Goal: Task Accomplishment & Management: Use online tool/utility

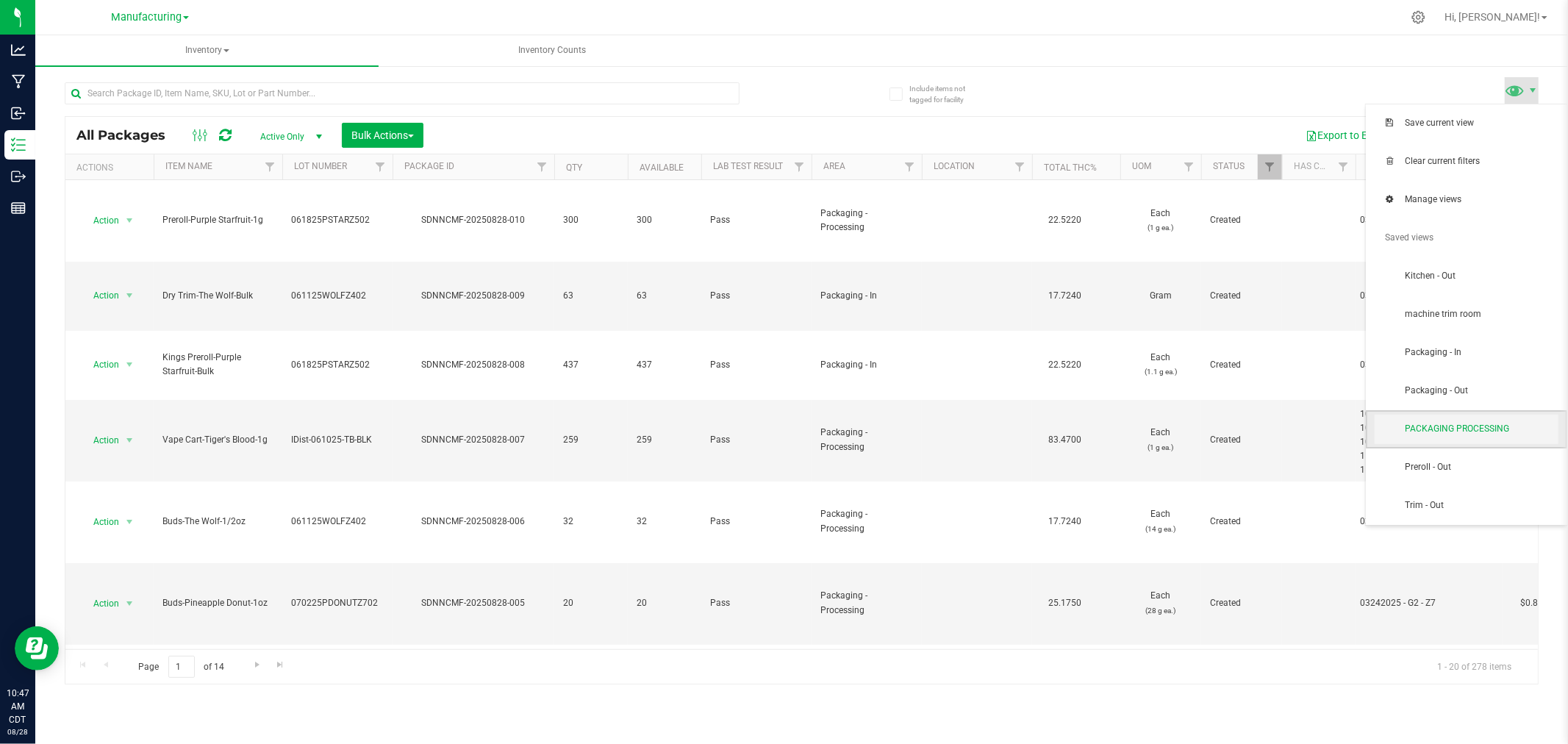
click at [1489, 432] on span "PACKAGING PROCESSING" at bounding box center [1480, 429] width 153 height 13
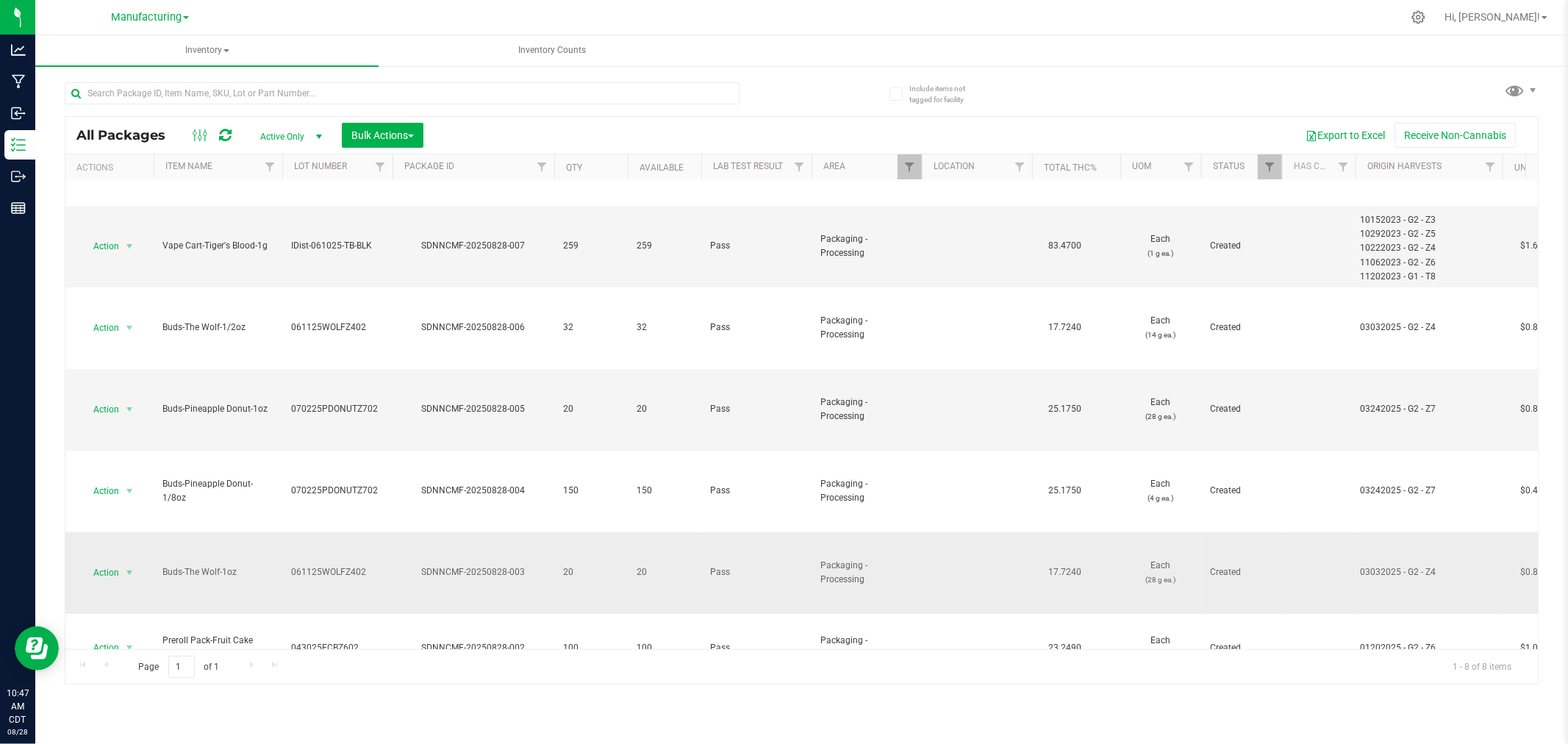
scroll to position [114, 0]
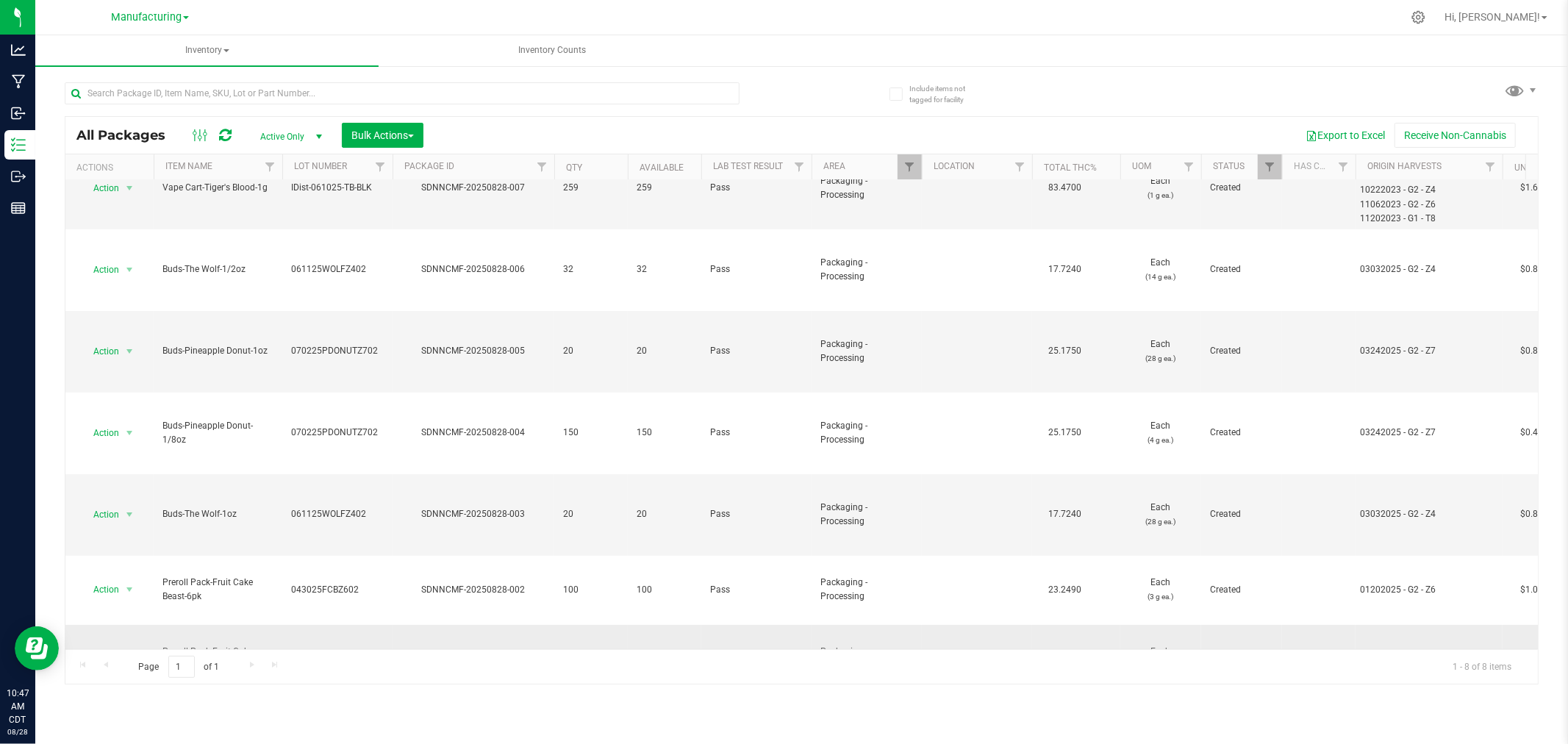
click at [133, 653] on span "select" at bounding box center [129, 658] width 12 height 12
click at [143, 460] on li "Global inventory" at bounding box center [127, 463] width 93 height 22
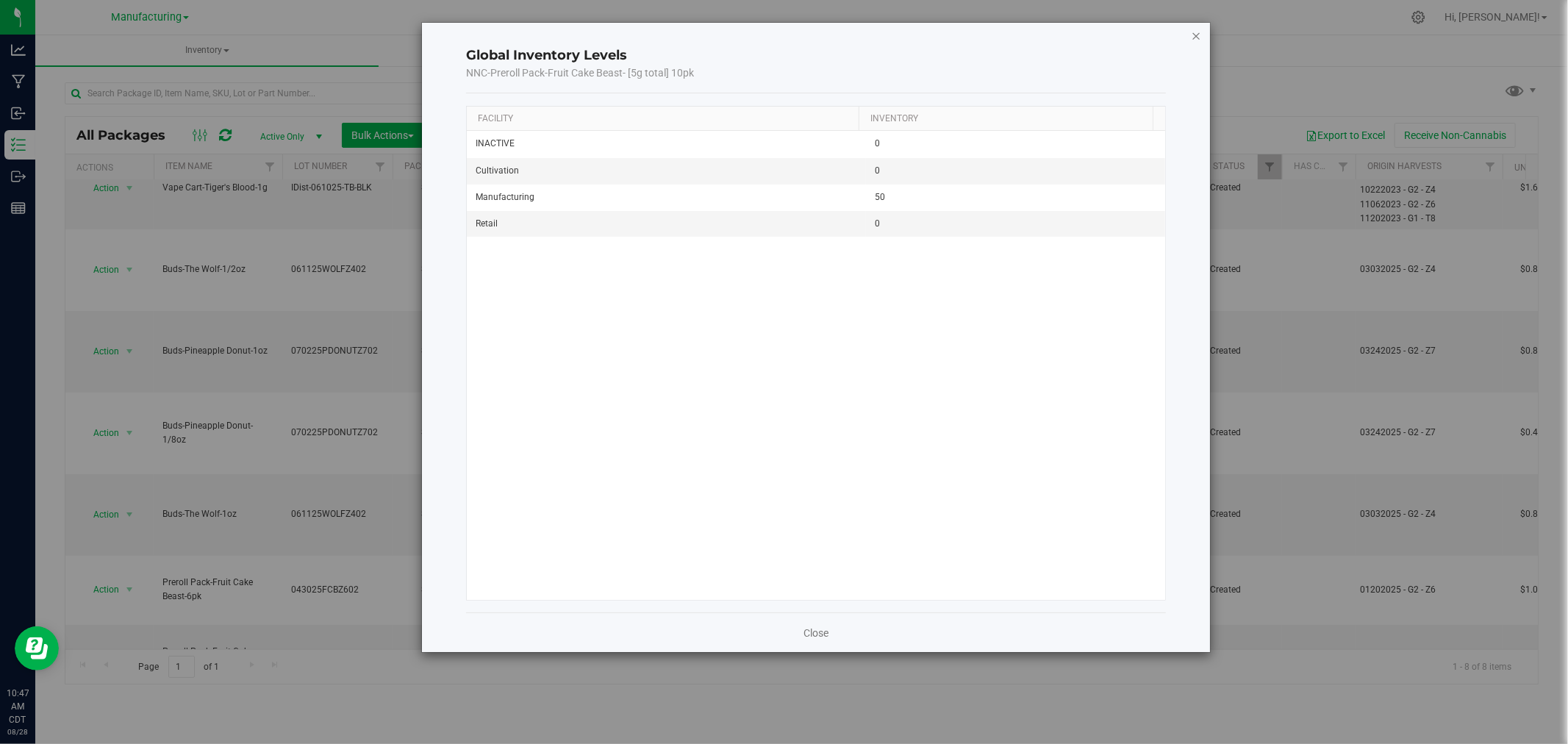
click at [1193, 26] on icon "button" at bounding box center [1196, 35] width 10 height 18
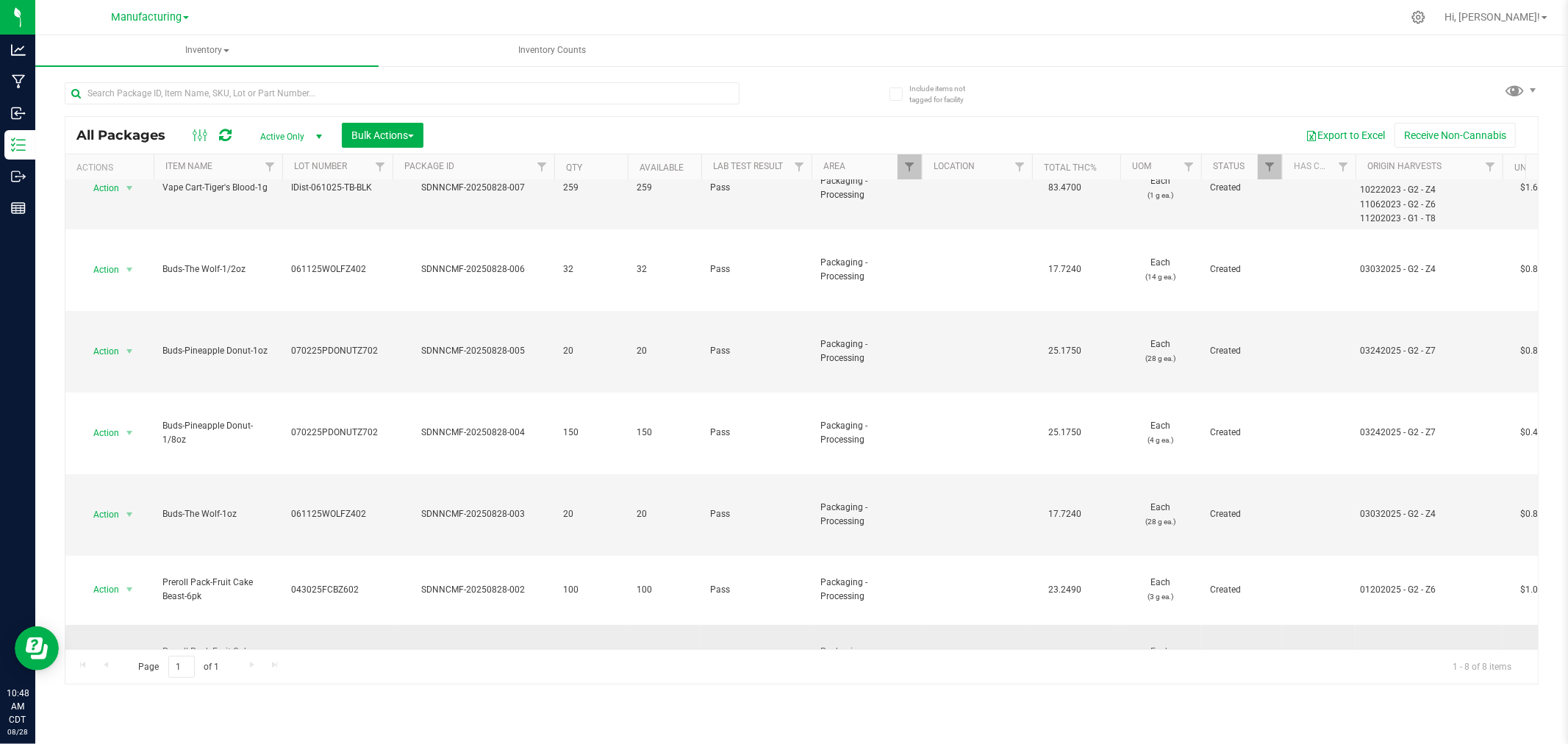
click at [130, 653] on span "select" at bounding box center [129, 658] width 12 height 12
click at [137, 486] on li "Locate package" at bounding box center [127, 484] width 93 height 22
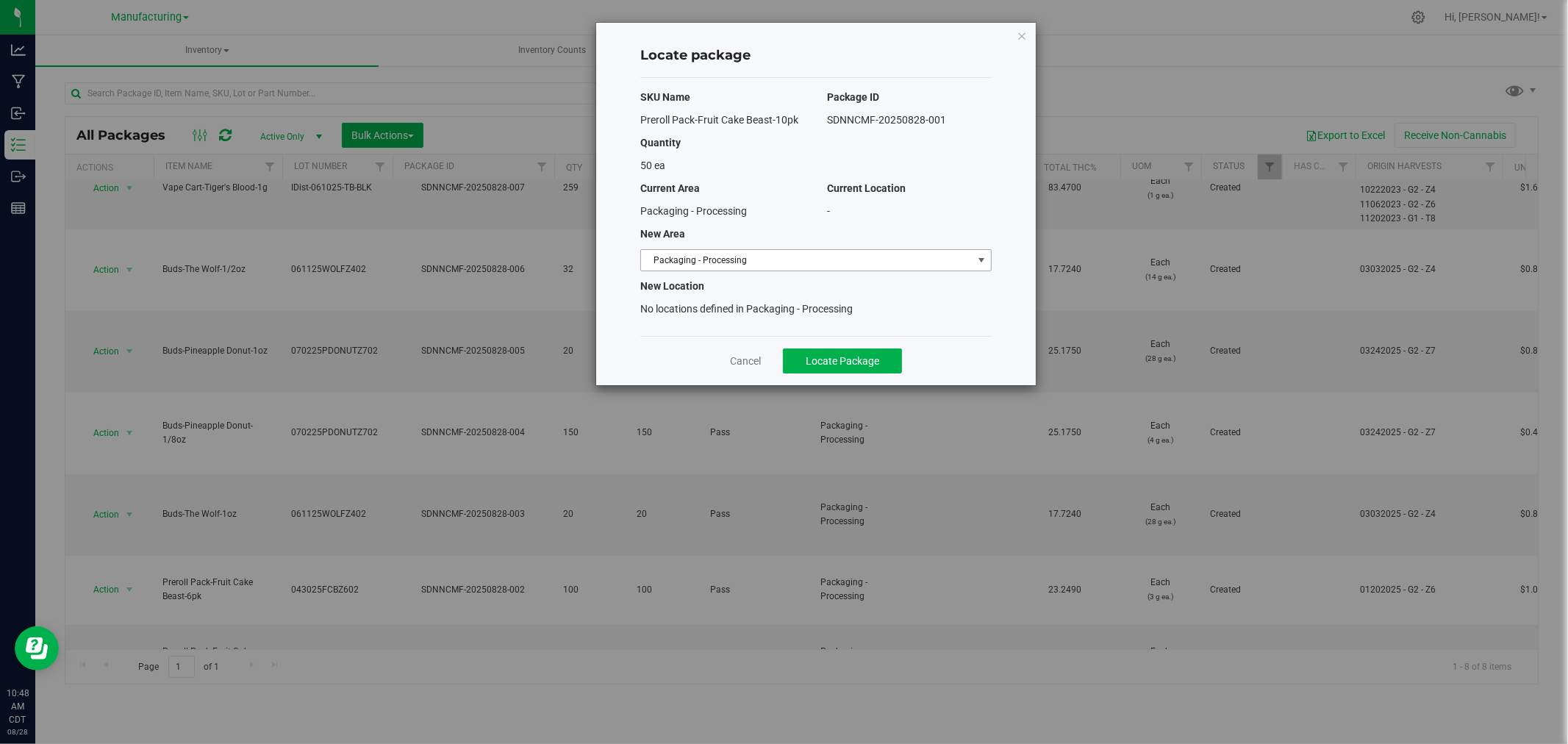
click at [836, 265] on span "Packaging - Processing" at bounding box center [807, 260] width 331 height 21
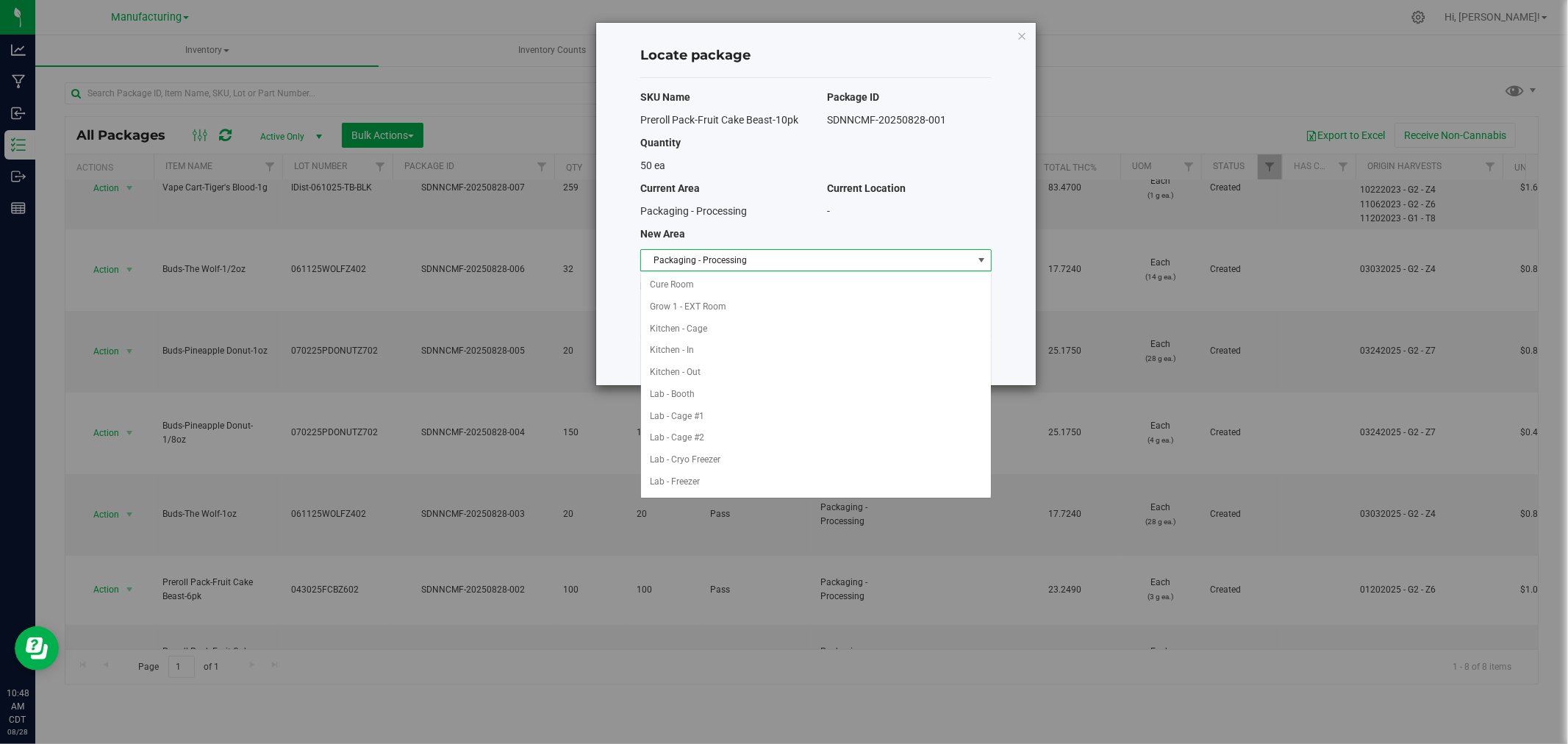
scroll to position [240, 0]
click at [722, 464] on li "Packaging - Out" at bounding box center [816, 460] width 350 height 22
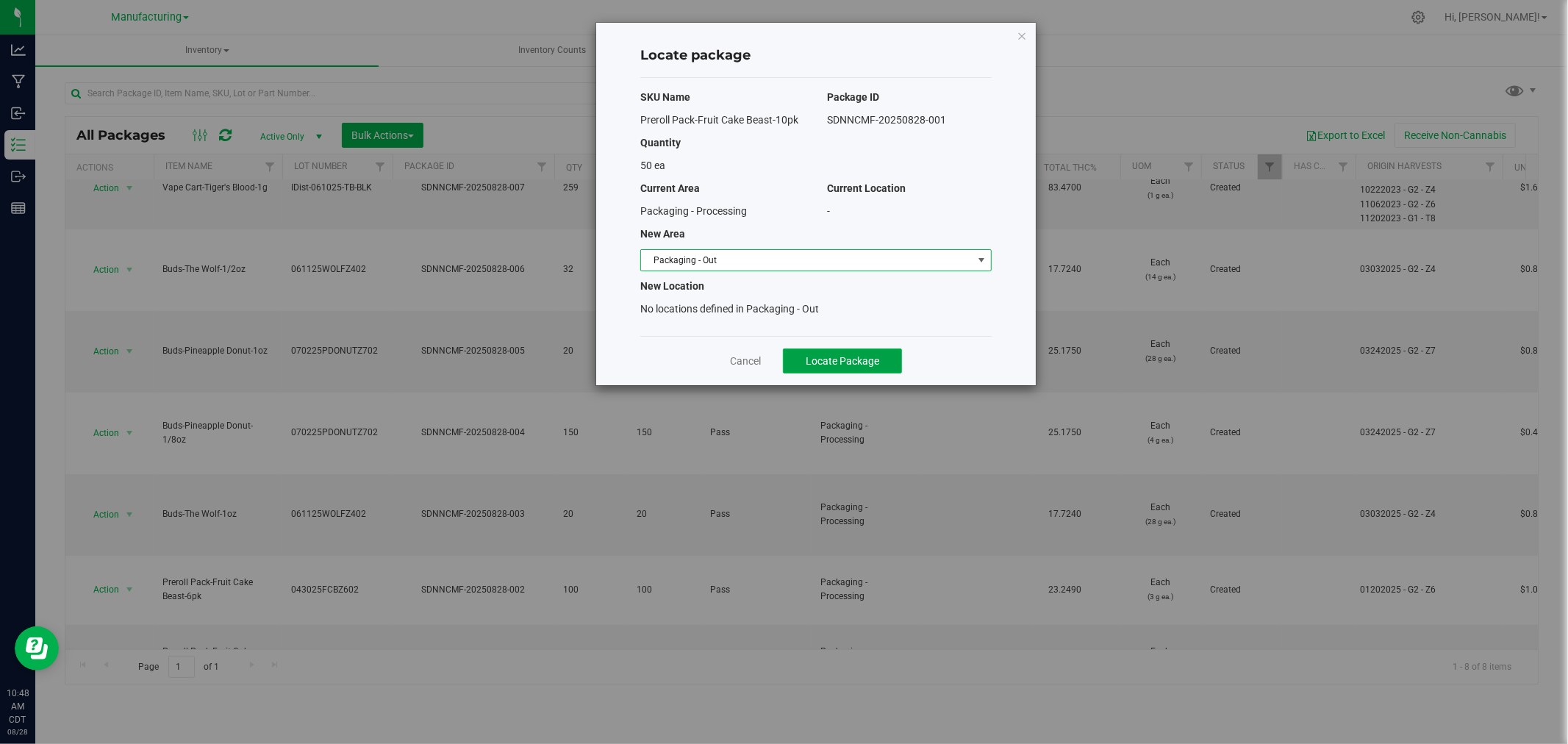
click at [811, 360] on span "Locate Package" at bounding box center [842, 360] width 73 height 12
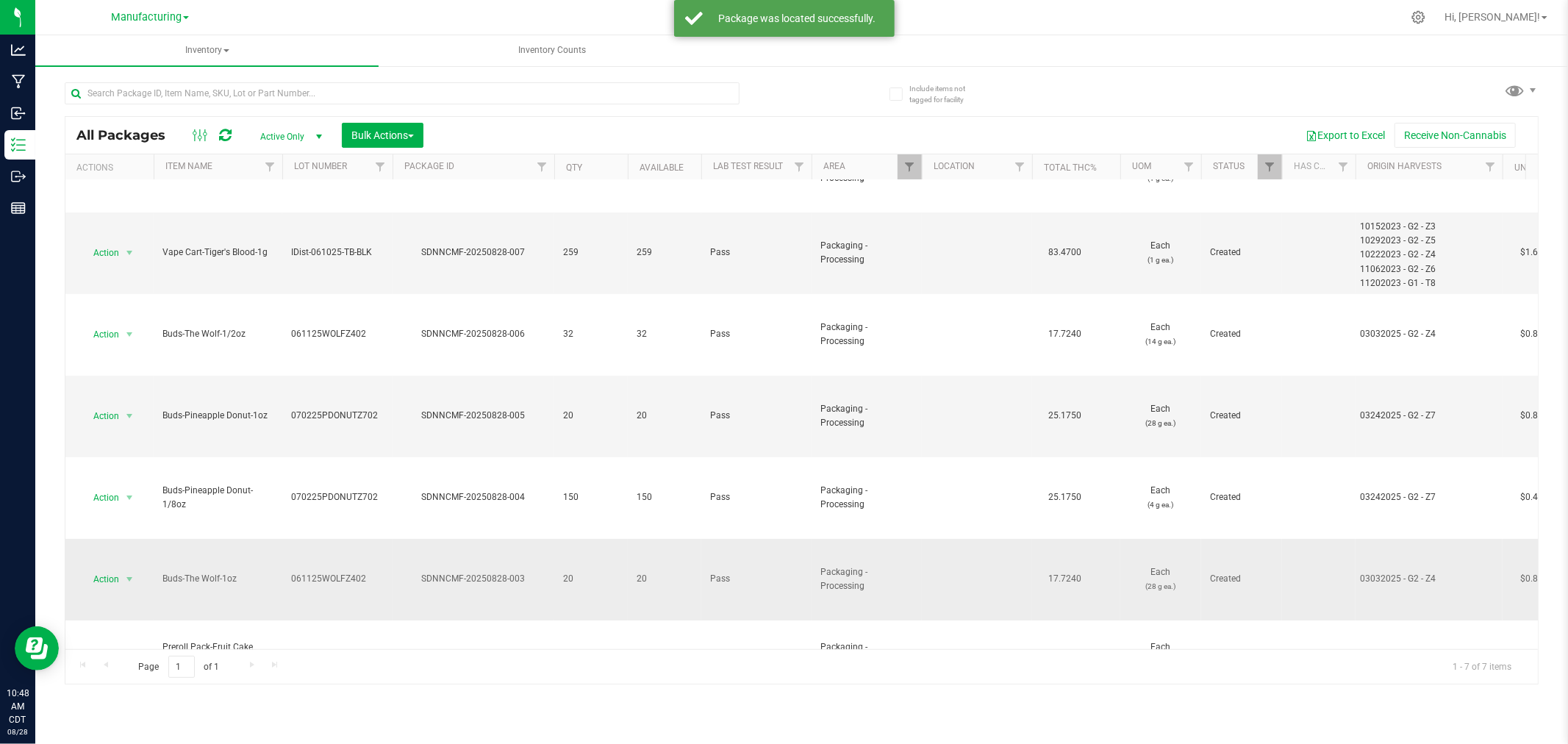
scroll to position [73, 0]
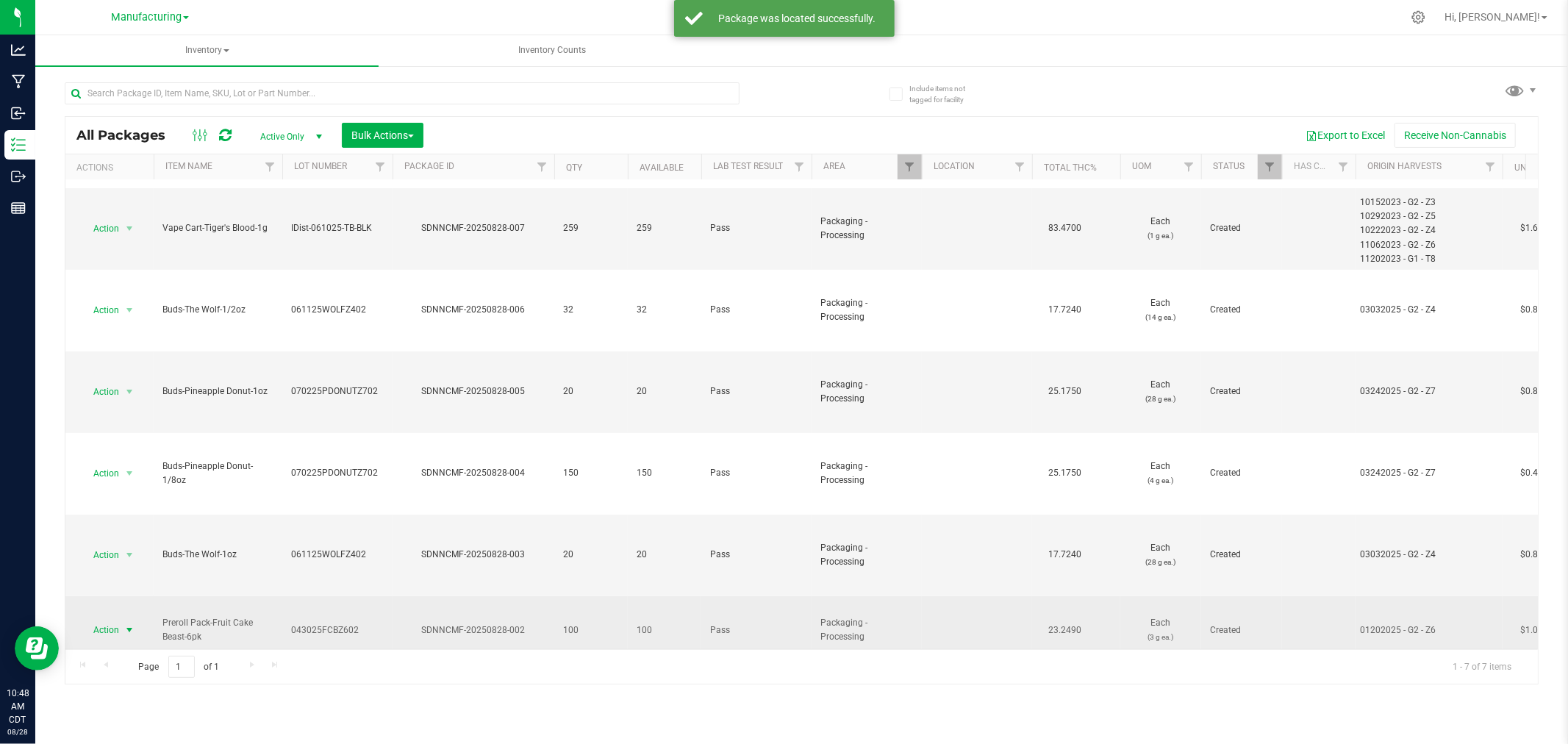
click at [130, 624] on span "select" at bounding box center [129, 629] width 12 height 12
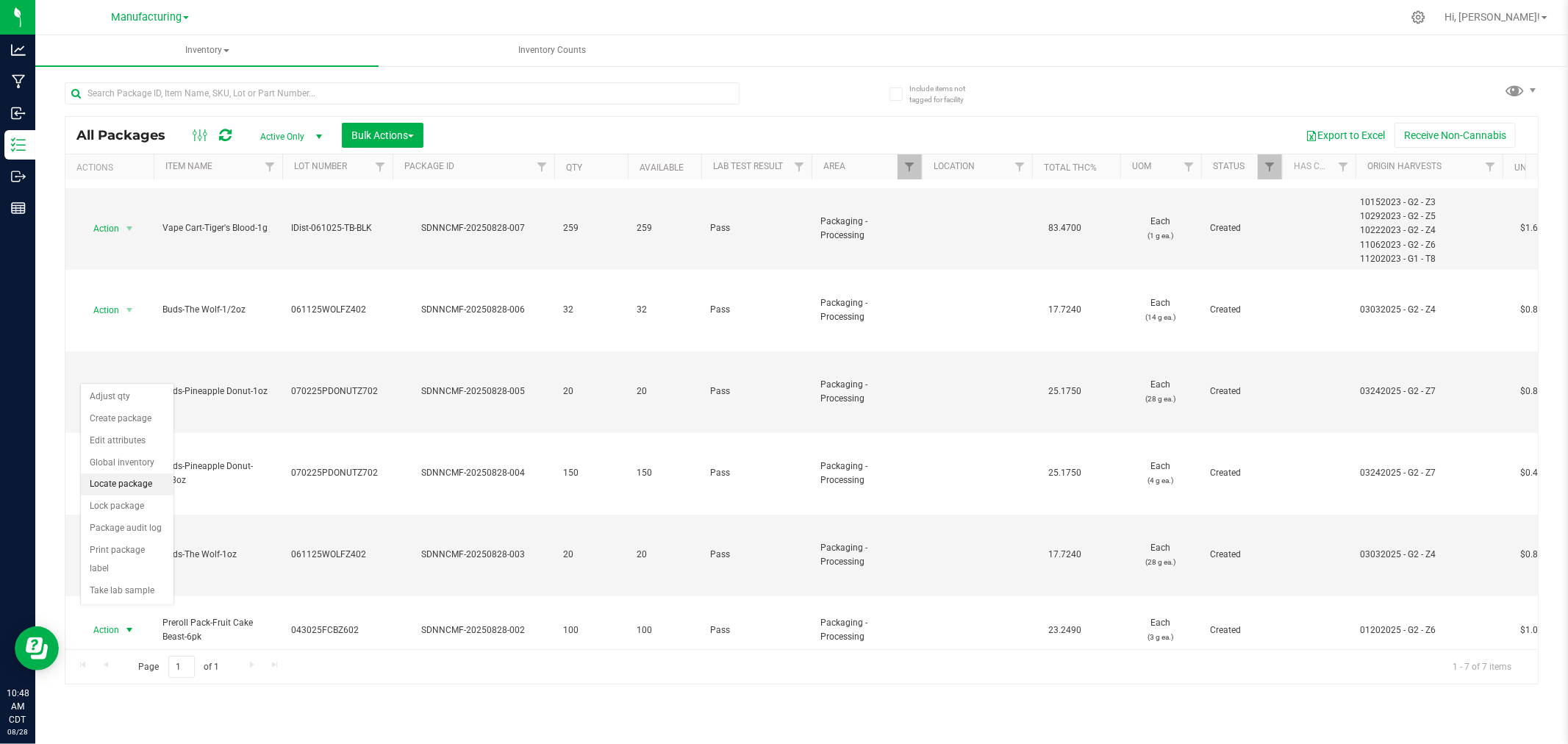
click at [147, 488] on li "Locate package" at bounding box center [127, 484] width 93 height 22
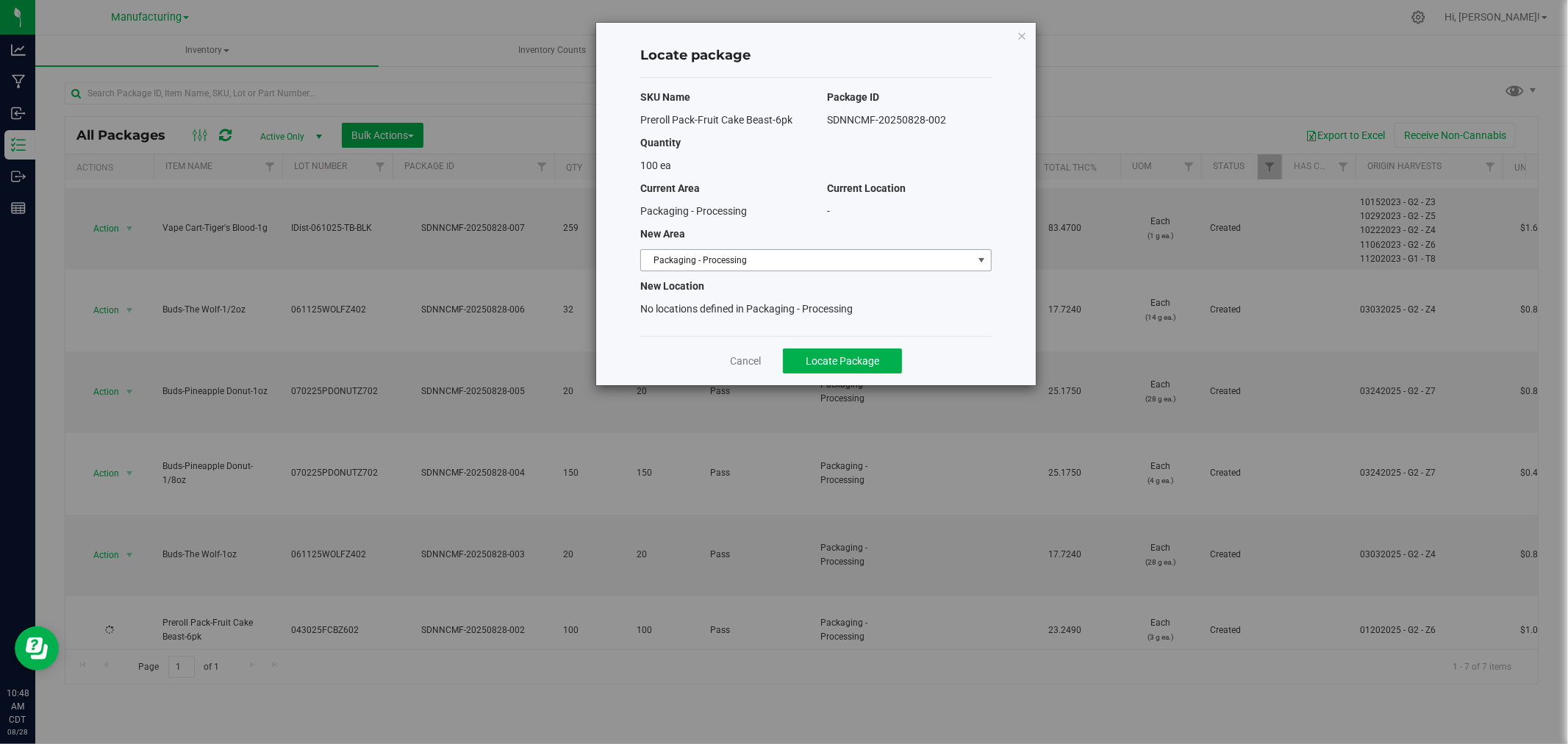
click at [922, 252] on span "Packaging - Processing" at bounding box center [807, 260] width 331 height 21
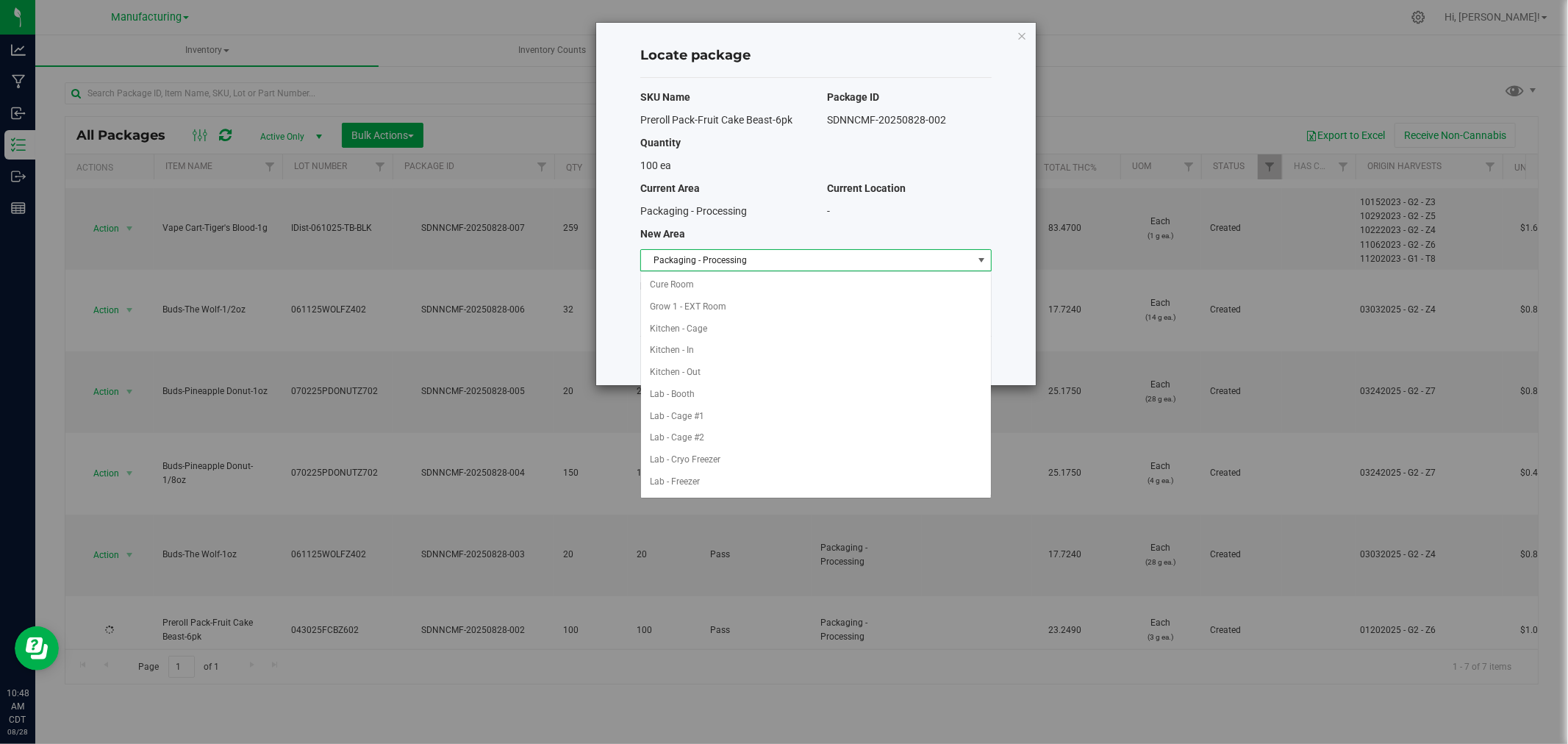
scroll to position [240, 0]
click at [738, 460] on li "Packaging - Out" at bounding box center [816, 460] width 350 height 22
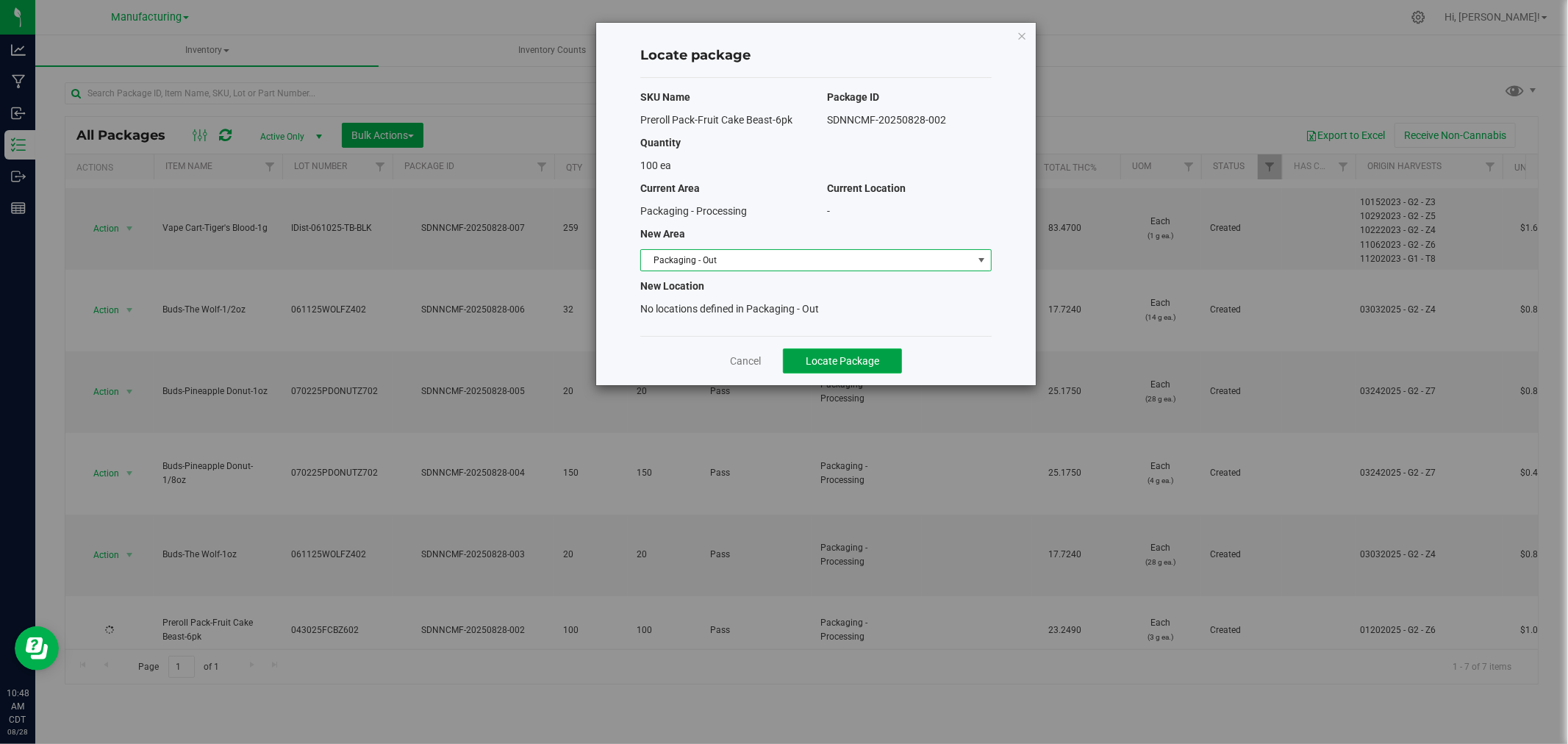
click at [840, 355] on span "Locate Package" at bounding box center [842, 360] width 73 height 12
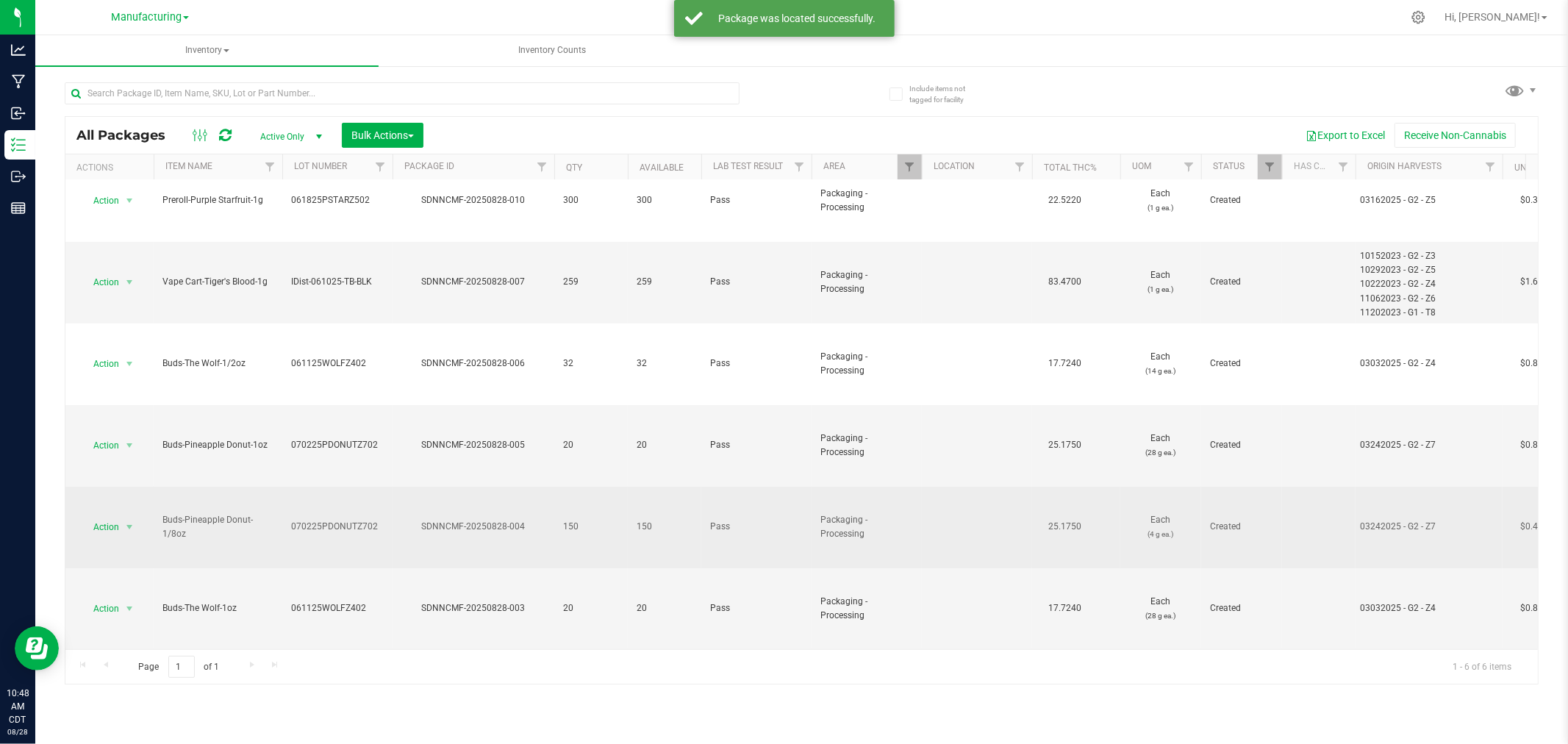
scroll to position [33, 0]
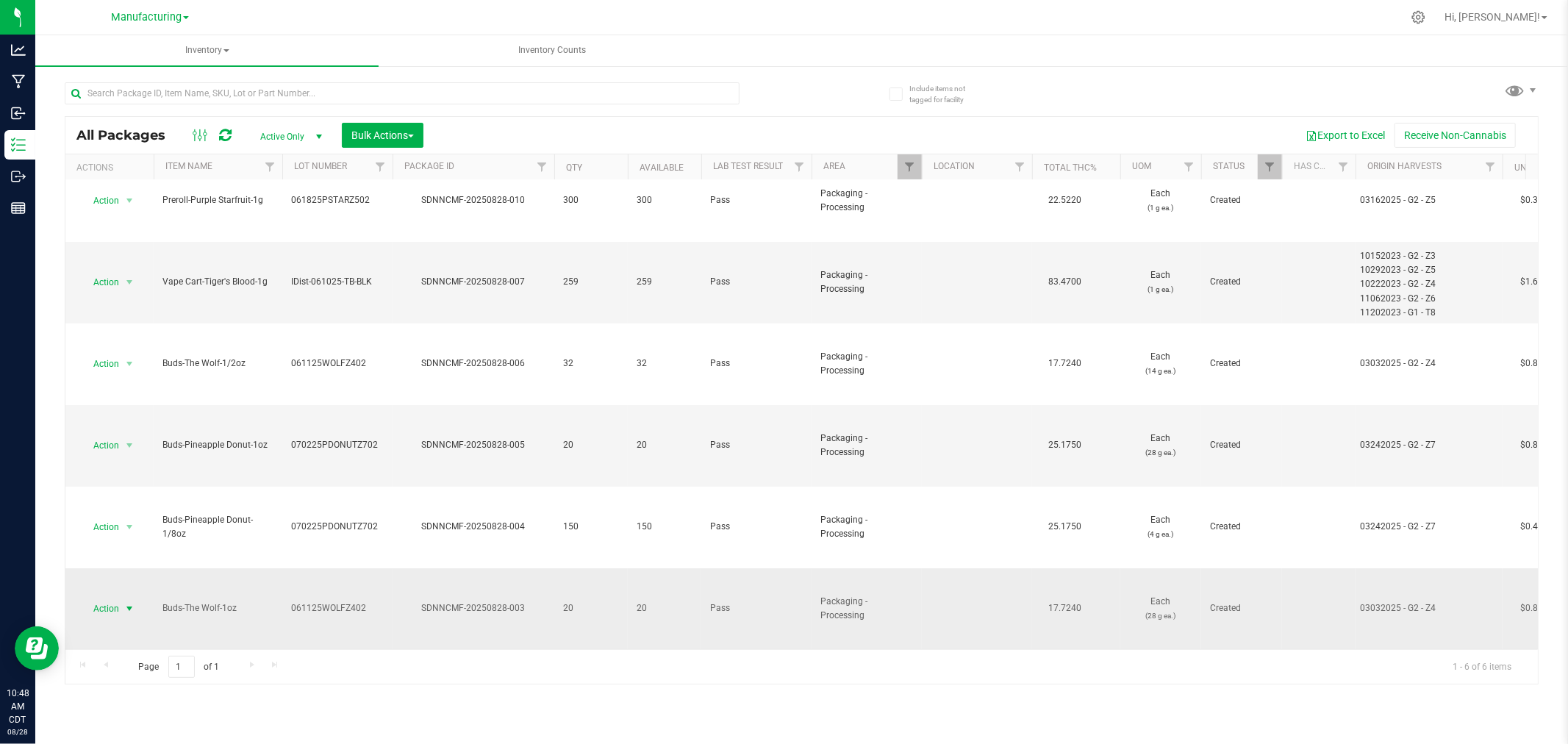
click at [128, 602] on span "select" at bounding box center [129, 608] width 12 height 12
click at [142, 463] on li "Locate package" at bounding box center [127, 464] width 93 height 22
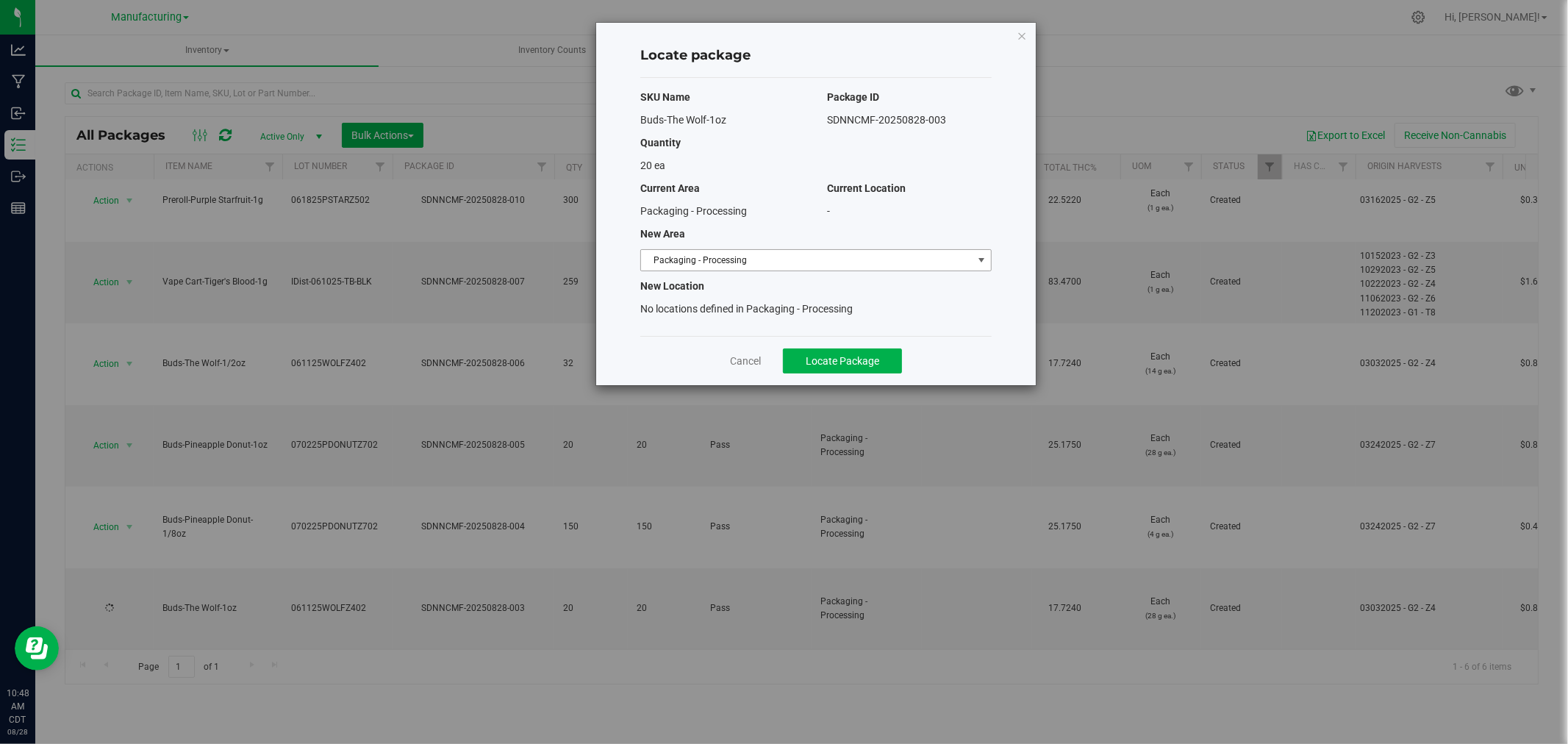
click at [930, 255] on span "Packaging - Processing" at bounding box center [807, 260] width 331 height 21
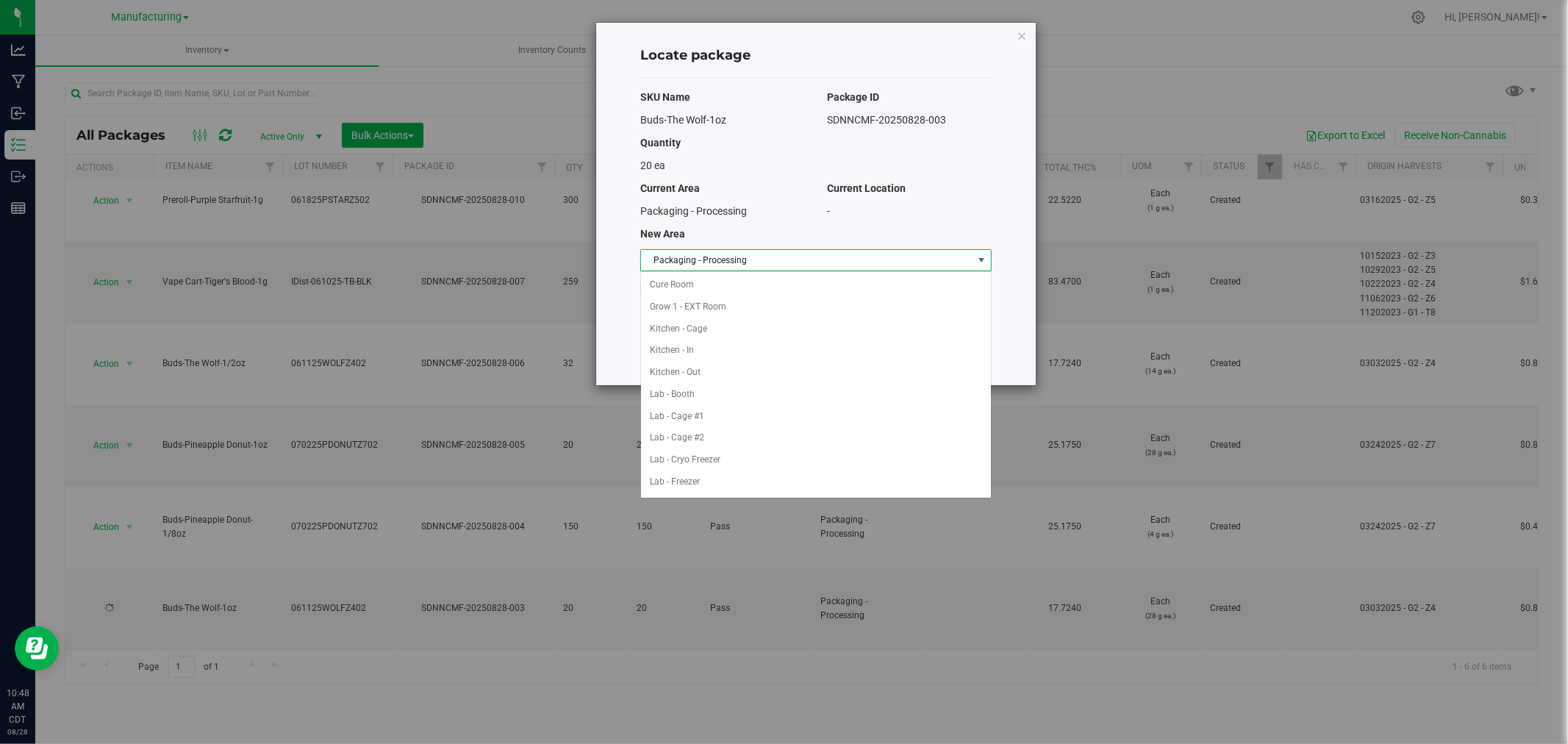
scroll to position [240, 0]
click at [698, 454] on li "Packaging - Out" at bounding box center [816, 460] width 350 height 22
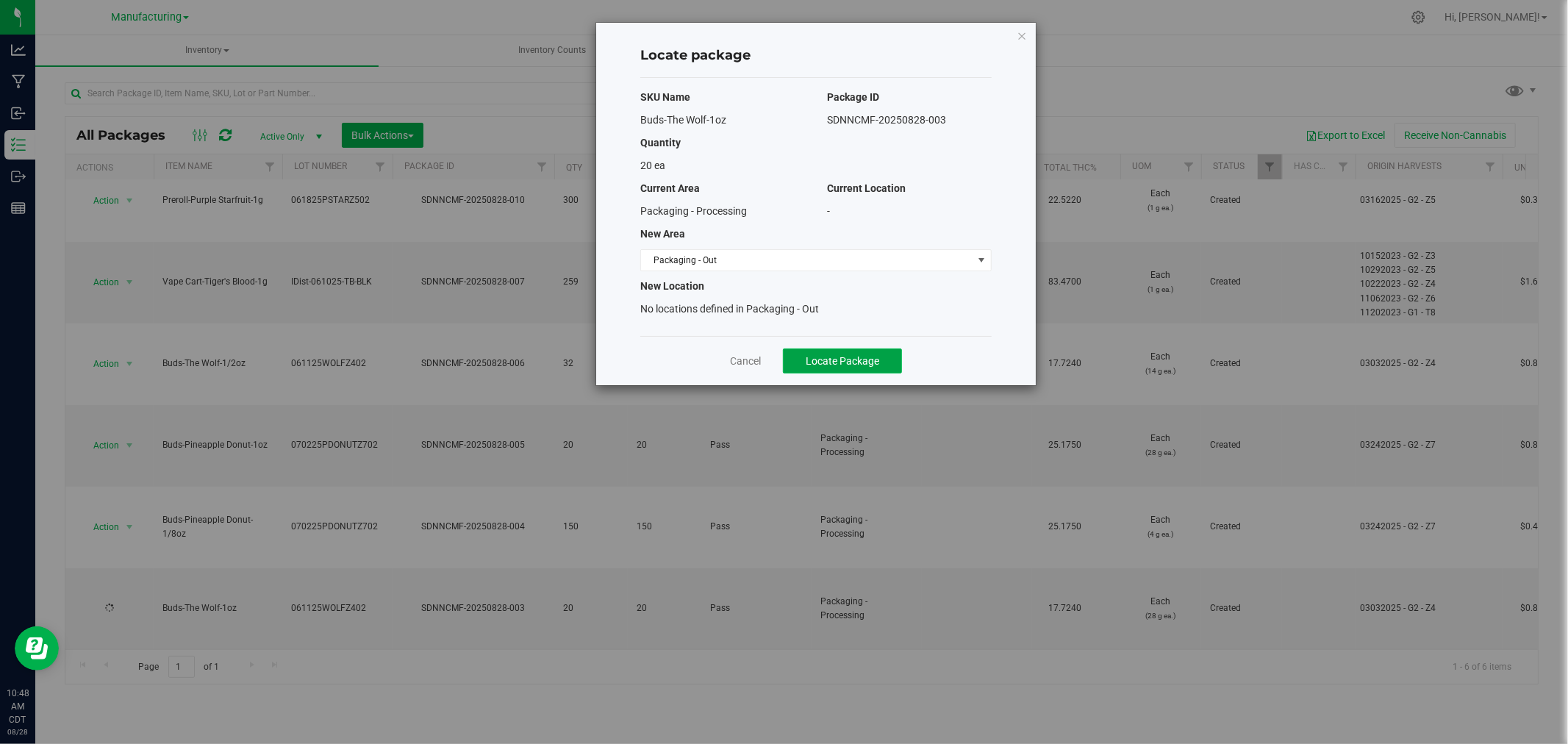
click at [817, 361] on span "Locate Package" at bounding box center [842, 360] width 73 height 12
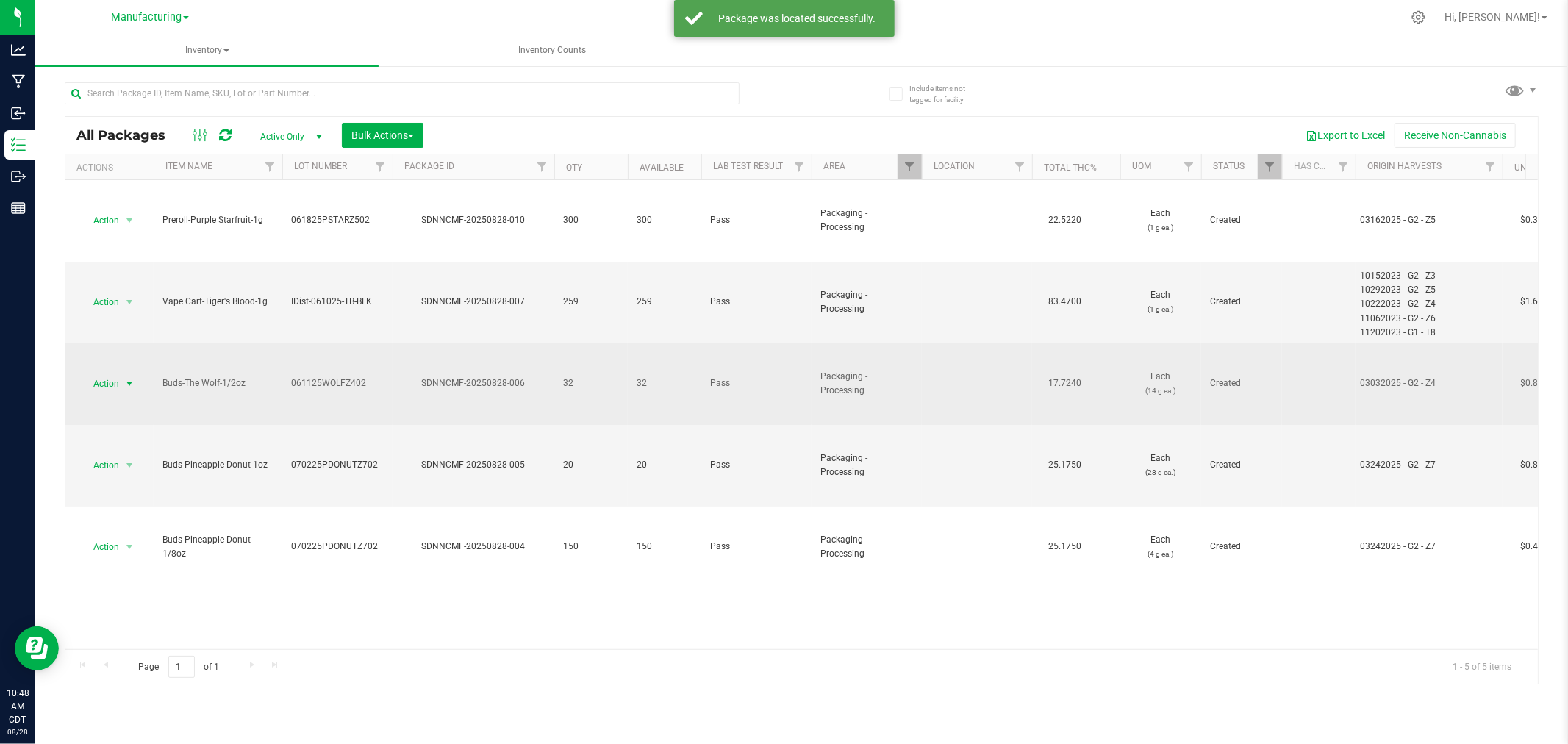
click at [124, 383] on span "select" at bounding box center [129, 383] width 12 height 12
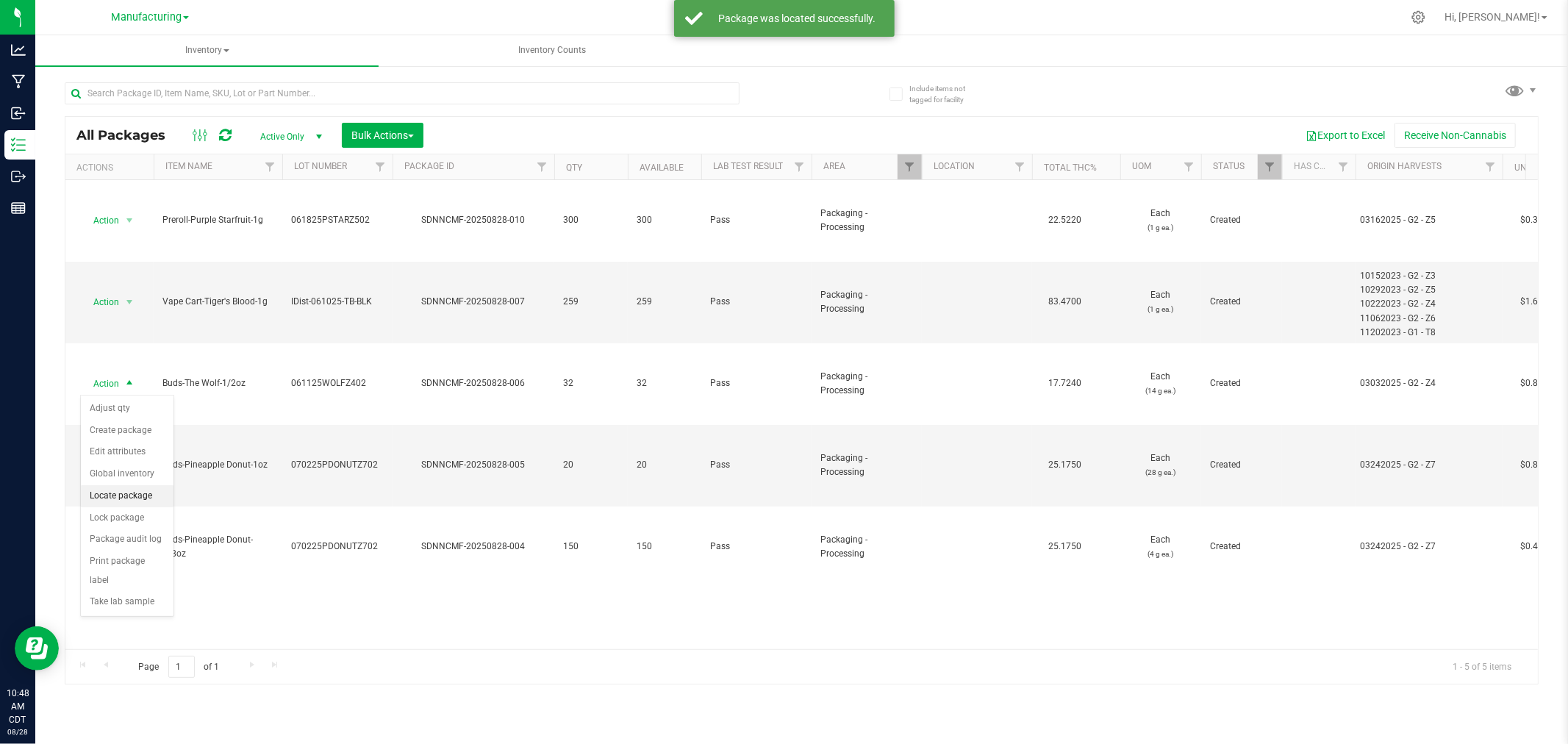
click at [120, 494] on li "Locate package" at bounding box center [127, 496] width 93 height 22
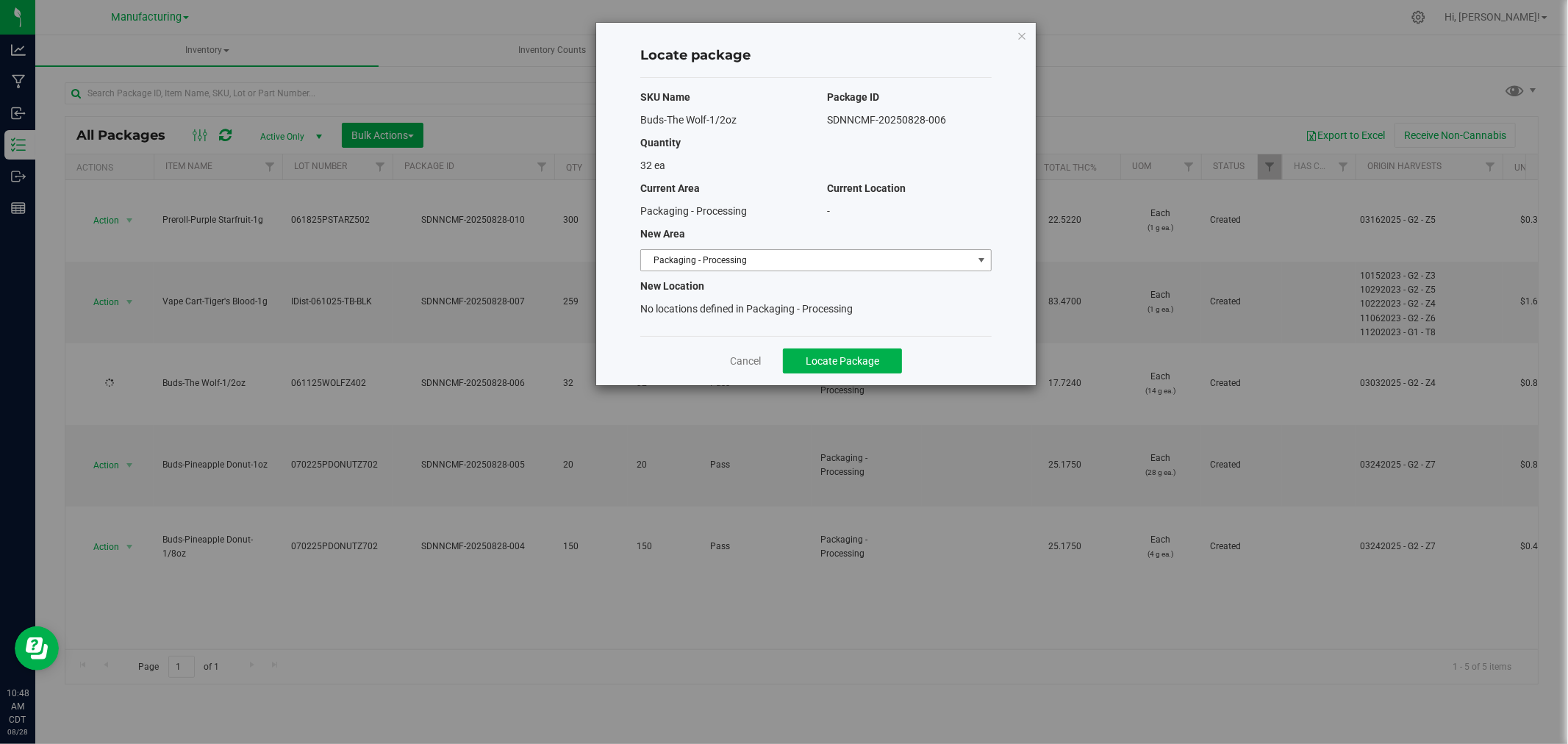
click at [938, 251] on span "Packaging - Processing" at bounding box center [807, 260] width 331 height 21
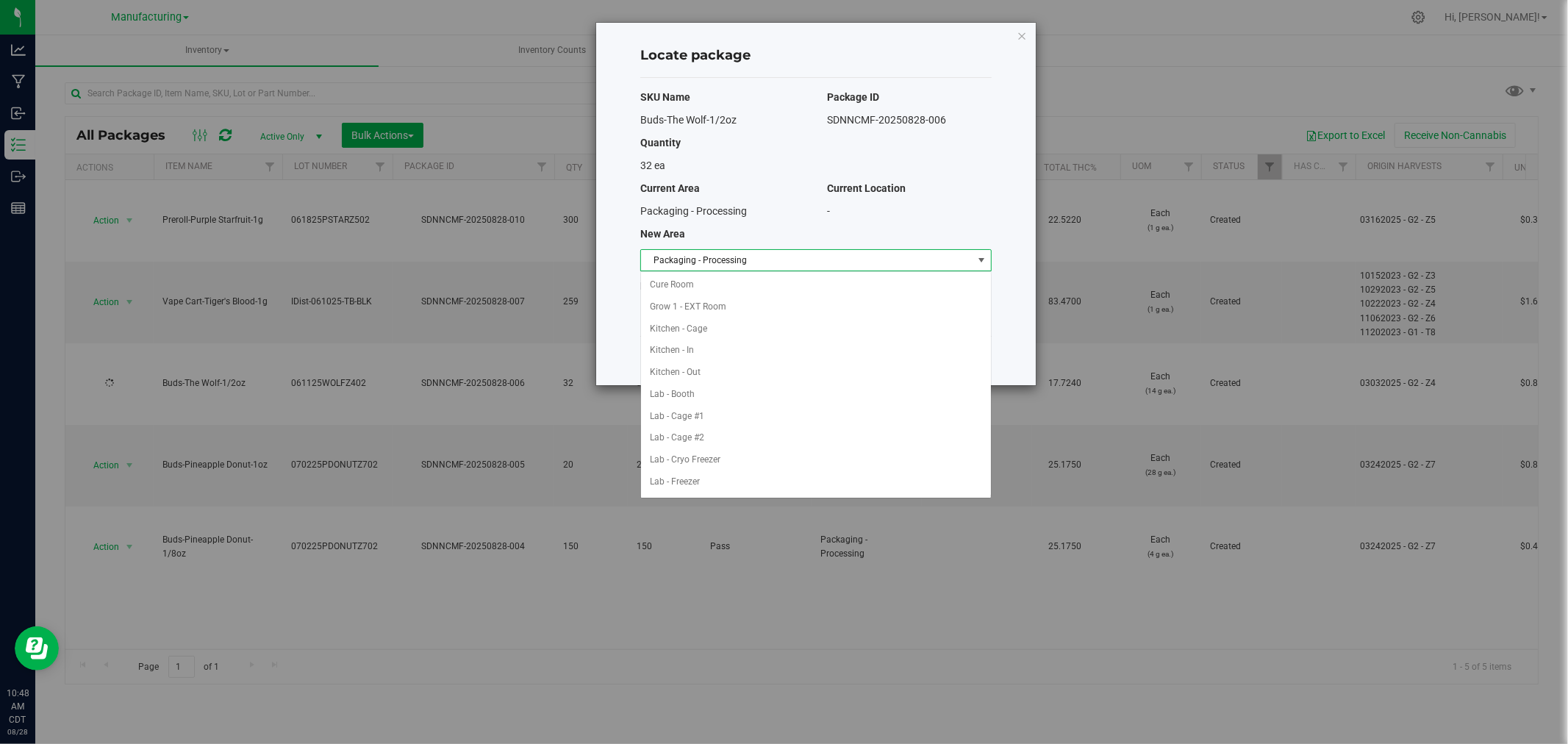
scroll to position [240, 0]
click at [737, 464] on li "Packaging - Out" at bounding box center [816, 460] width 350 height 22
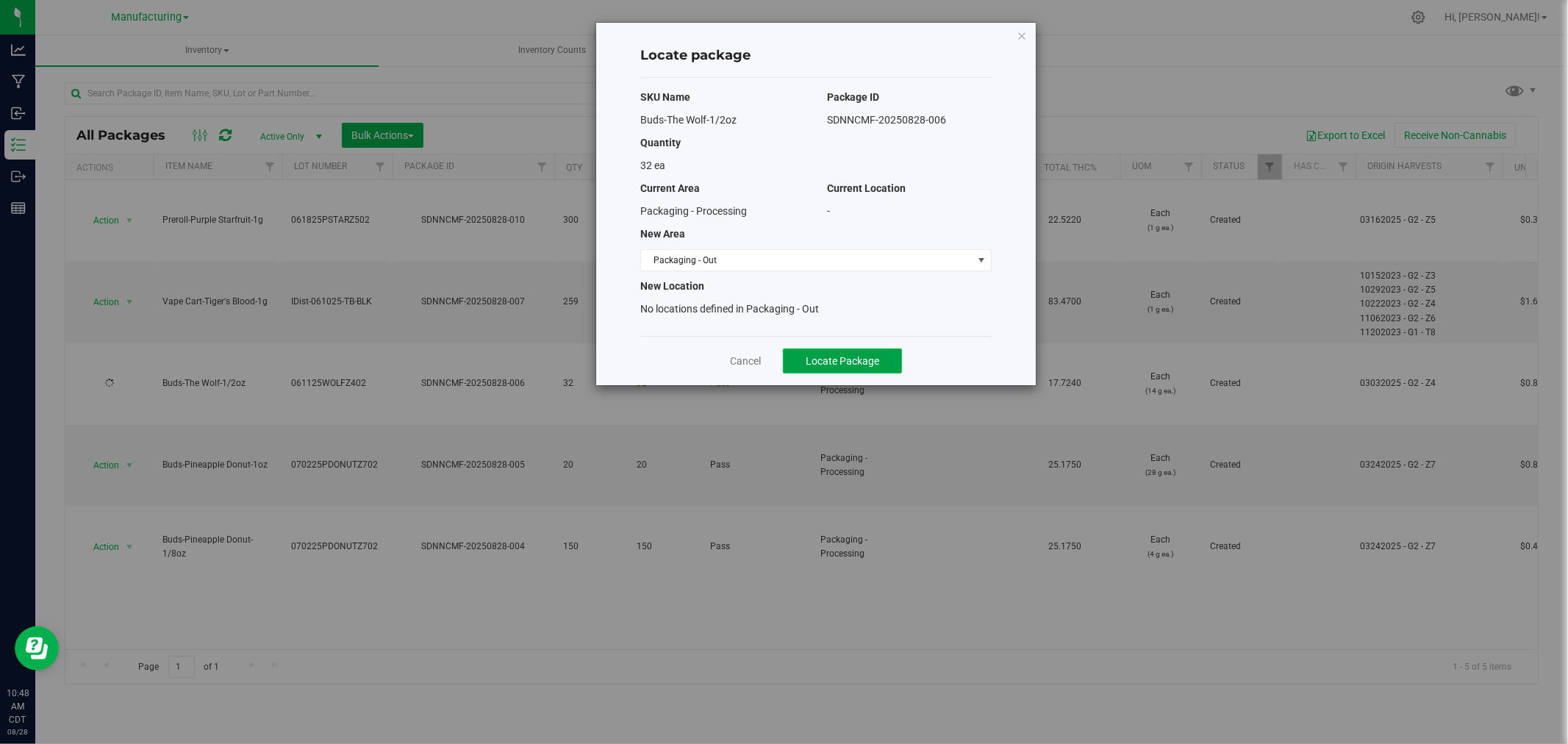
click at [842, 365] on span "Locate Package" at bounding box center [842, 360] width 73 height 12
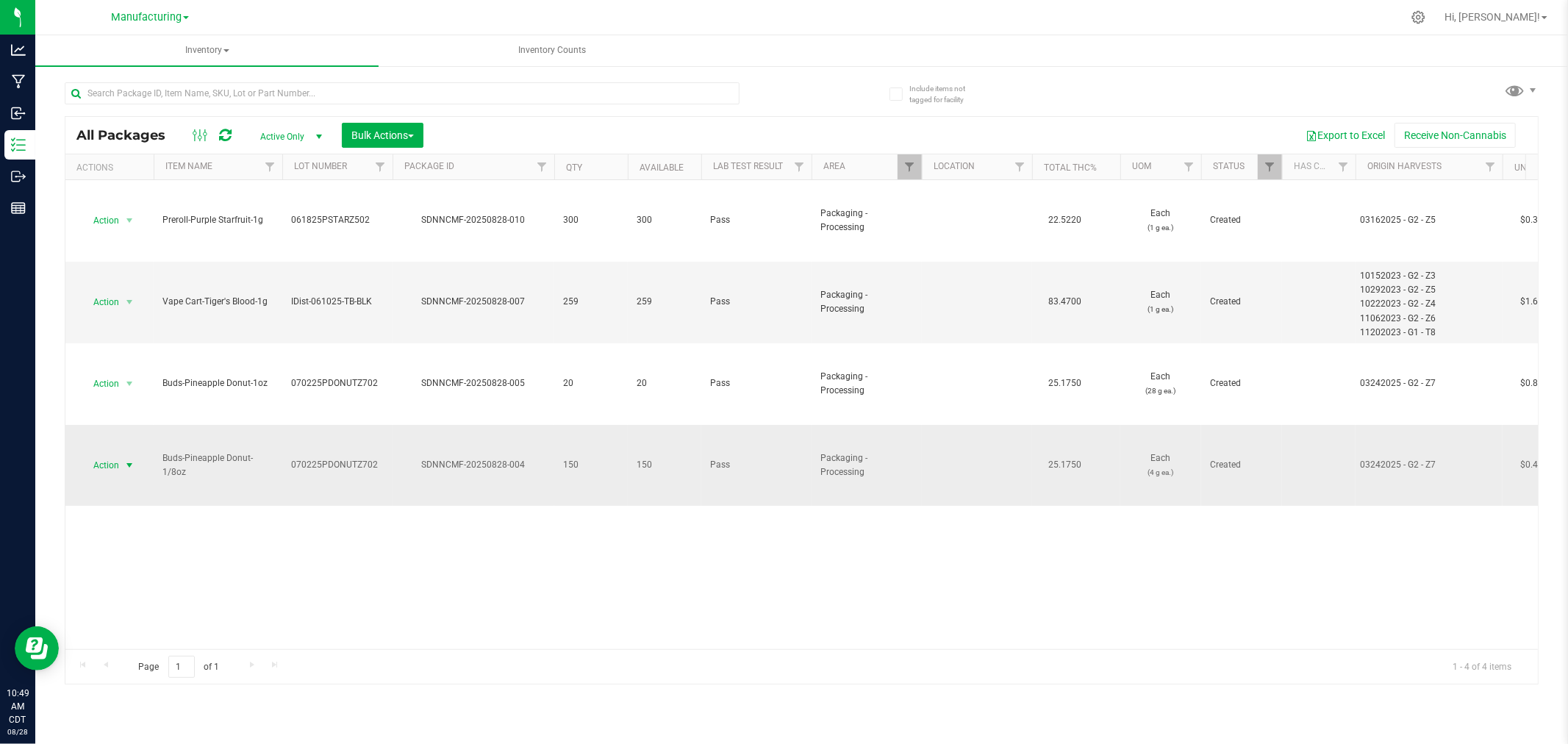
click at [126, 461] on span "select" at bounding box center [129, 465] width 12 height 12
click at [124, 577] on li "Locate package" at bounding box center [127, 578] width 93 height 22
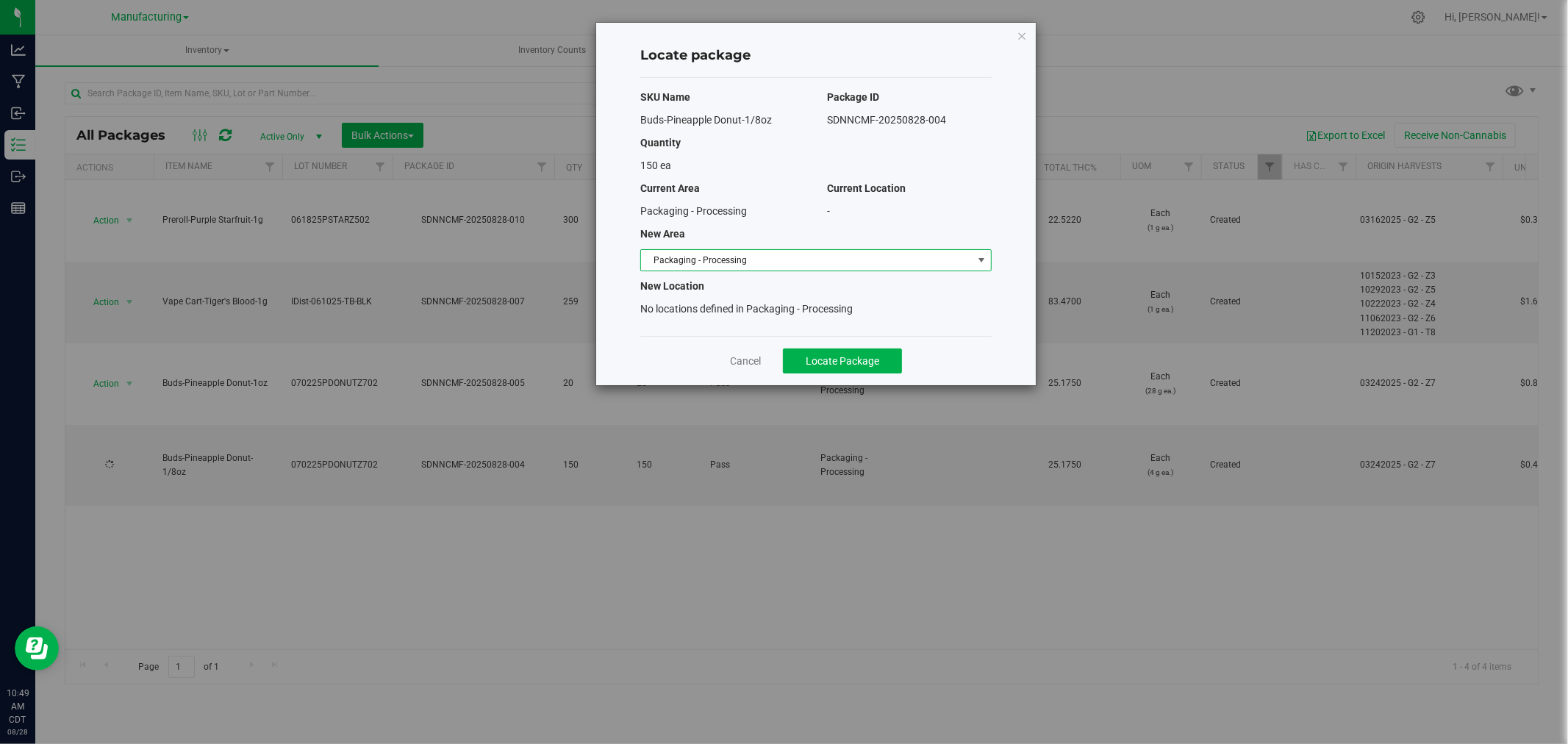
click at [921, 263] on span "Packaging - Processing" at bounding box center [807, 260] width 331 height 21
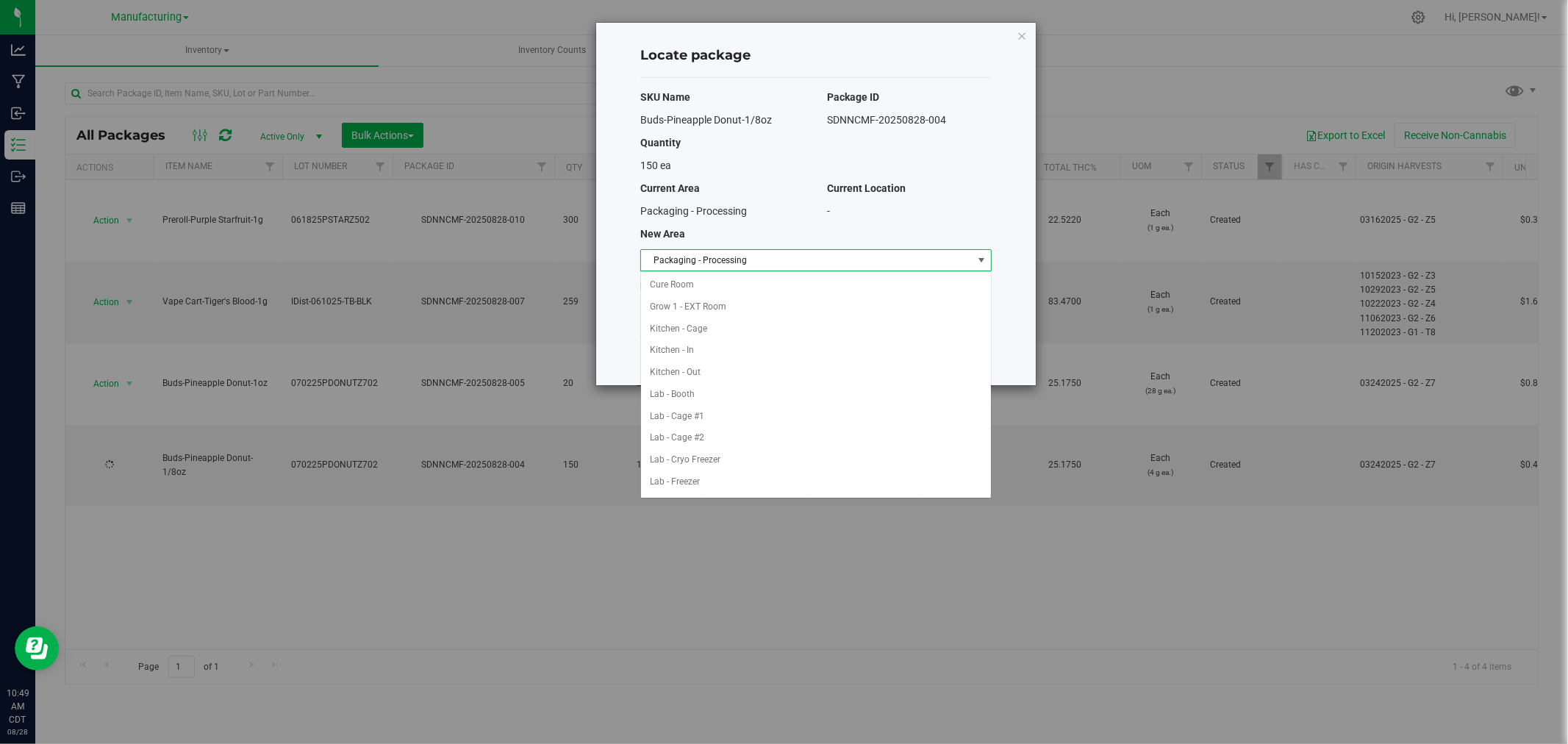
scroll to position [240, 0]
click at [689, 456] on li "Packaging - Out" at bounding box center [816, 460] width 350 height 22
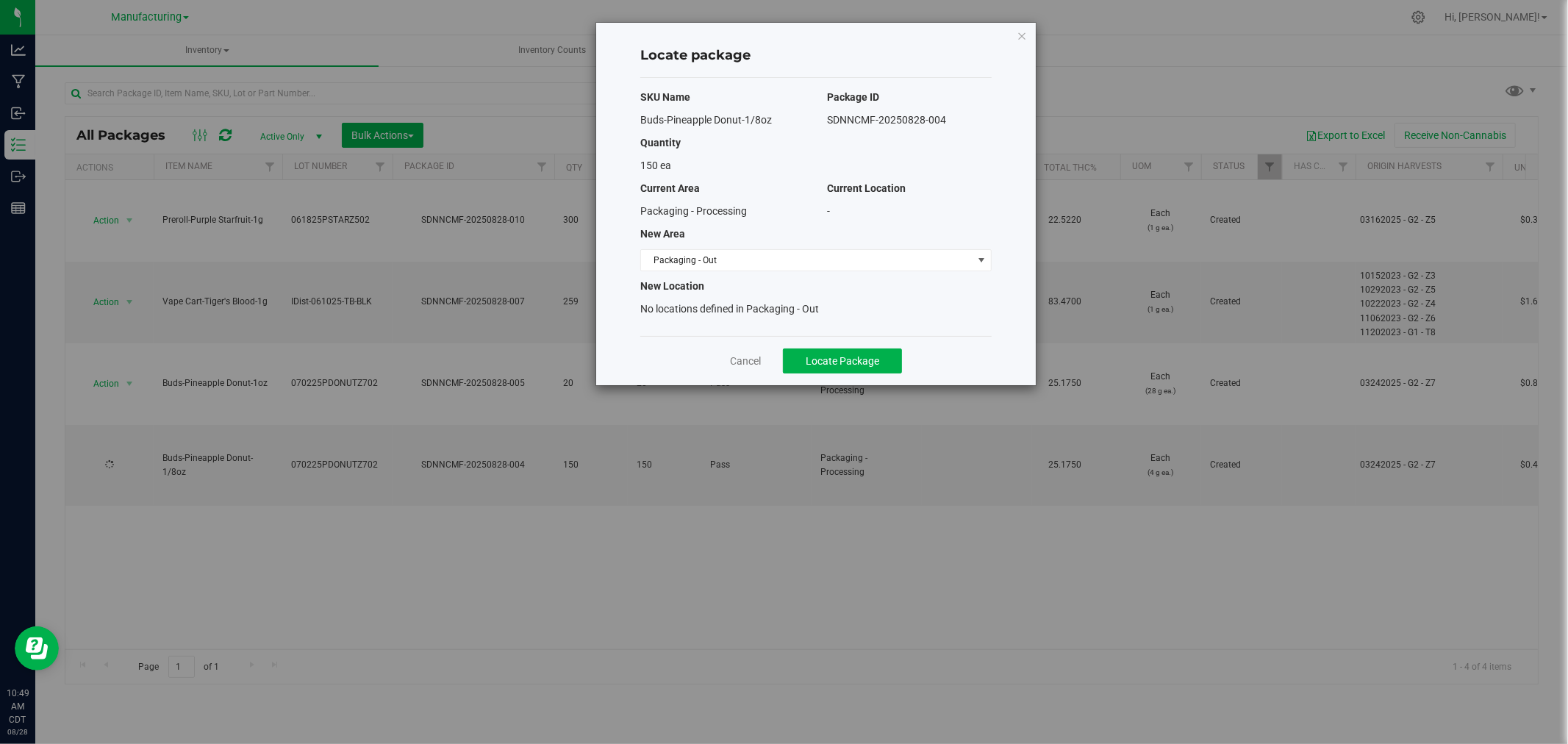
click at [894, 373] on div "Cancel Locate Package" at bounding box center [816, 360] width 351 height 50
click at [894, 367] on button "Locate Package" at bounding box center [843, 361] width 119 height 25
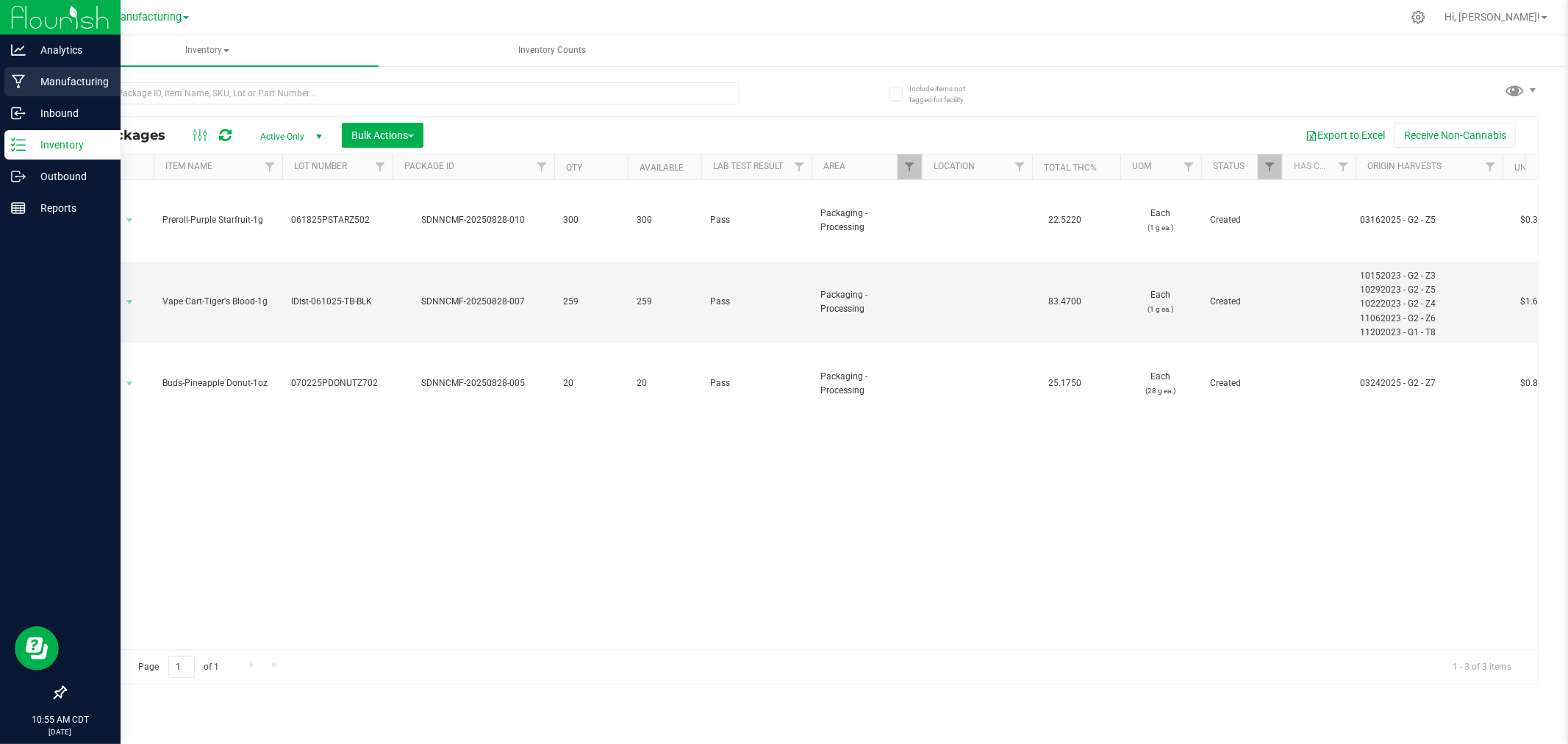
click at [26, 77] on p "Manufacturing" at bounding box center [70, 82] width 89 height 18
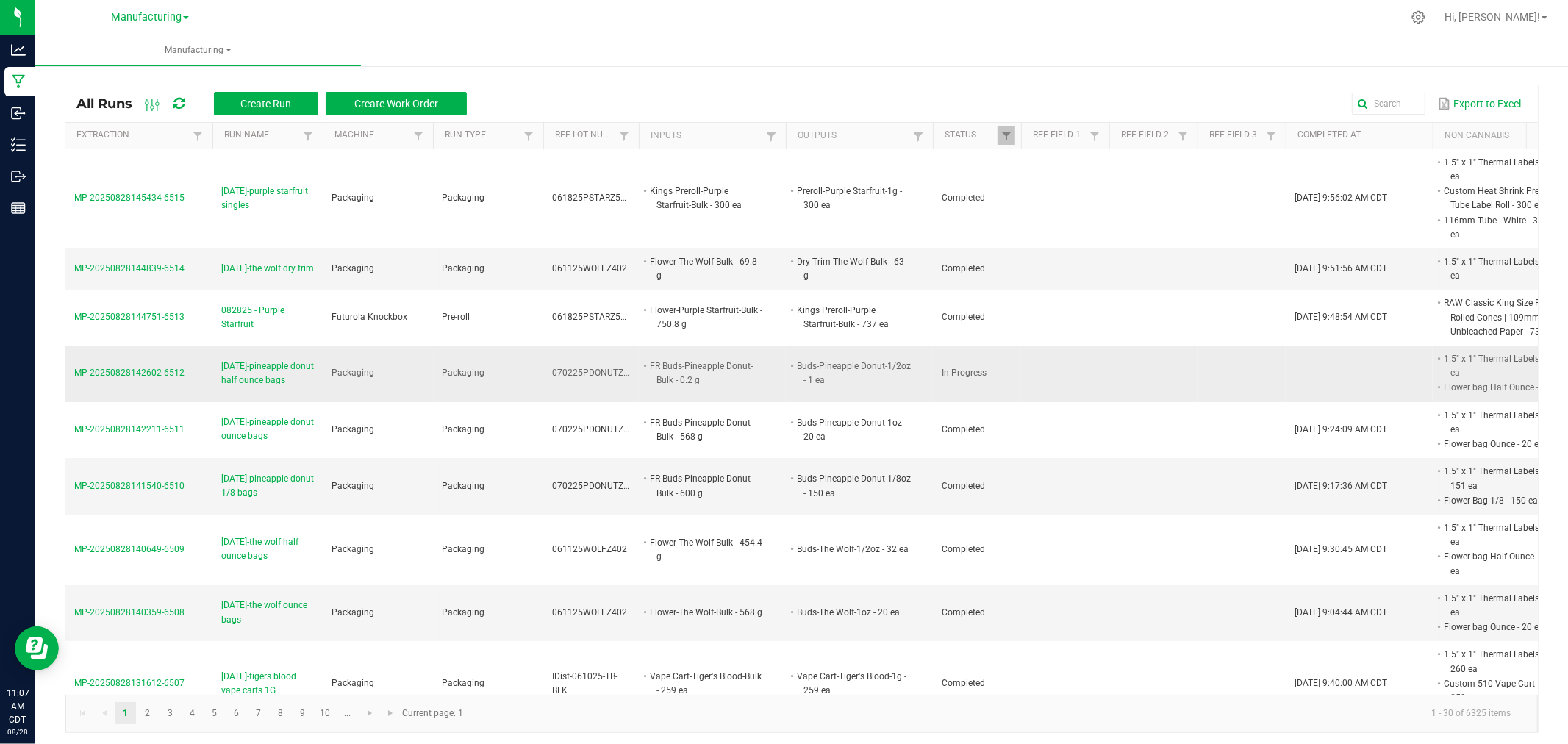
click at [273, 379] on span "[DATE]-pineapple donut half ounce bags" at bounding box center [267, 373] width 93 height 28
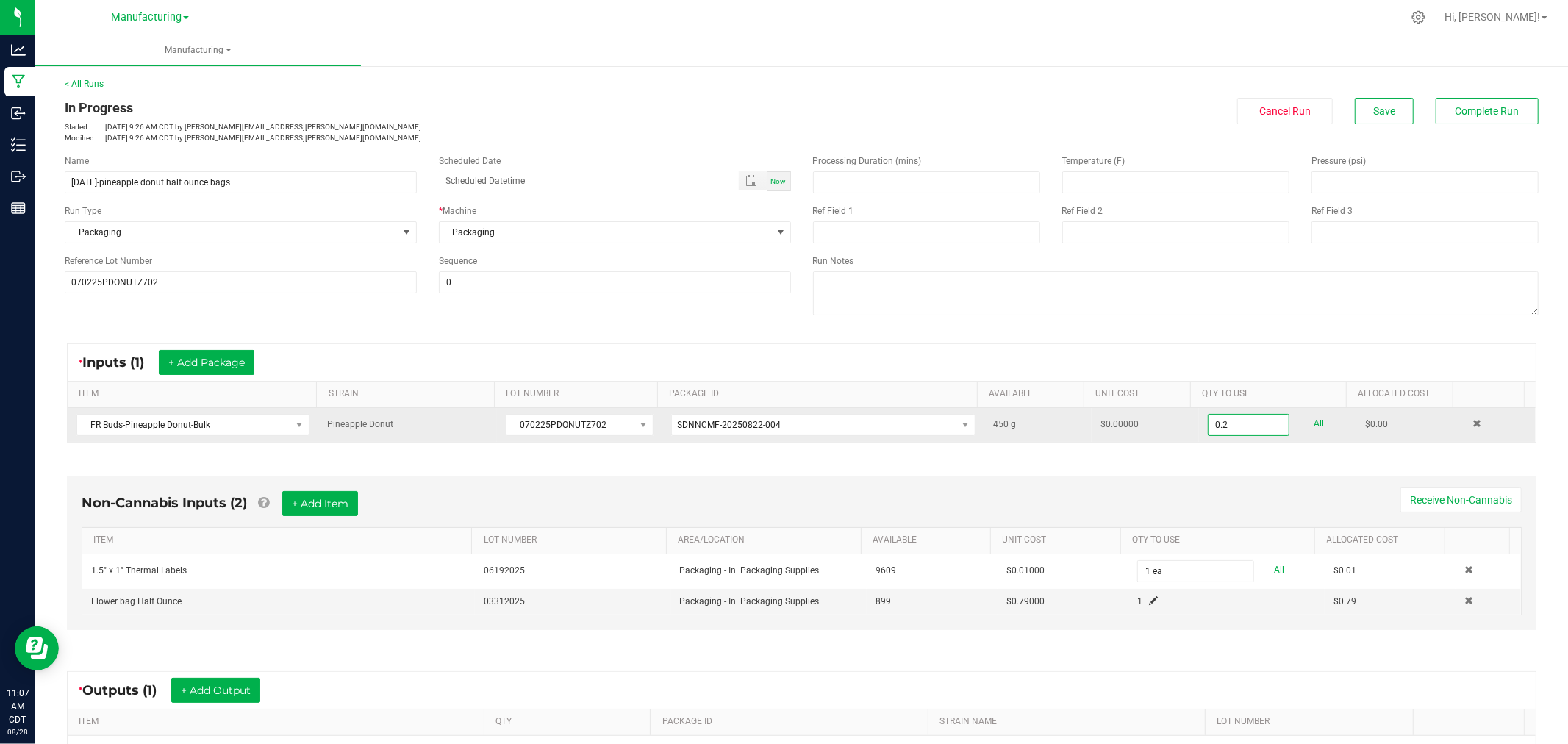
click at [1255, 429] on input "0.2" at bounding box center [1248, 424] width 80 height 21
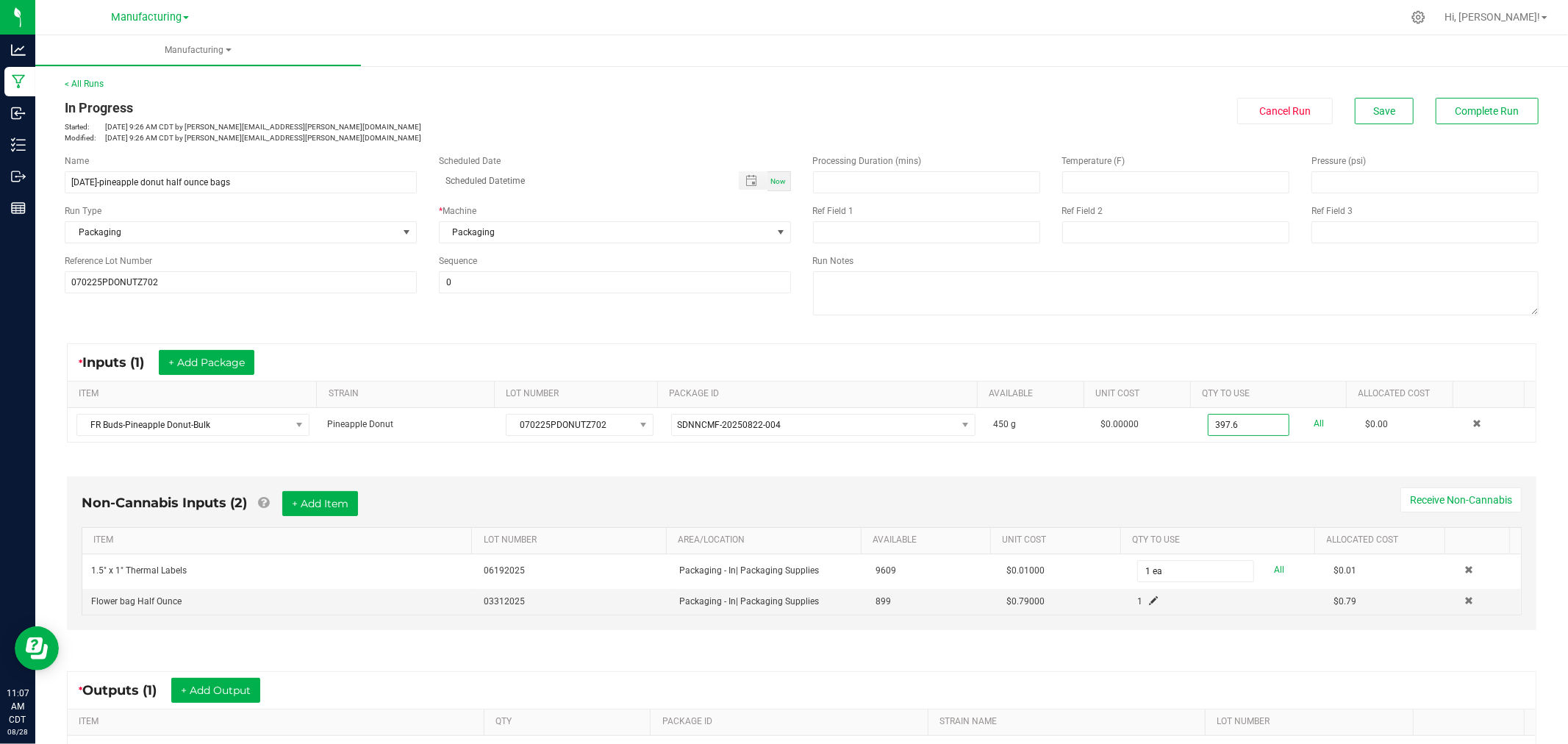
type input "397.6000 g"
click at [1261, 487] on div "Non-Cannabis Inputs (2) + Add Item Receive Non-Cannabis ITEM LOT NUMBER AREA/LO…" at bounding box center [801, 553] width 1470 height 153
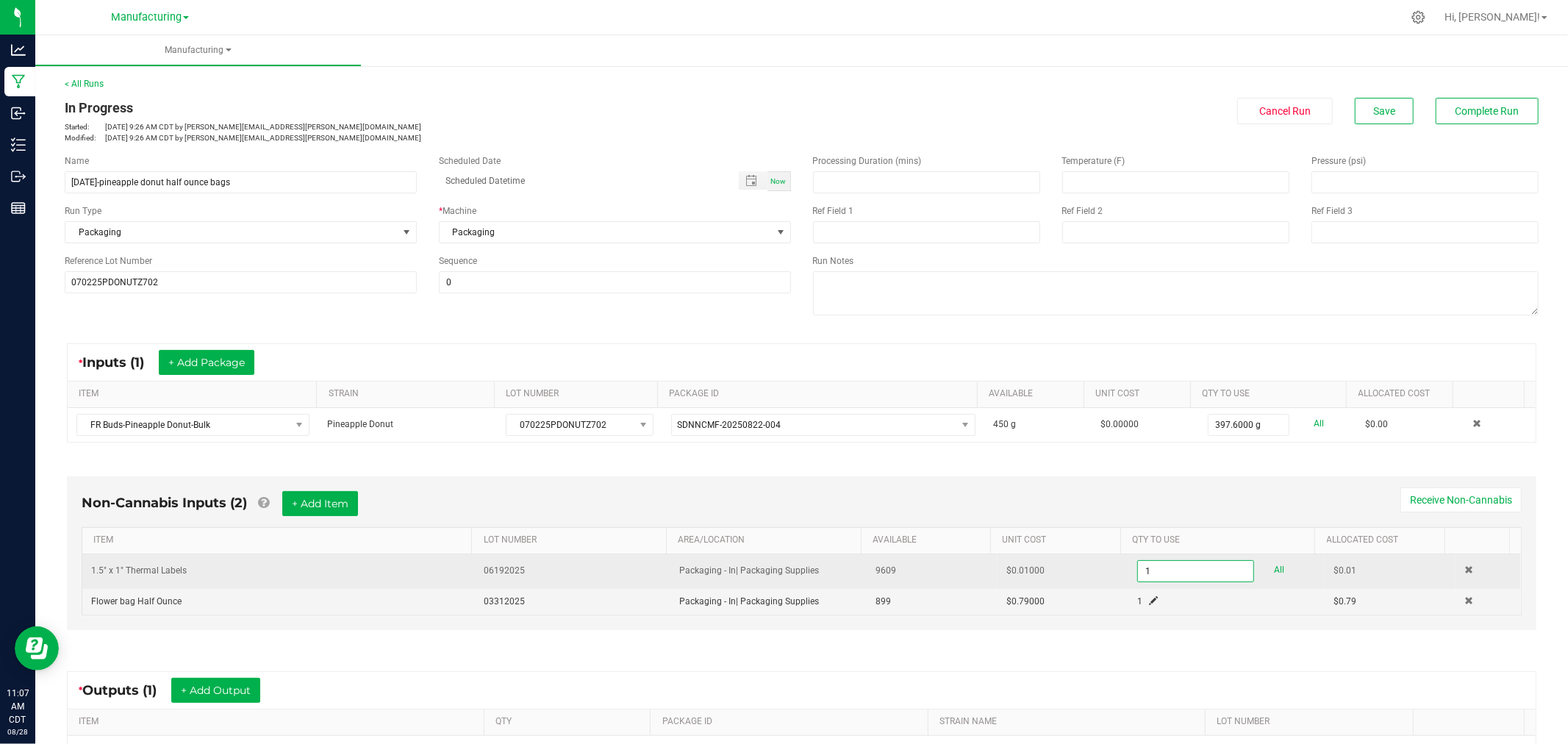
click at [1199, 568] on input "1" at bounding box center [1196, 571] width 116 height 21
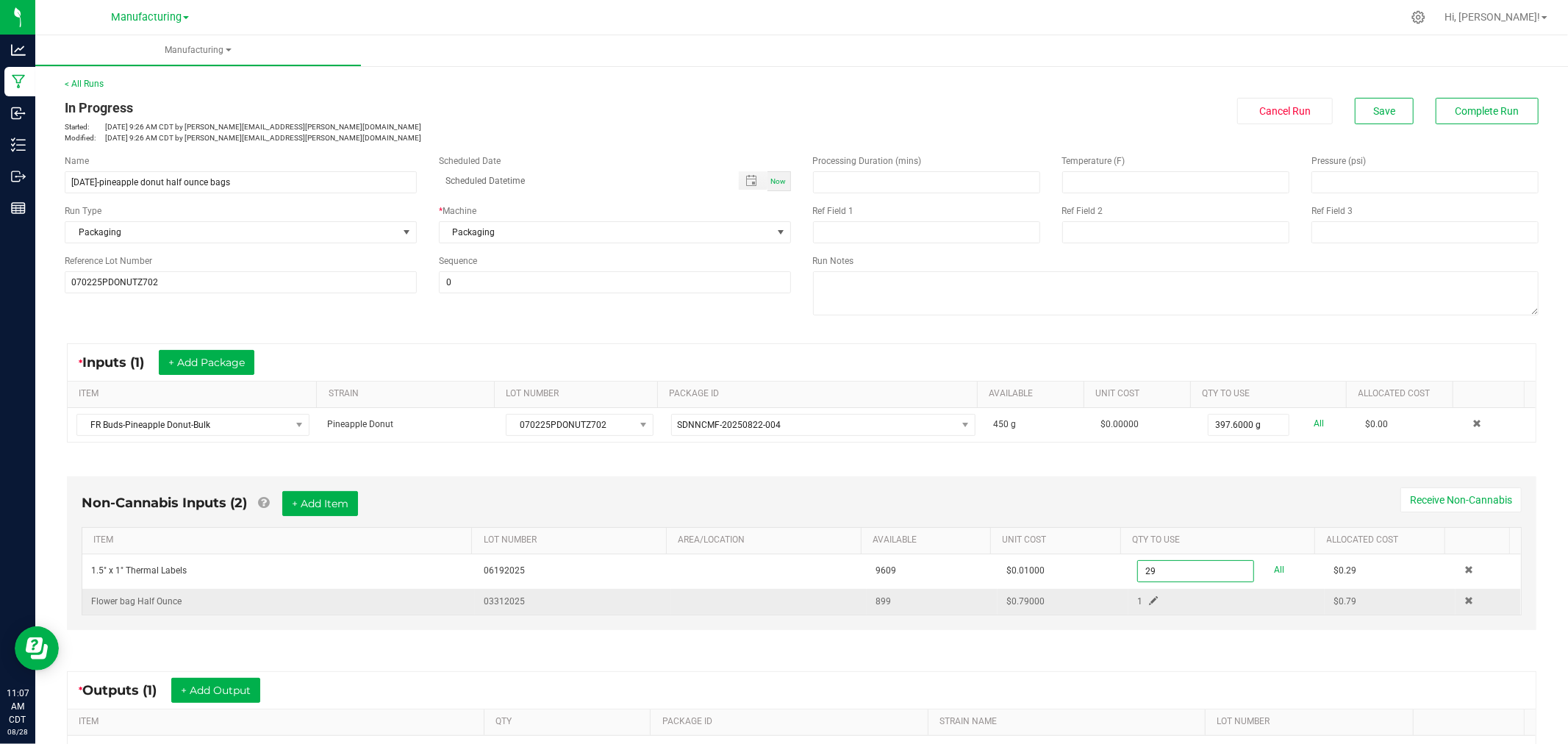
type input "29 ea"
click at [1149, 600] on span at bounding box center [1153, 600] width 9 height 9
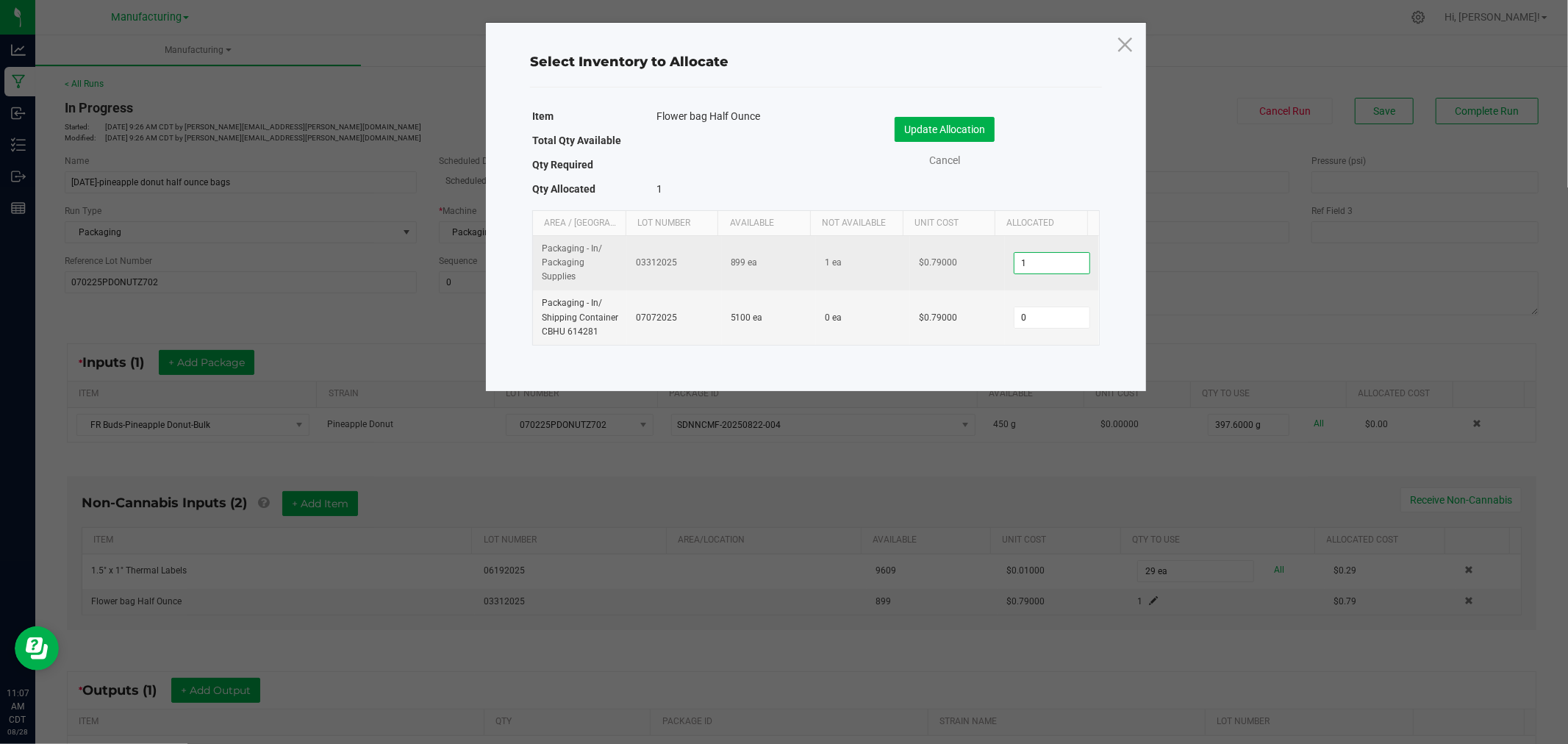
click at [1051, 263] on input "1" at bounding box center [1051, 263] width 75 height 21
type input "28"
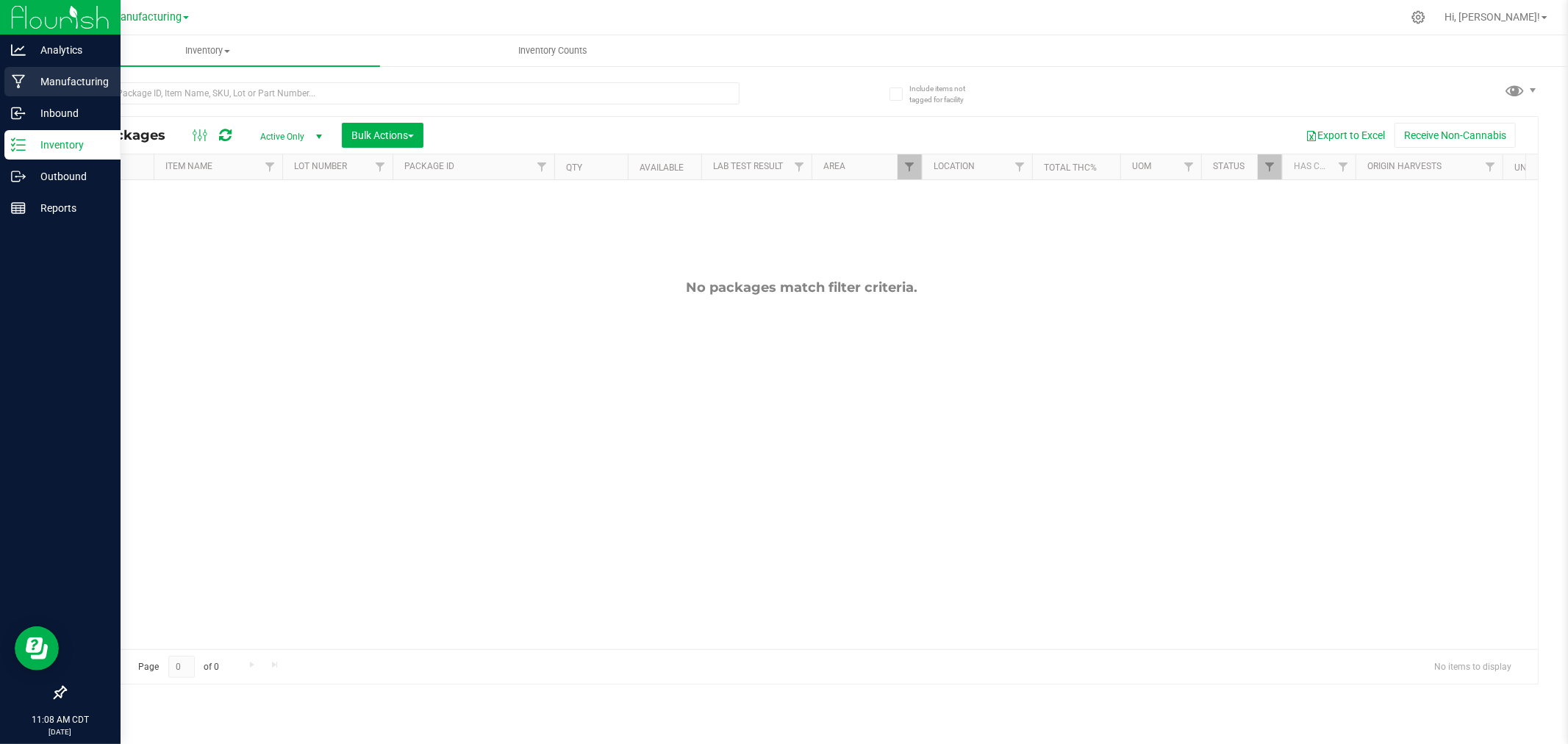
click at [40, 79] on p "Manufacturing" at bounding box center [70, 82] width 89 height 18
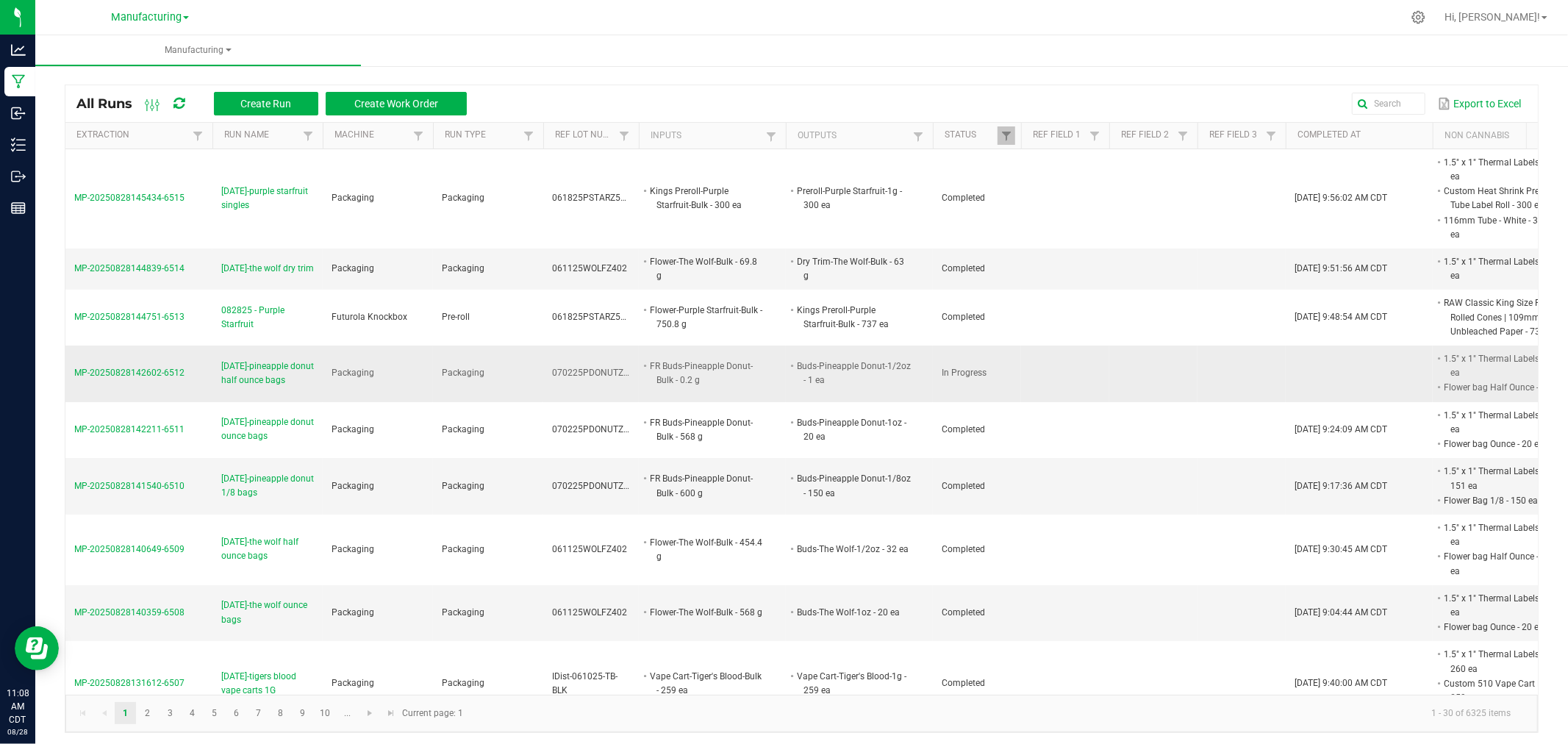
click at [260, 387] on span "[DATE]-pineapple donut half ounce bags" at bounding box center [267, 373] width 93 height 28
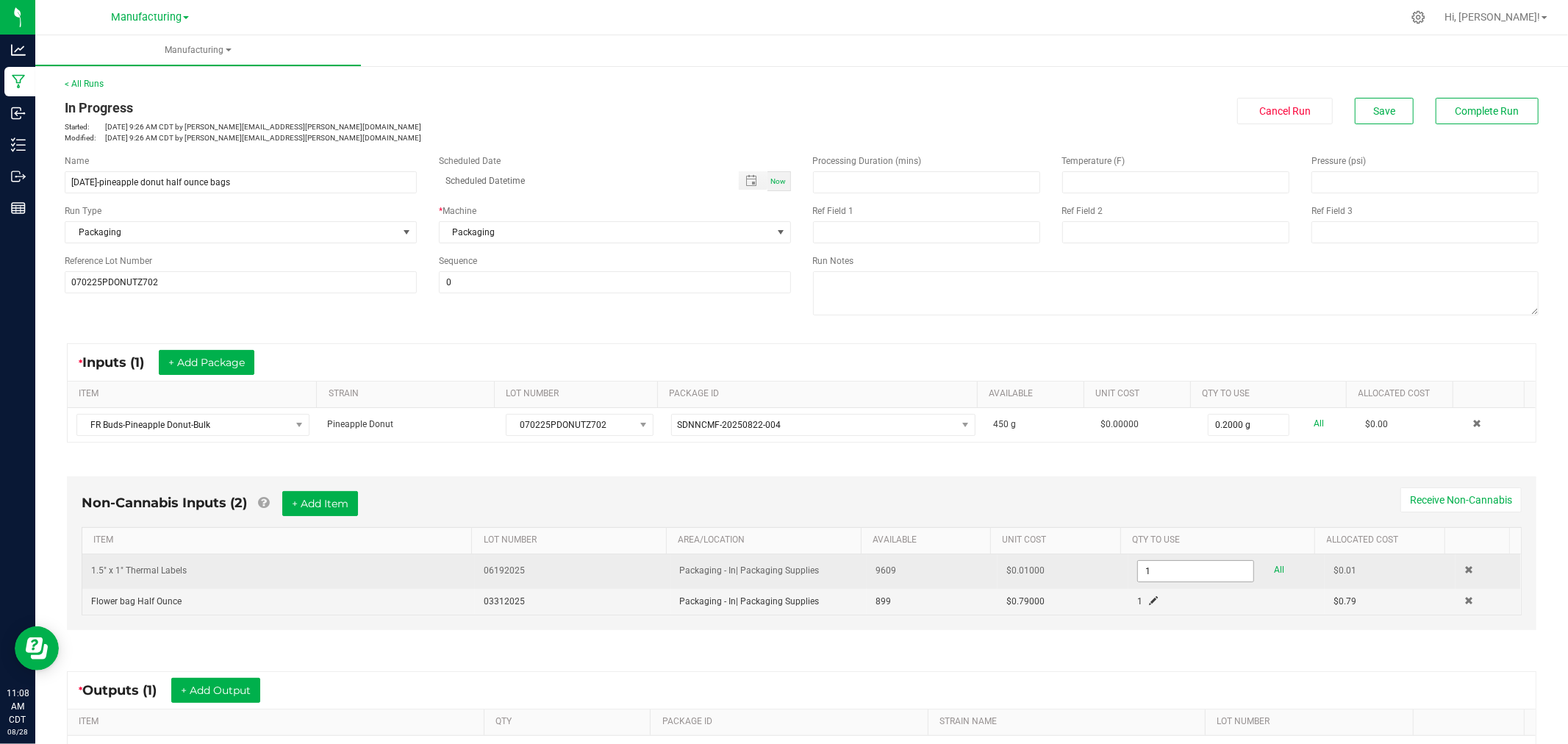
click at [1156, 572] on input "1" at bounding box center [1196, 571] width 116 height 21
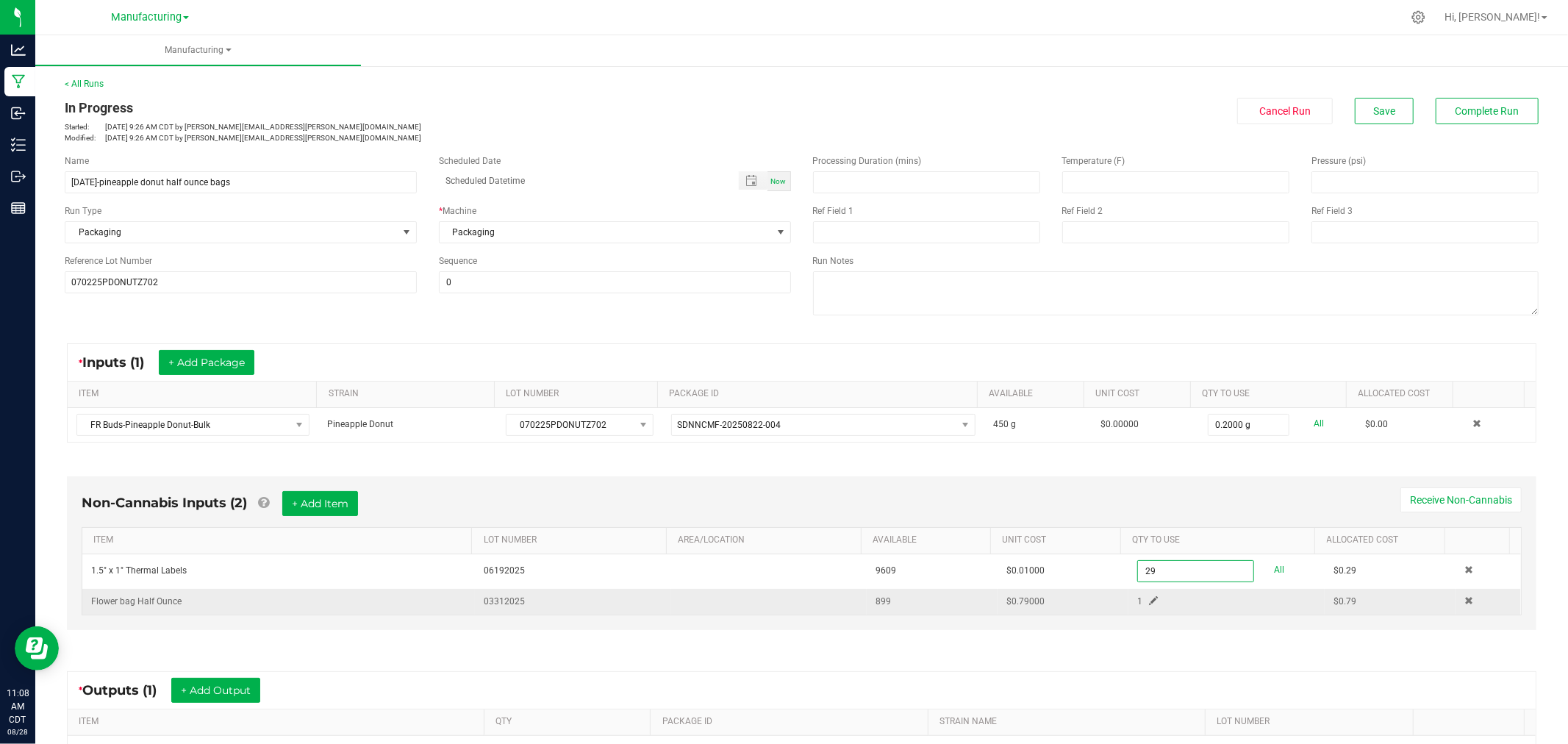
type input "29 ea"
click at [1144, 600] on div "1" at bounding box center [1190, 600] width 128 height 14
click at [1149, 604] on span at bounding box center [1153, 600] width 9 height 9
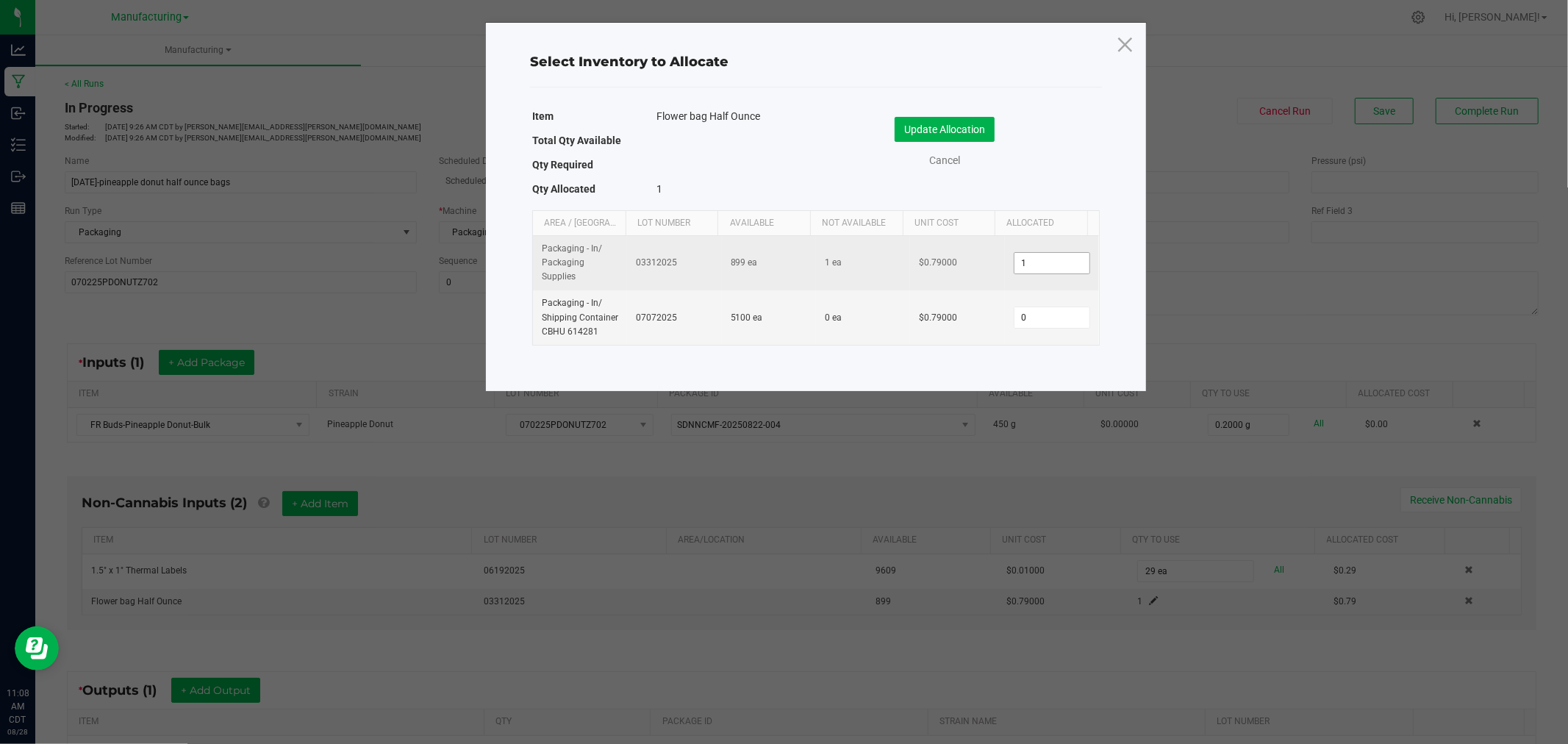
click at [1038, 262] on input "1" at bounding box center [1051, 263] width 75 height 21
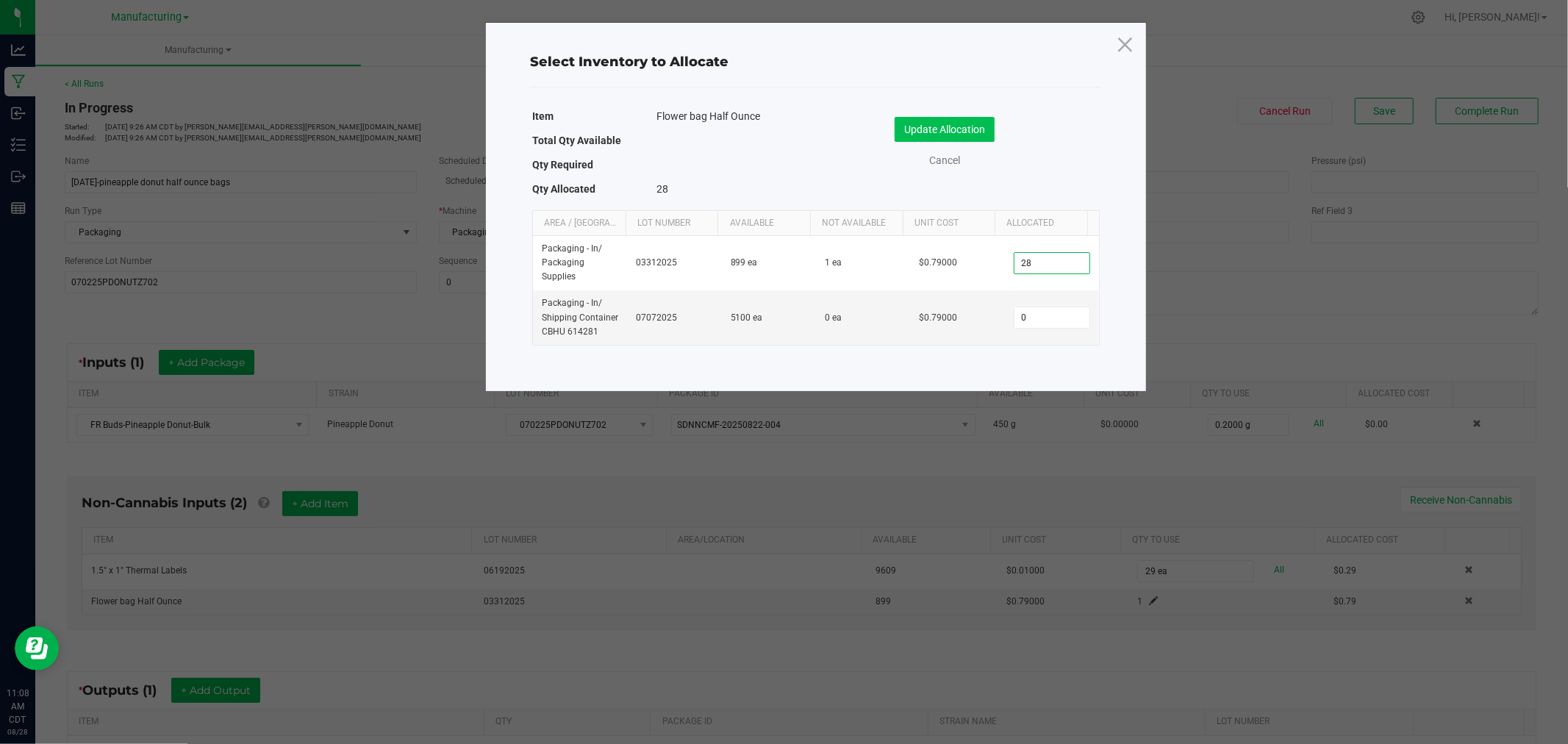
type input "28"
click at [955, 128] on button "Update Allocation" at bounding box center [945, 129] width 100 height 25
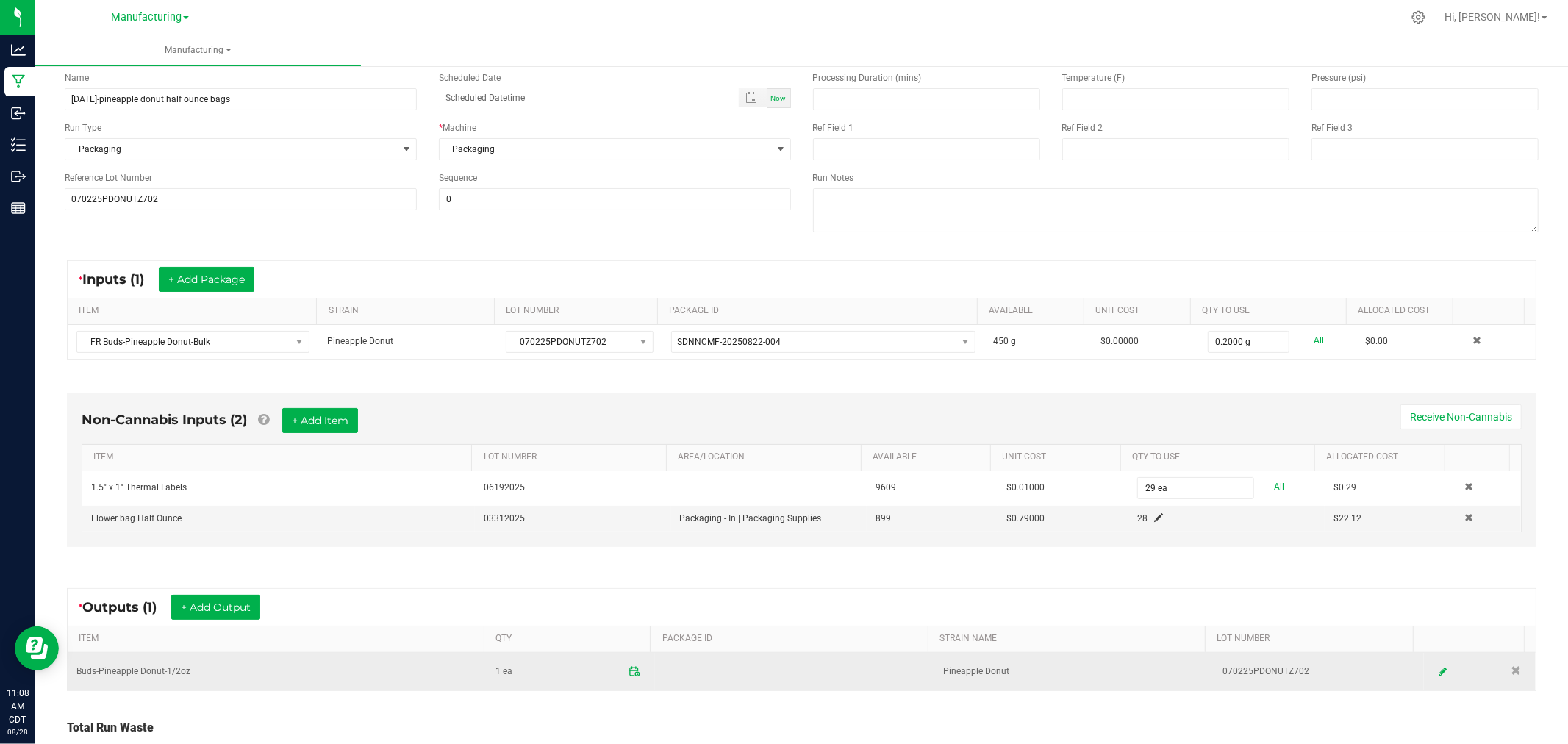
scroll to position [200, 0]
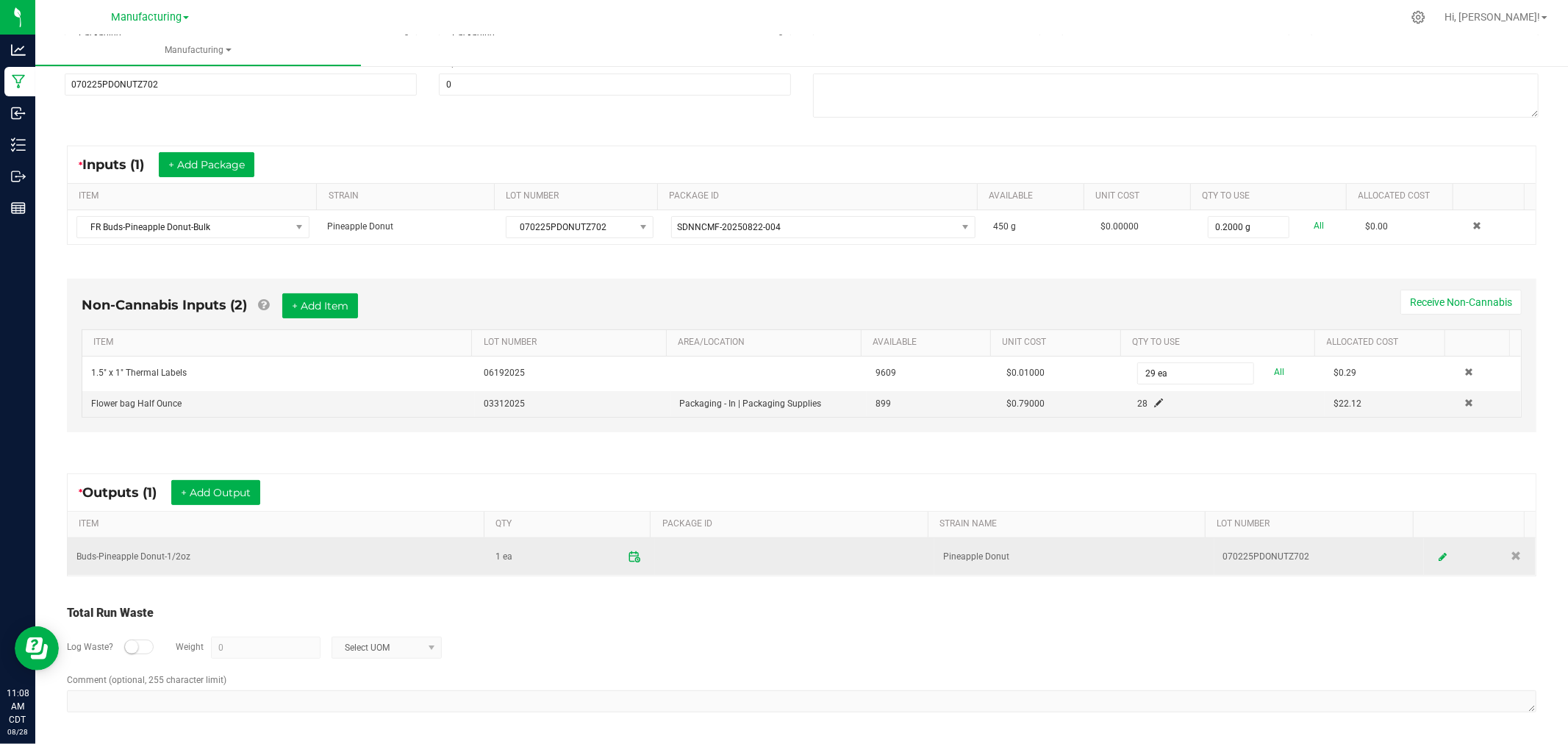
click at [628, 552] on icon at bounding box center [634, 557] width 14 height 14
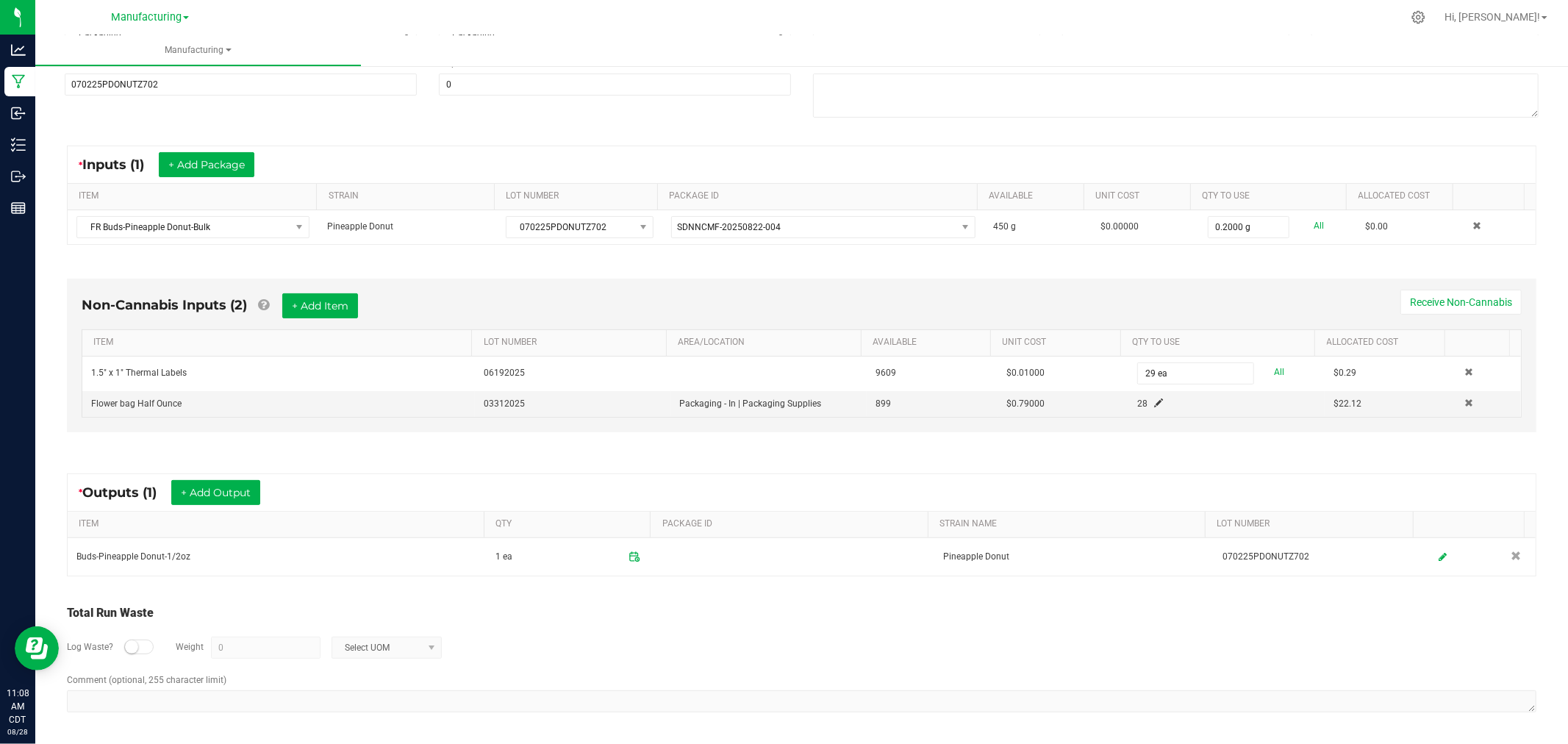
scroll to position [0, 0]
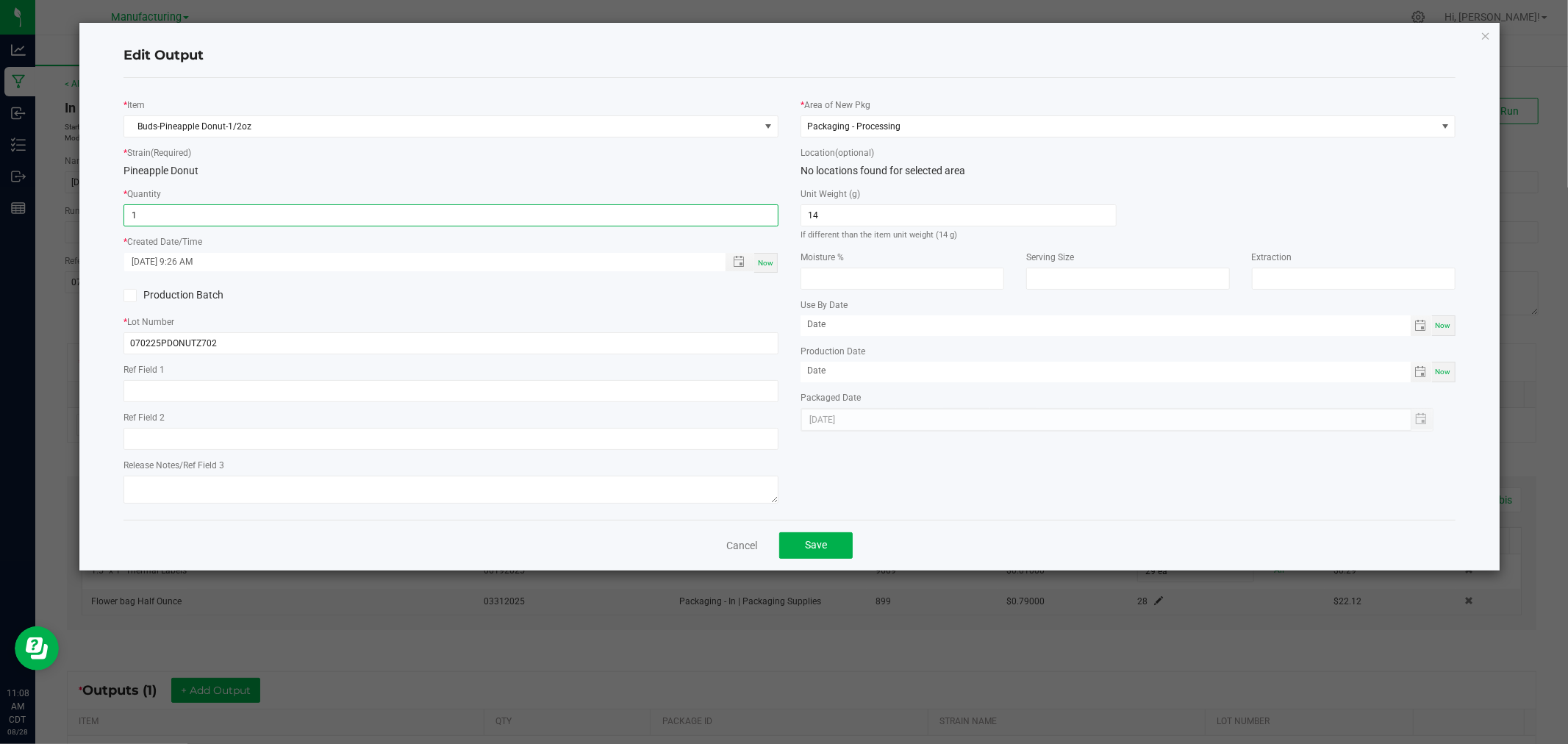
click at [678, 218] on input "1" at bounding box center [452, 215] width 654 height 21
type input "28 ea"
click at [833, 541] on button "Save" at bounding box center [816, 544] width 73 height 26
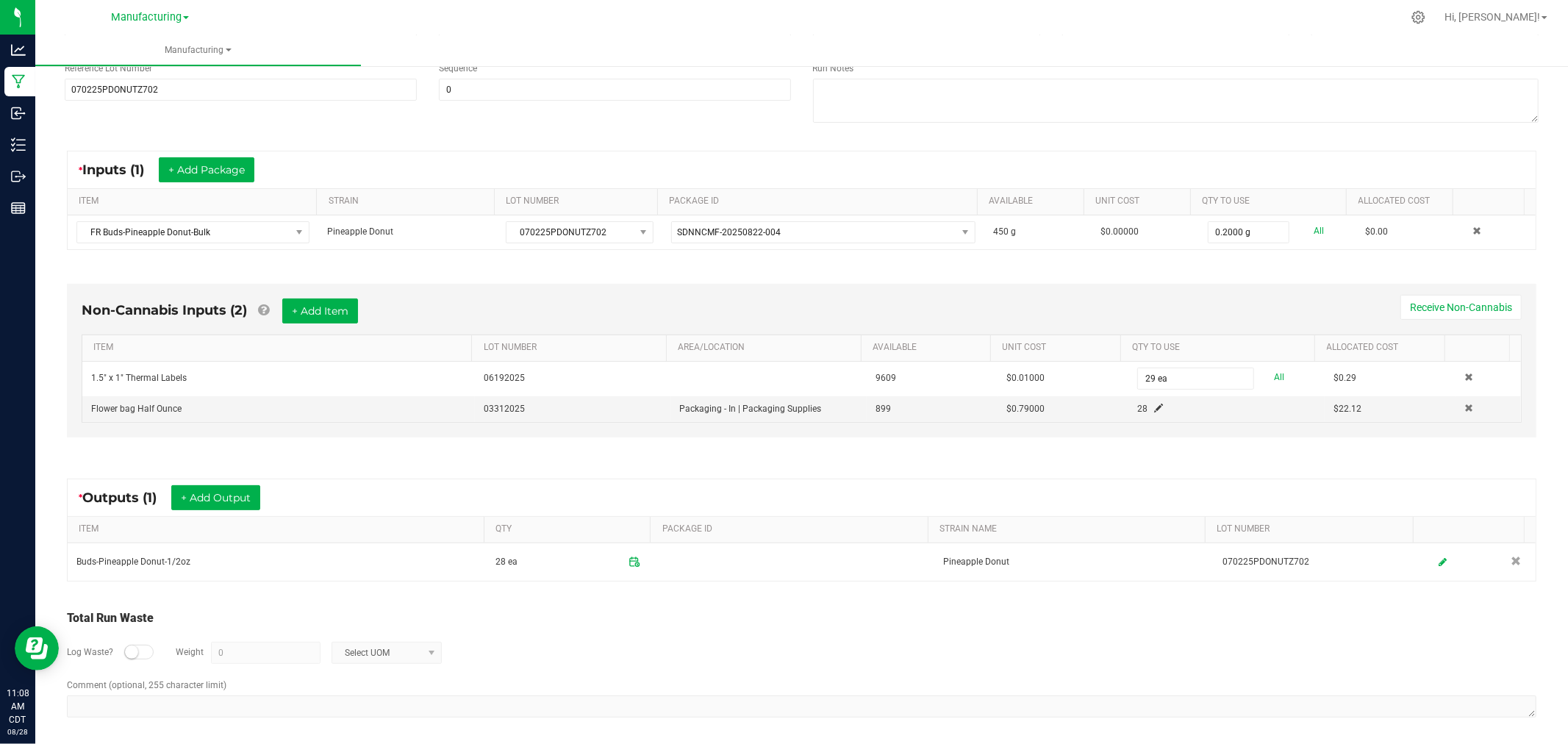
scroll to position [194, 0]
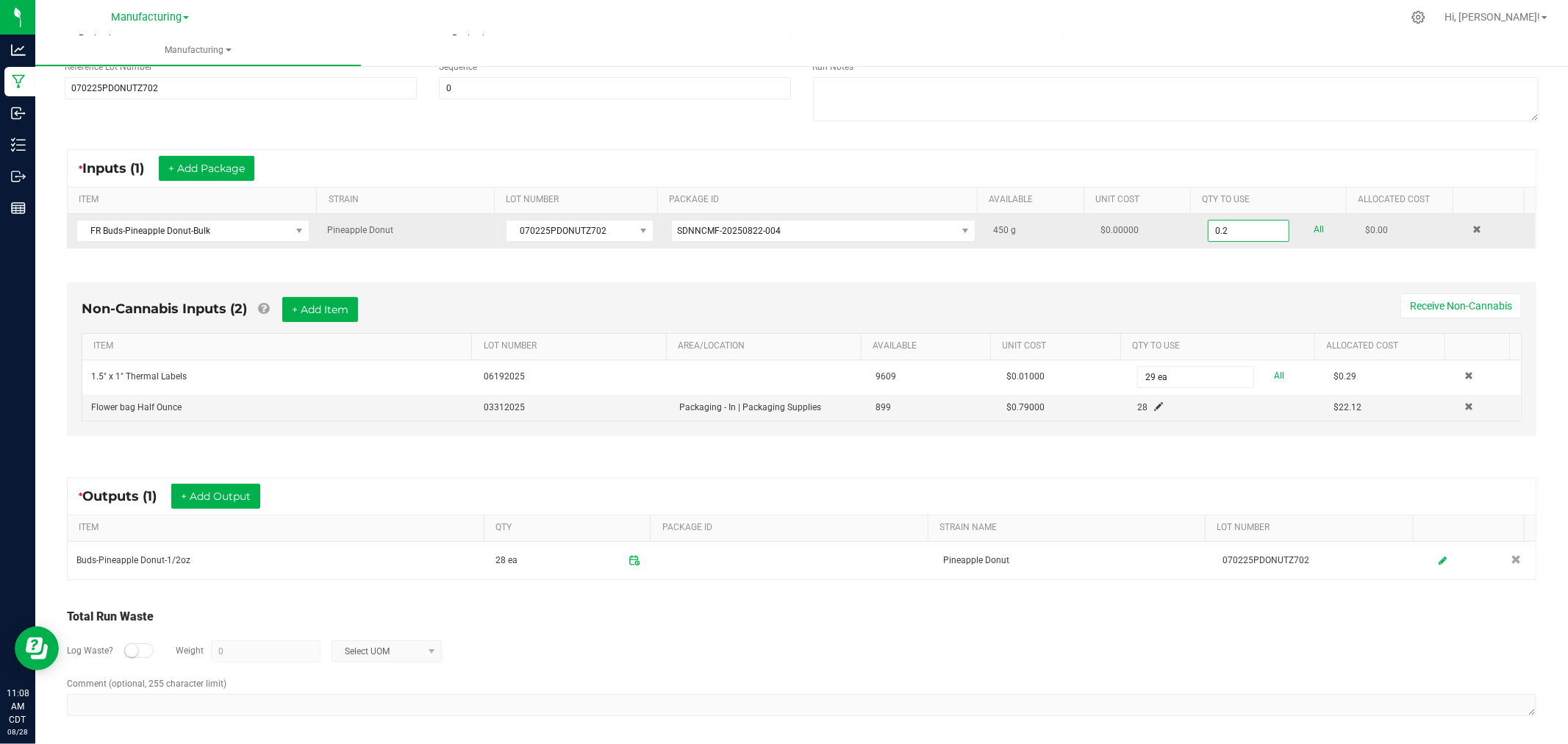
click at [1240, 223] on input "0.2" at bounding box center [1248, 230] width 80 height 21
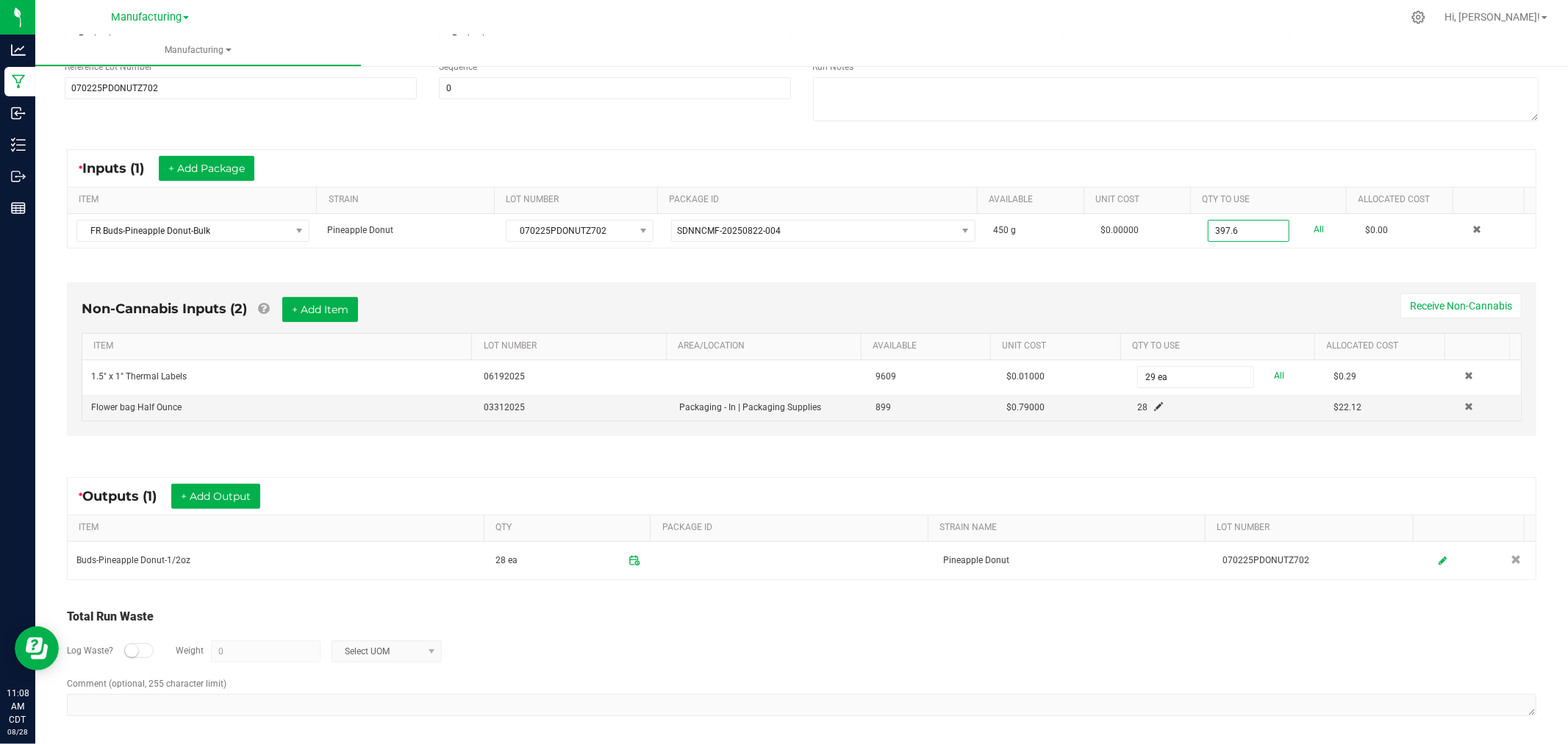
type input "397.6000 g"
drag, startPoint x: 1306, startPoint y: 306, endPoint x: 1304, endPoint y: 296, distance: 10.2
click at [1306, 306] on div "Non-Cannabis Inputs (2) + Add Item Receive Non-Cannabis" at bounding box center [801, 315] width 1441 height 36
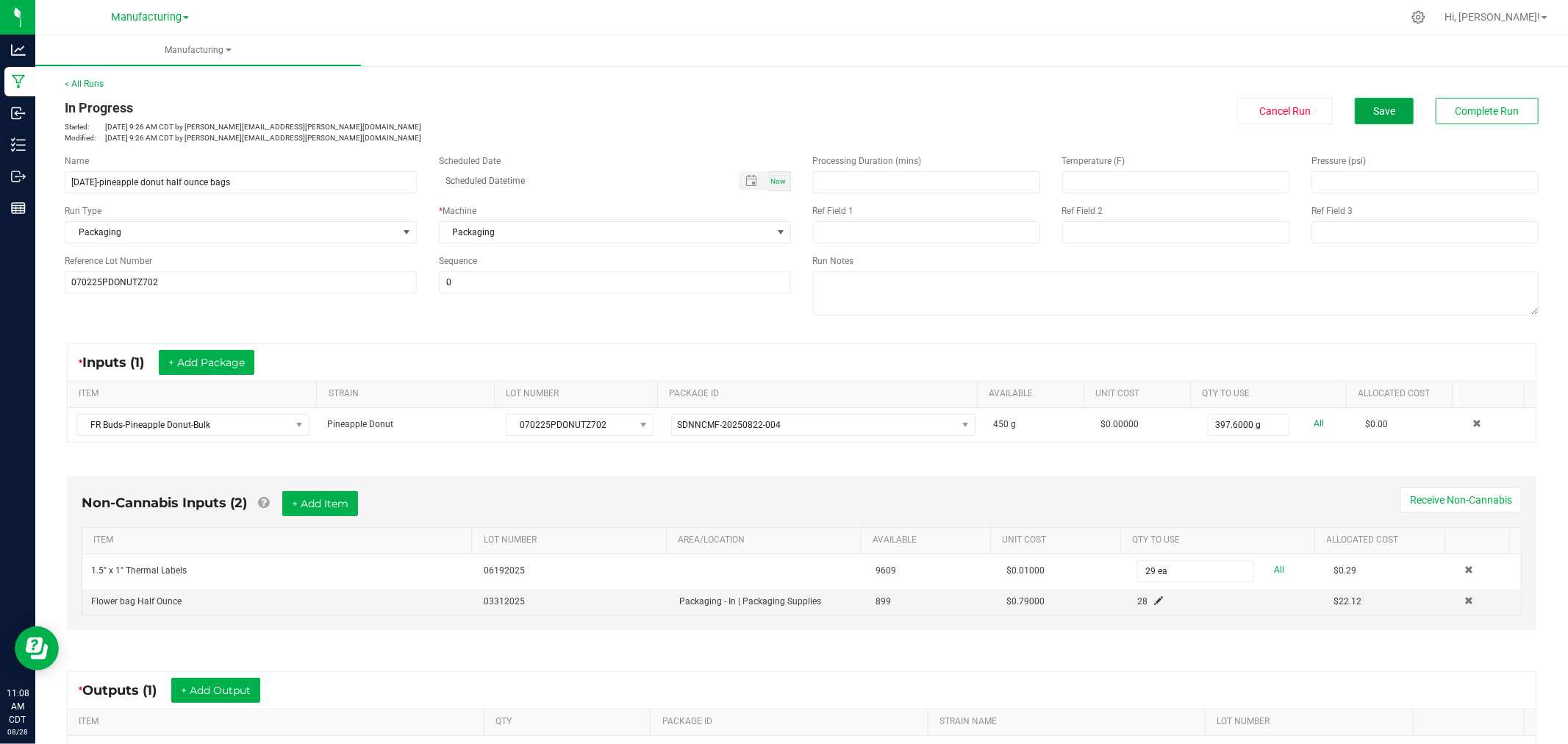
click at [1373, 108] on span "Save" at bounding box center [1384, 110] width 22 height 12
click at [1478, 106] on span "Complete Run" at bounding box center [1488, 110] width 64 height 12
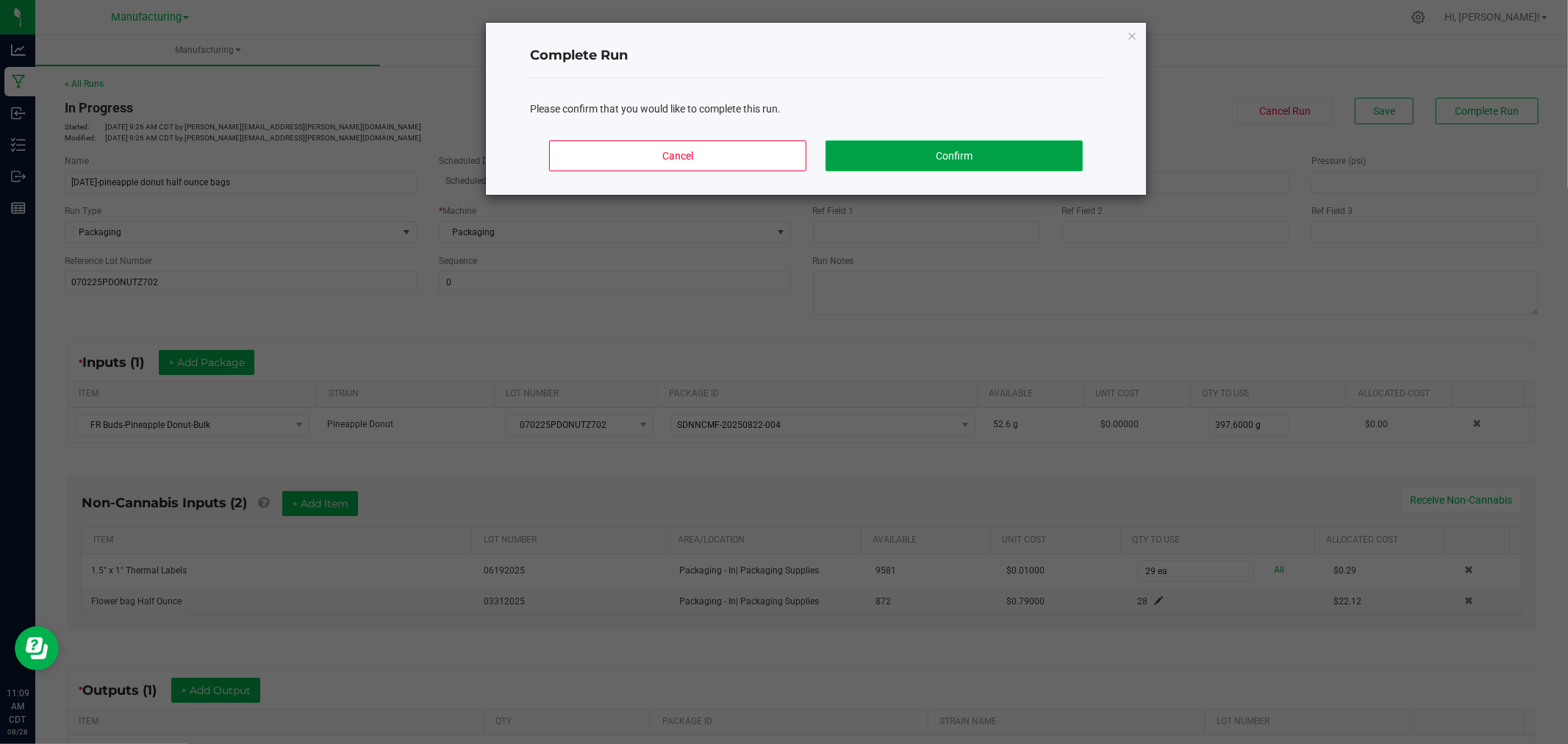
click at [994, 149] on button "Confirm" at bounding box center [954, 155] width 257 height 31
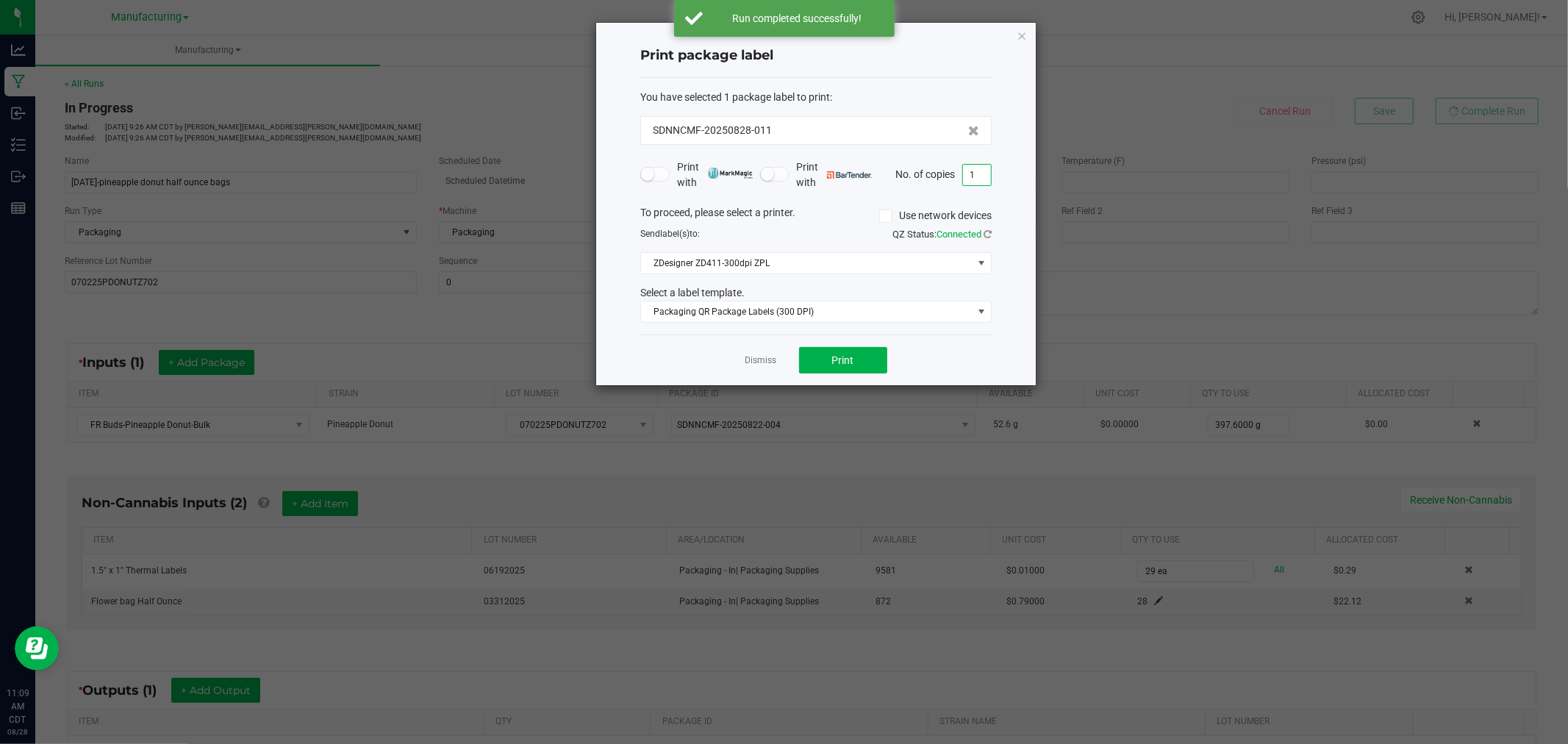
click at [978, 169] on input "1" at bounding box center [976, 174] width 28 height 21
type input "29"
click at [832, 349] on button "Print" at bounding box center [844, 359] width 89 height 26
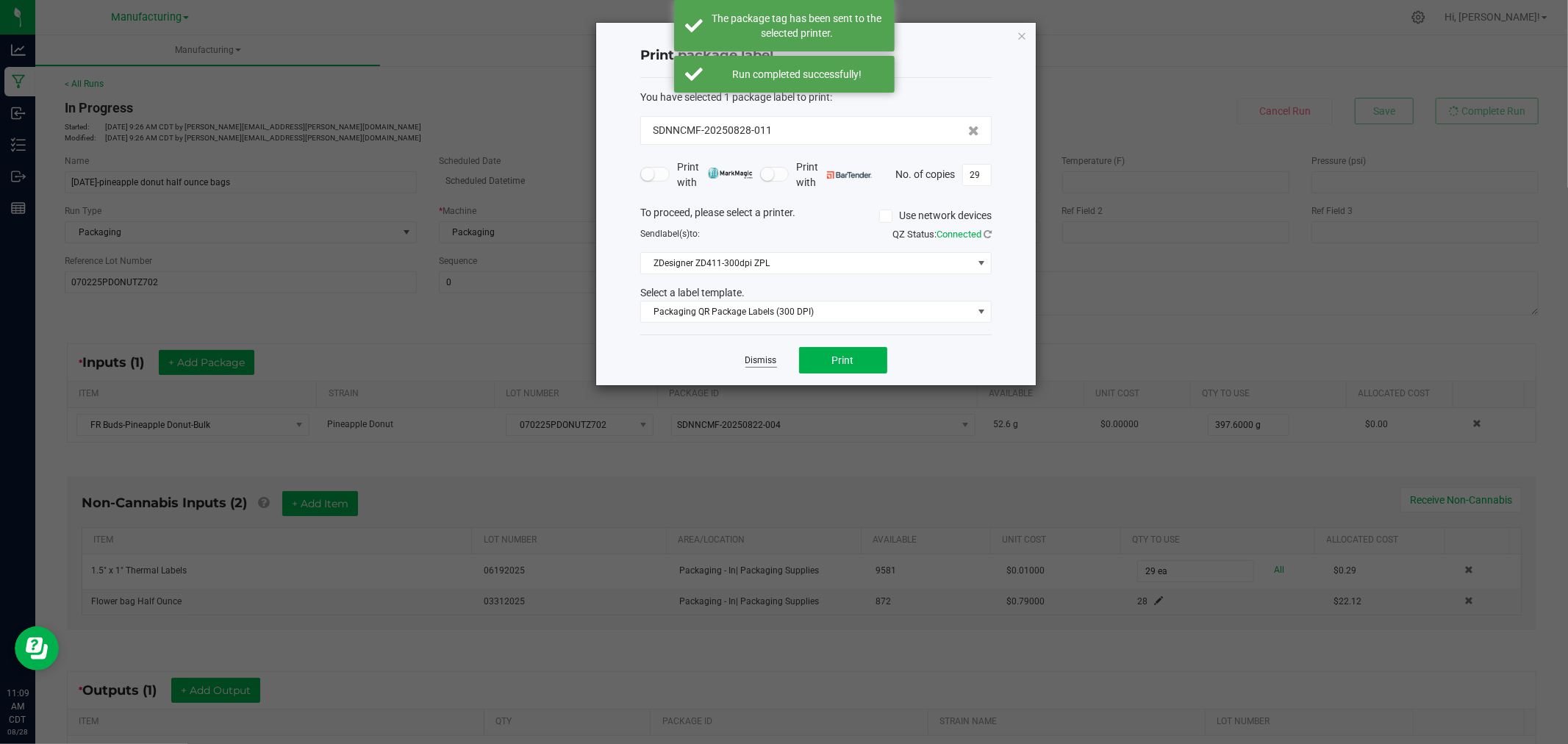
click at [765, 362] on link "Dismiss" at bounding box center [761, 360] width 32 height 13
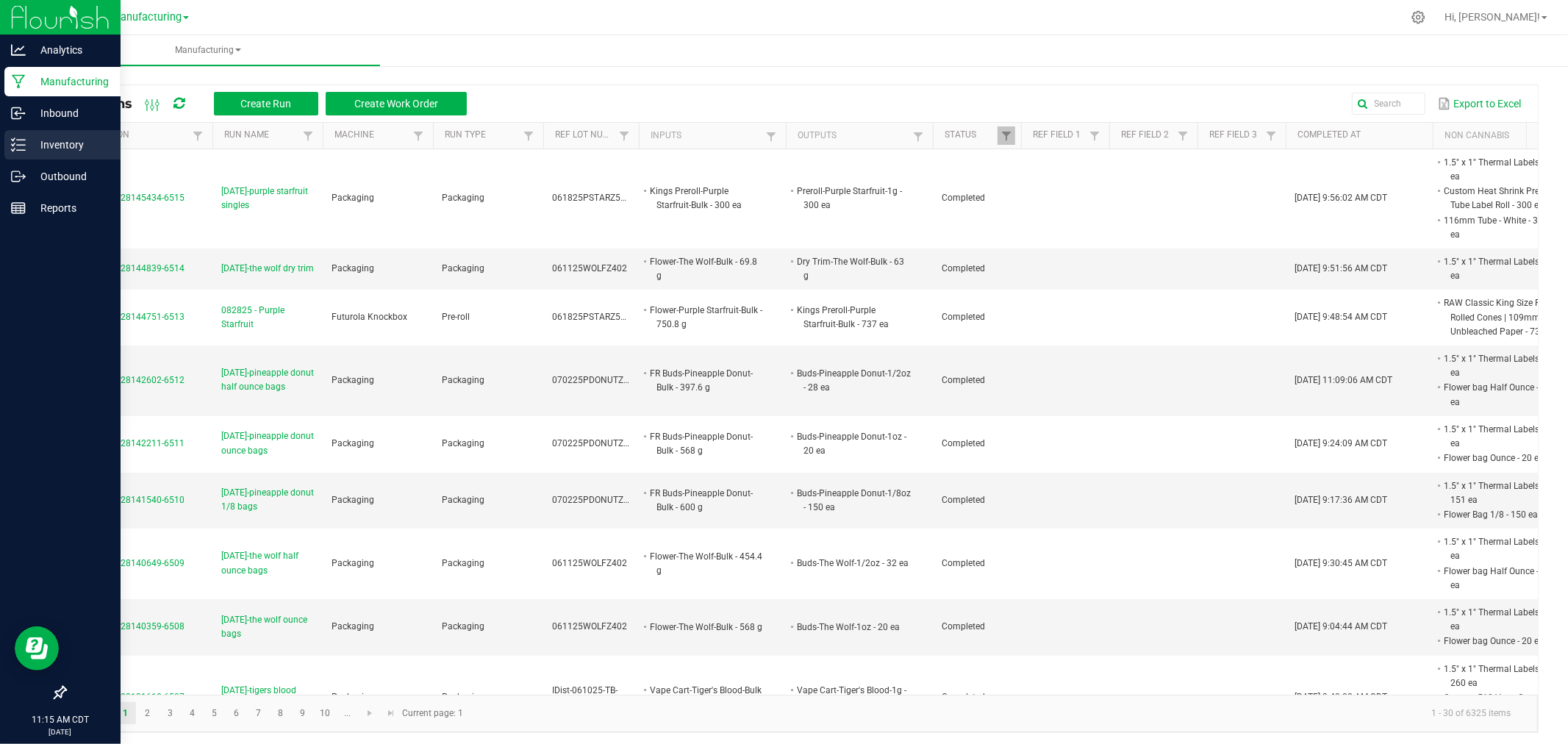
click at [38, 151] on p "Inventory" at bounding box center [70, 145] width 89 height 18
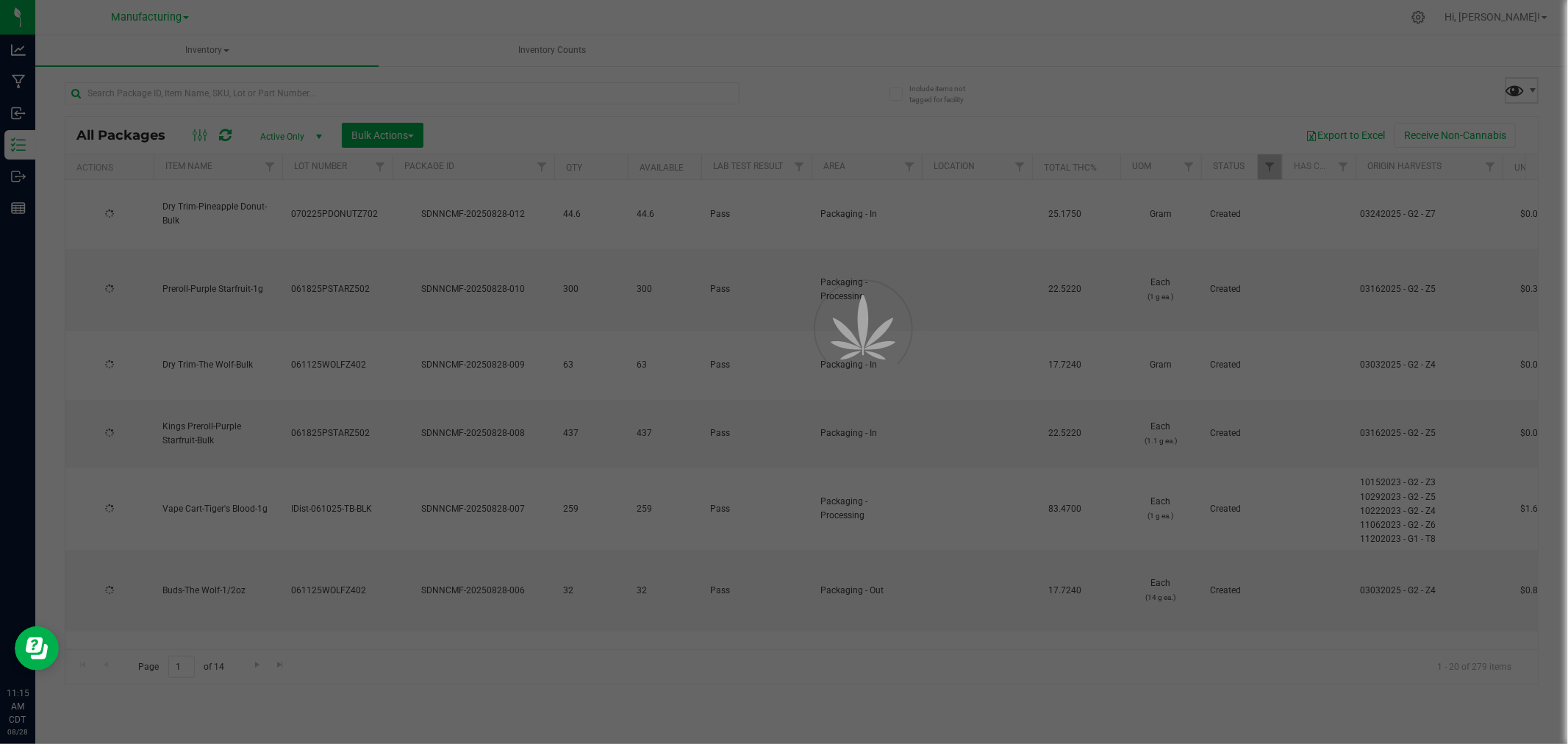
click at [1513, 89] on span at bounding box center [1516, 90] width 22 height 22
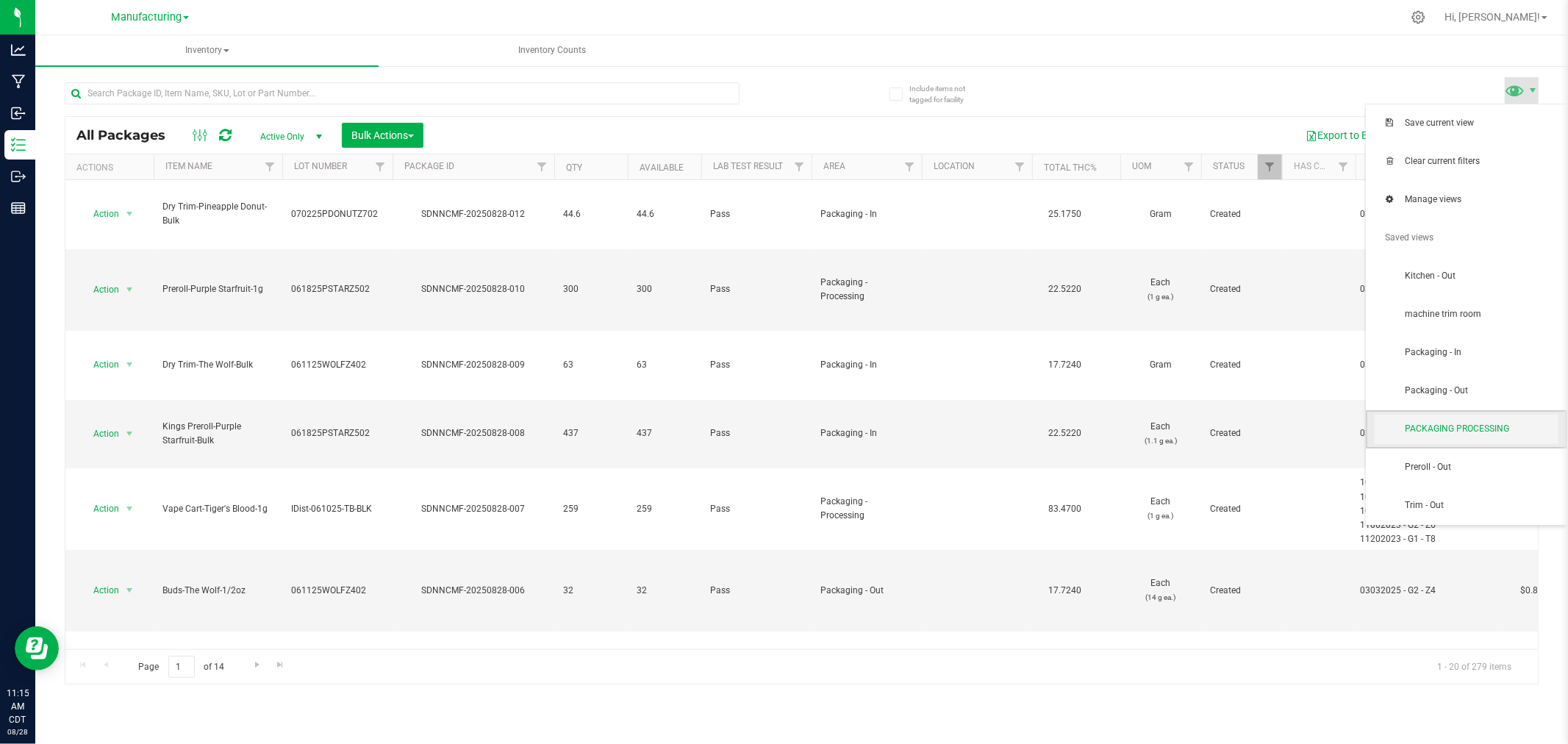
click at [1488, 423] on span "PACKAGING PROCESSING" at bounding box center [1480, 429] width 153 height 13
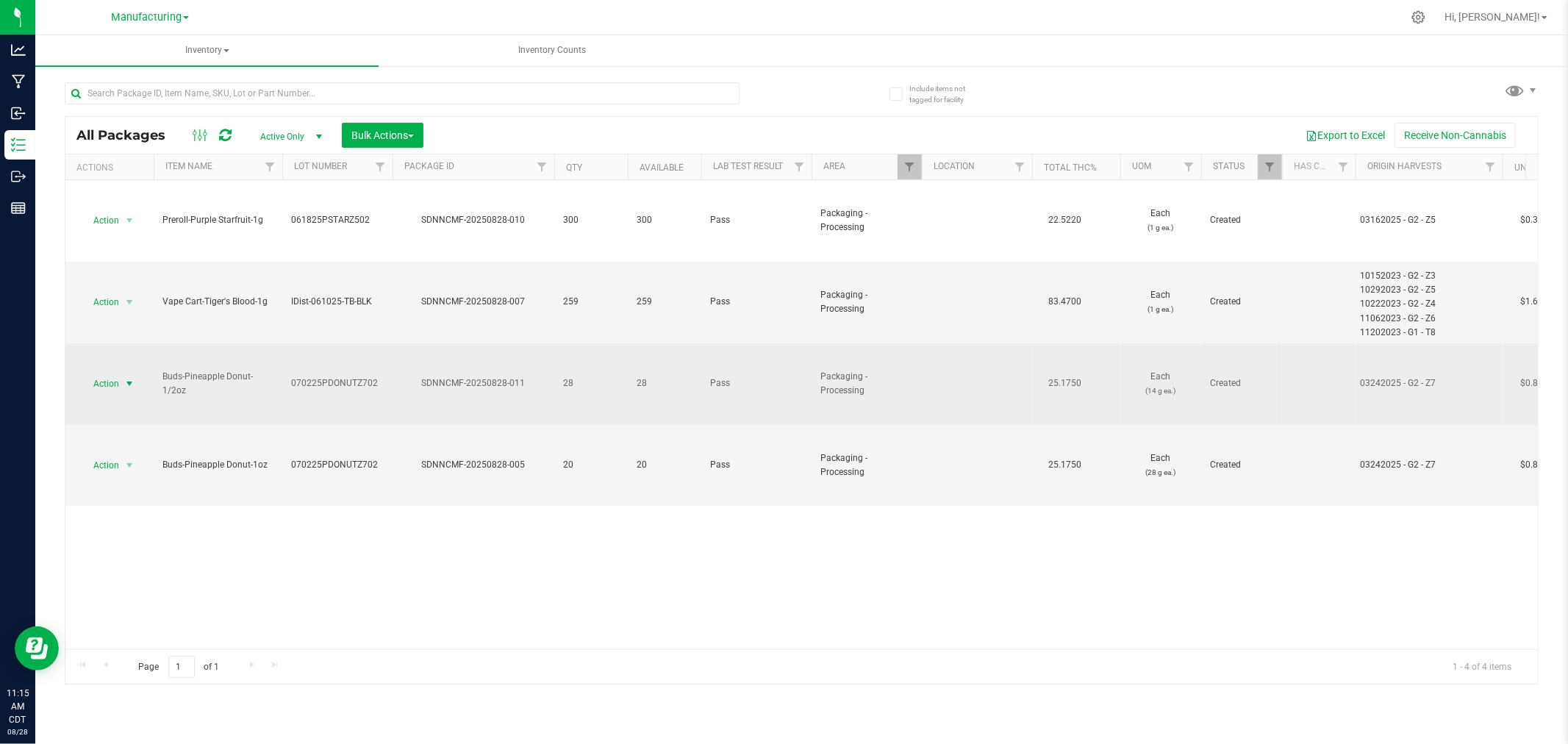
click at [126, 390] on span "select" at bounding box center [129, 383] width 18 height 21
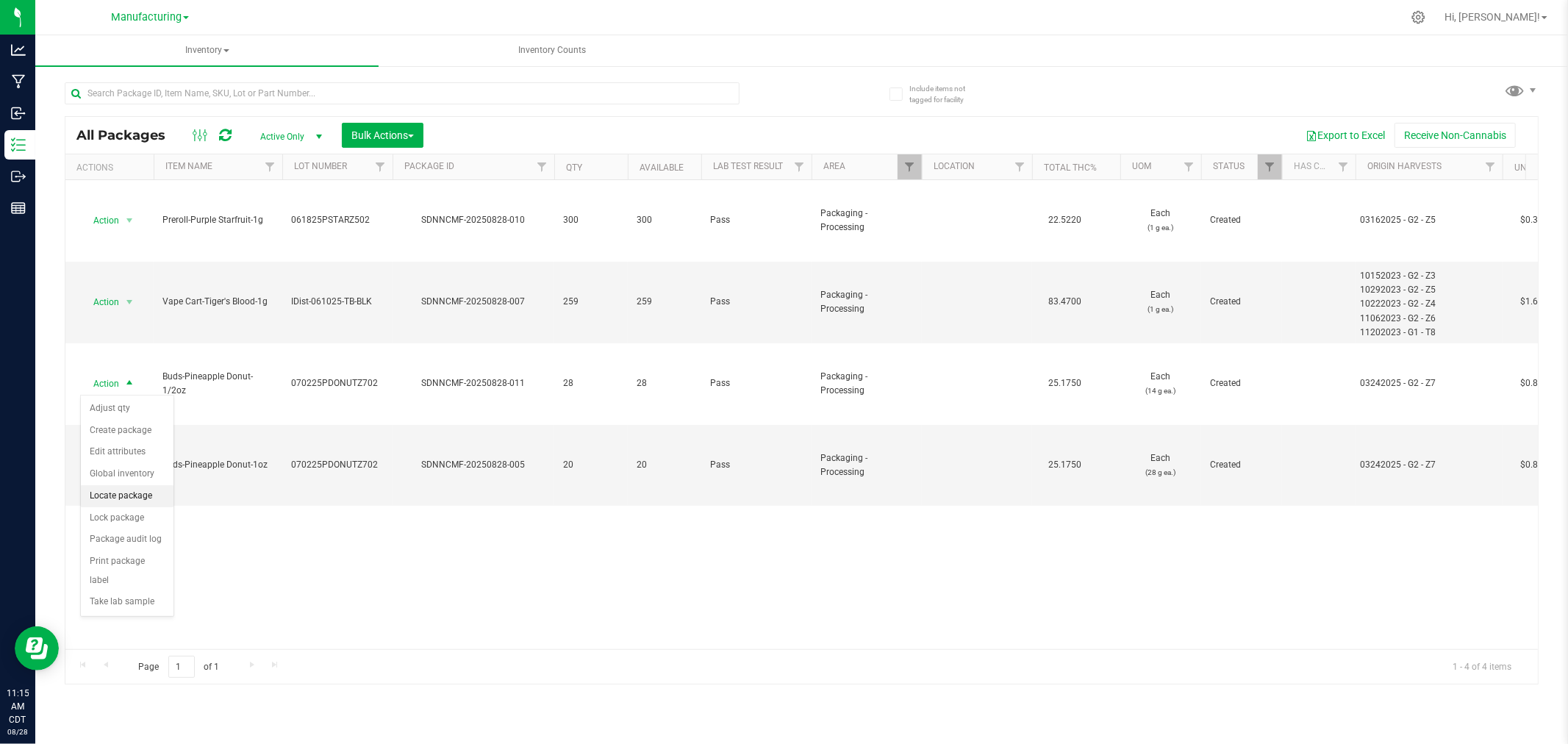
click at [122, 494] on li "Locate package" at bounding box center [127, 496] width 93 height 22
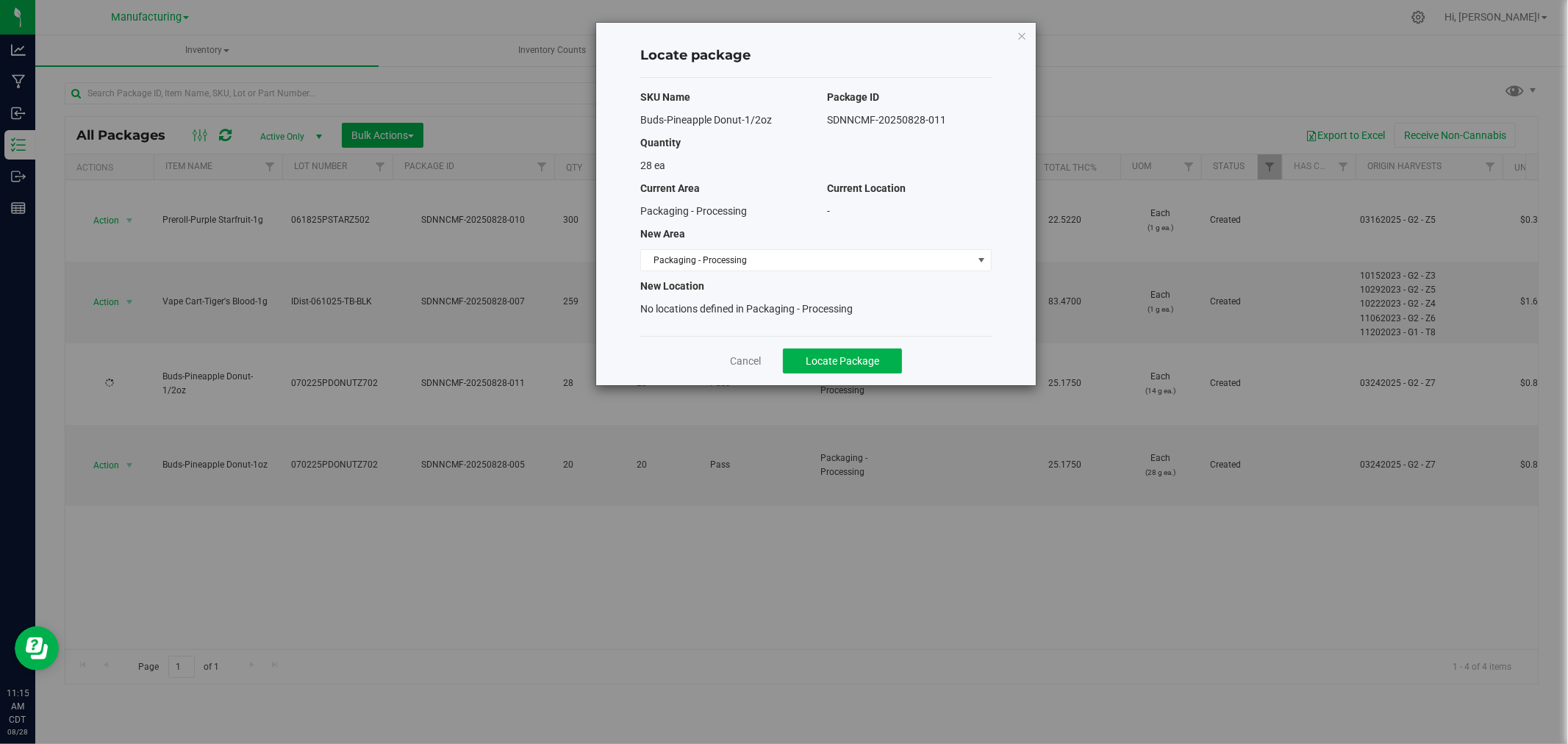
click at [834, 274] on div "SKU Name Package ID Buds-Pineapple Donut-1/2oz SDNNCMF-20250828-011 Quantity 28…" at bounding box center [816, 207] width 351 height 258
click at [835, 267] on span "Packaging - Processing" at bounding box center [807, 260] width 331 height 21
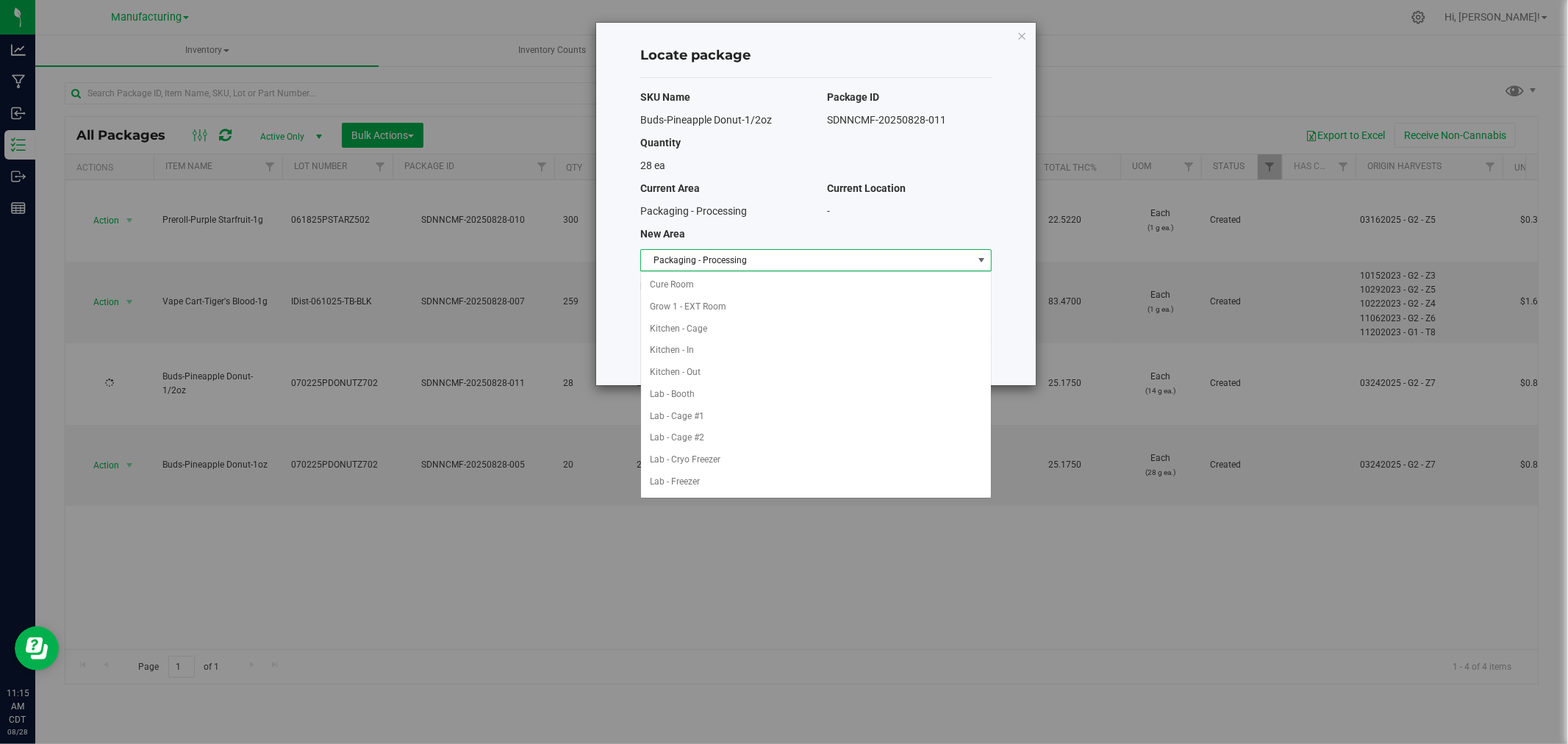
scroll to position [240, 0]
click at [750, 458] on li "Packaging - Out" at bounding box center [816, 460] width 350 height 22
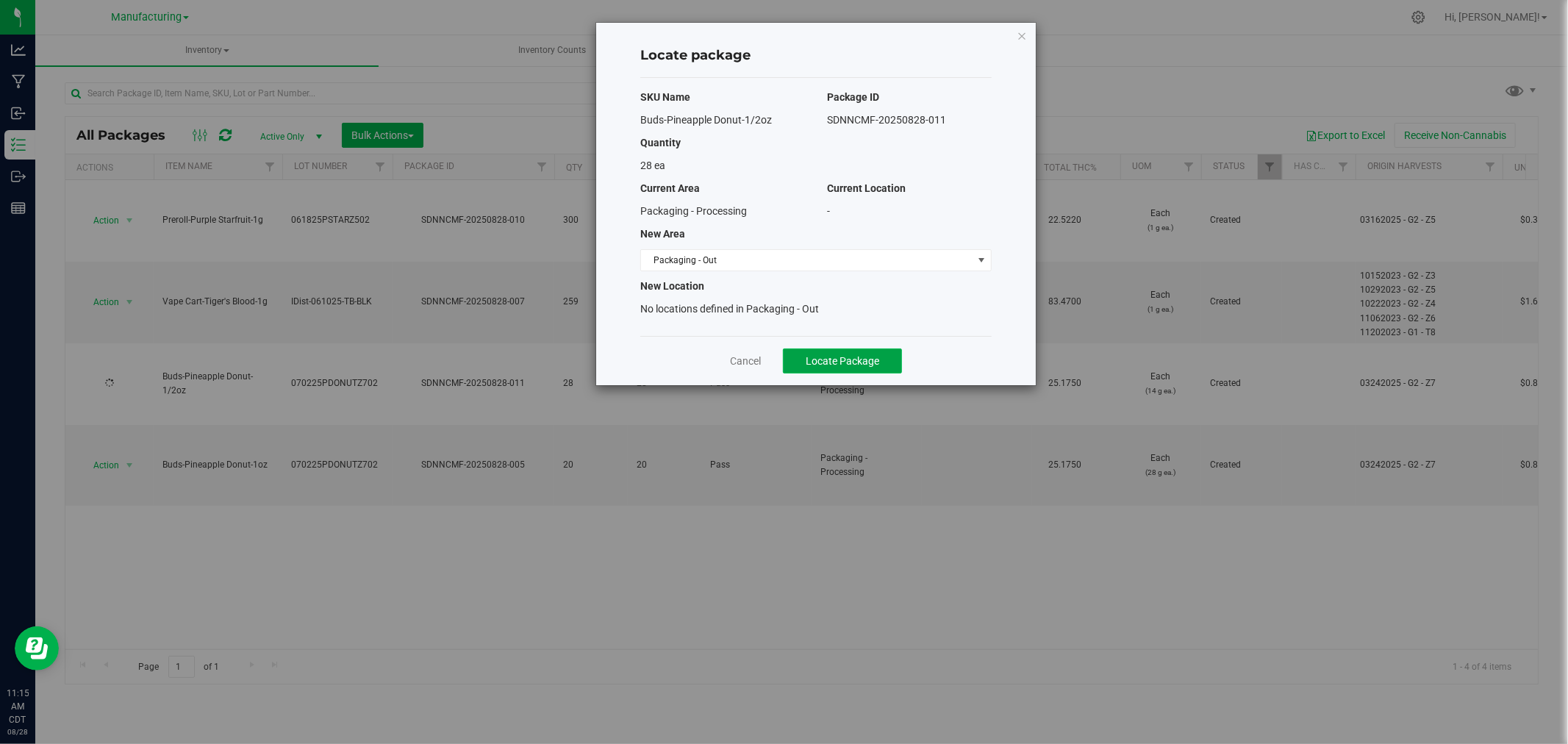
click at [840, 364] on span "Locate Package" at bounding box center [842, 360] width 73 height 12
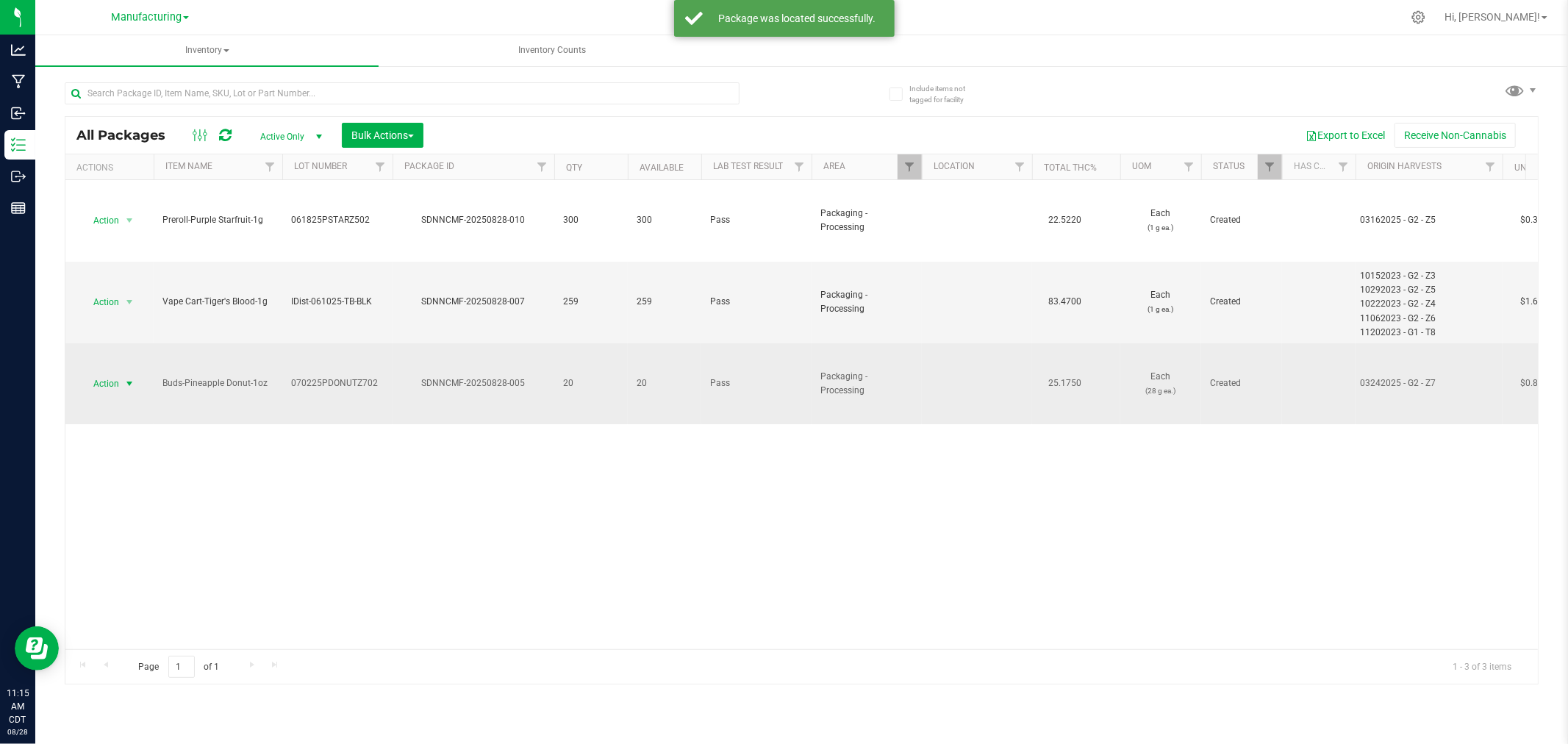
click at [127, 383] on span "select" at bounding box center [129, 383] width 12 height 12
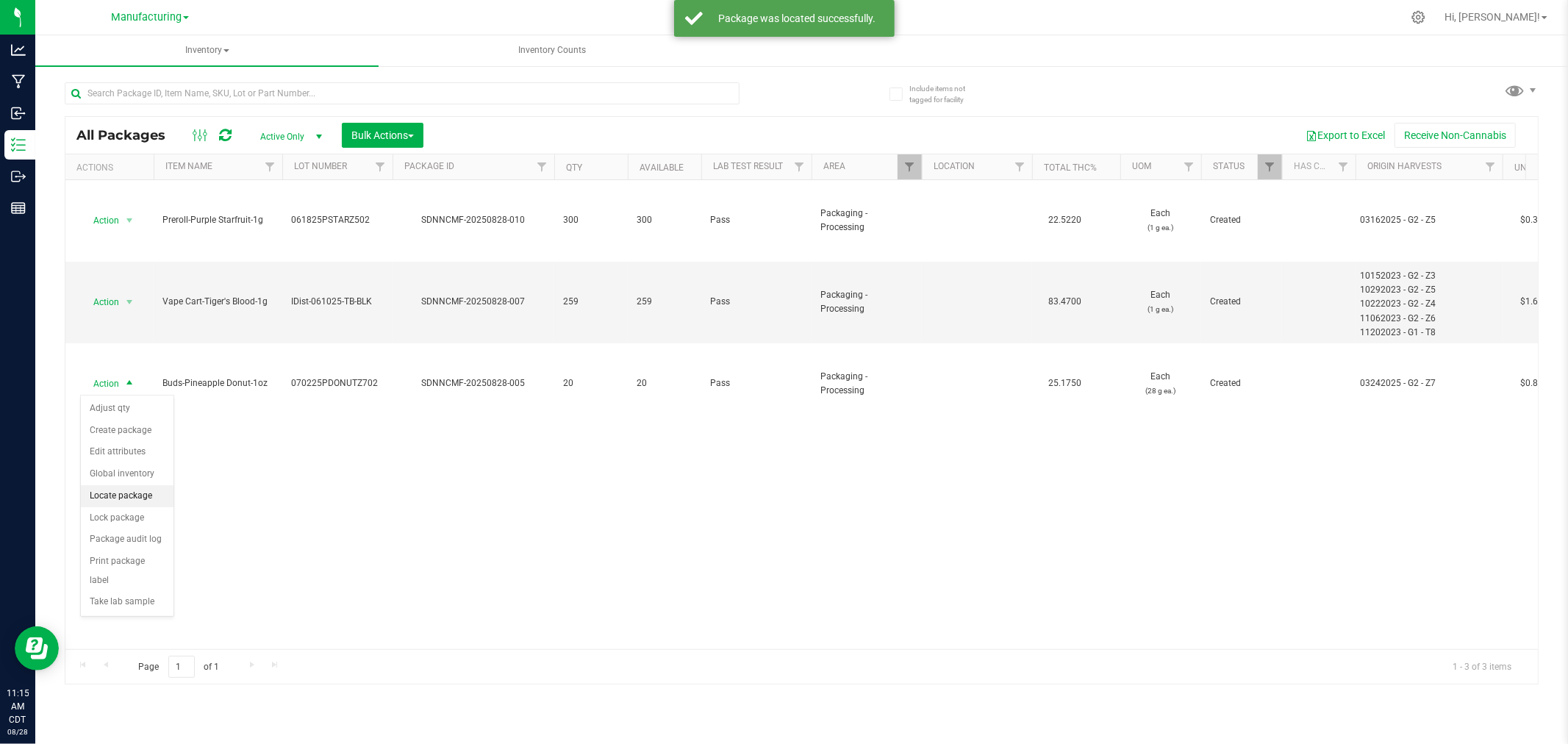
click at [141, 496] on li "Locate package" at bounding box center [127, 496] width 93 height 22
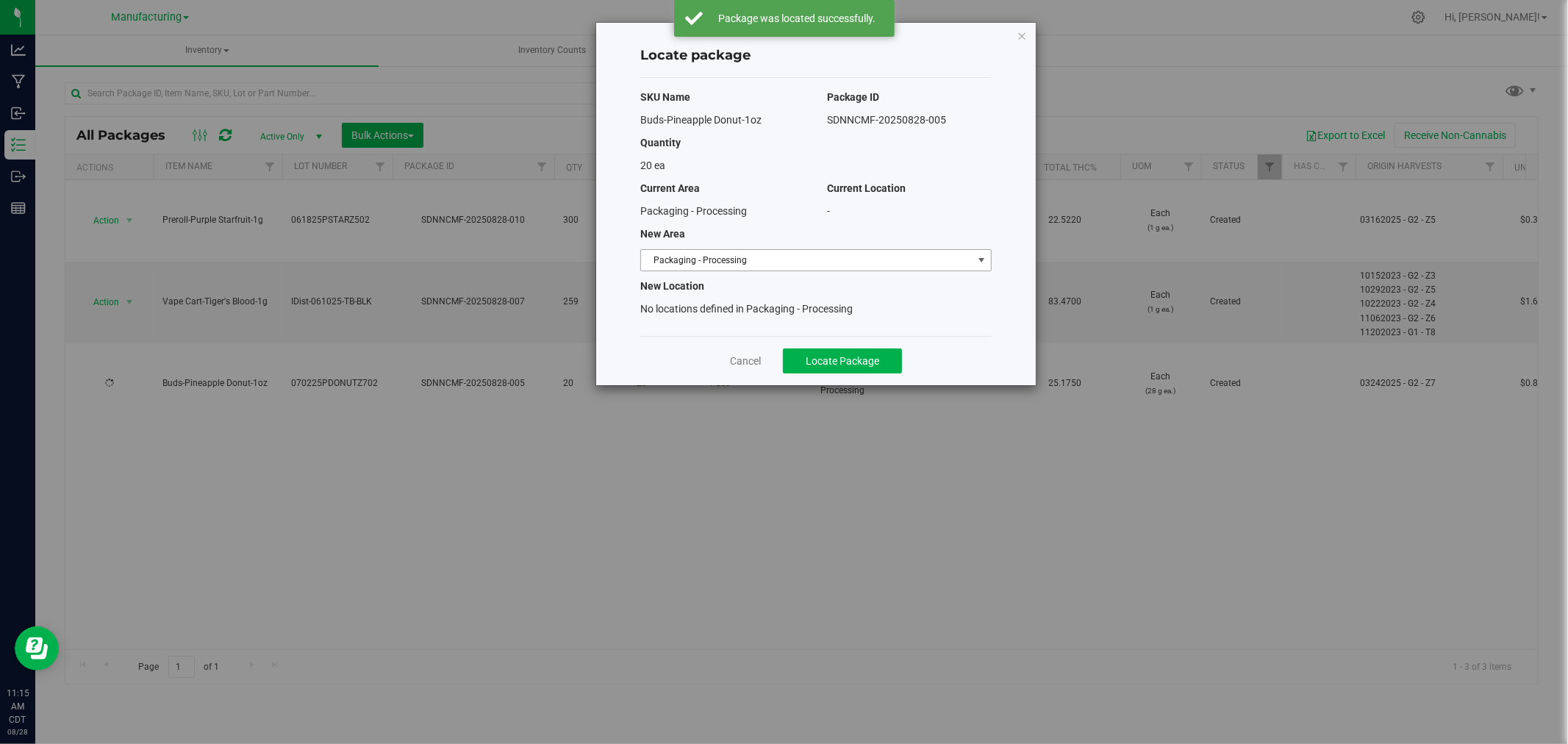
click at [686, 256] on span "Packaging - Processing" at bounding box center [807, 260] width 331 height 21
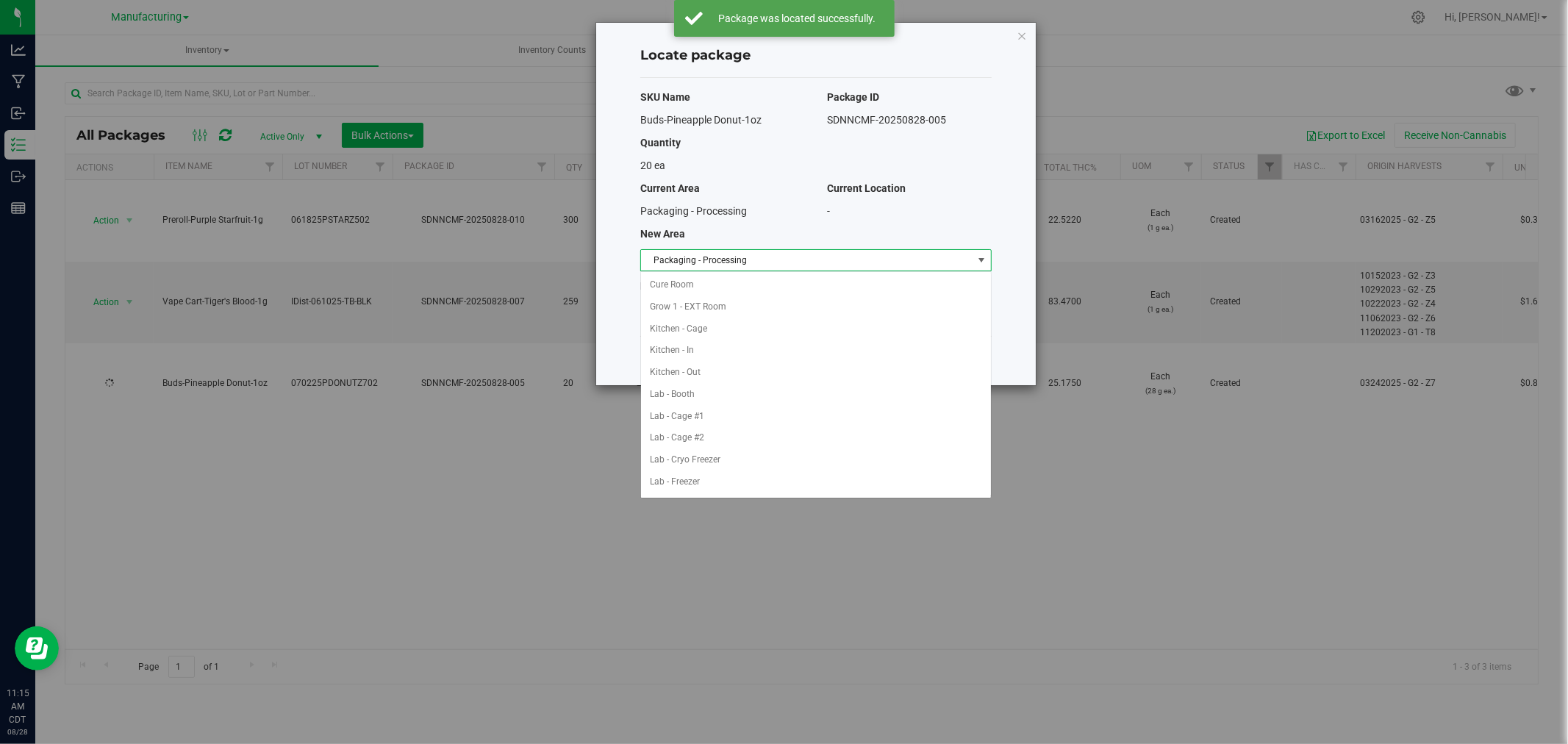
scroll to position [240, 0]
click at [714, 454] on li "Packaging - Out" at bounding box center [816, 460] width 350 height 22
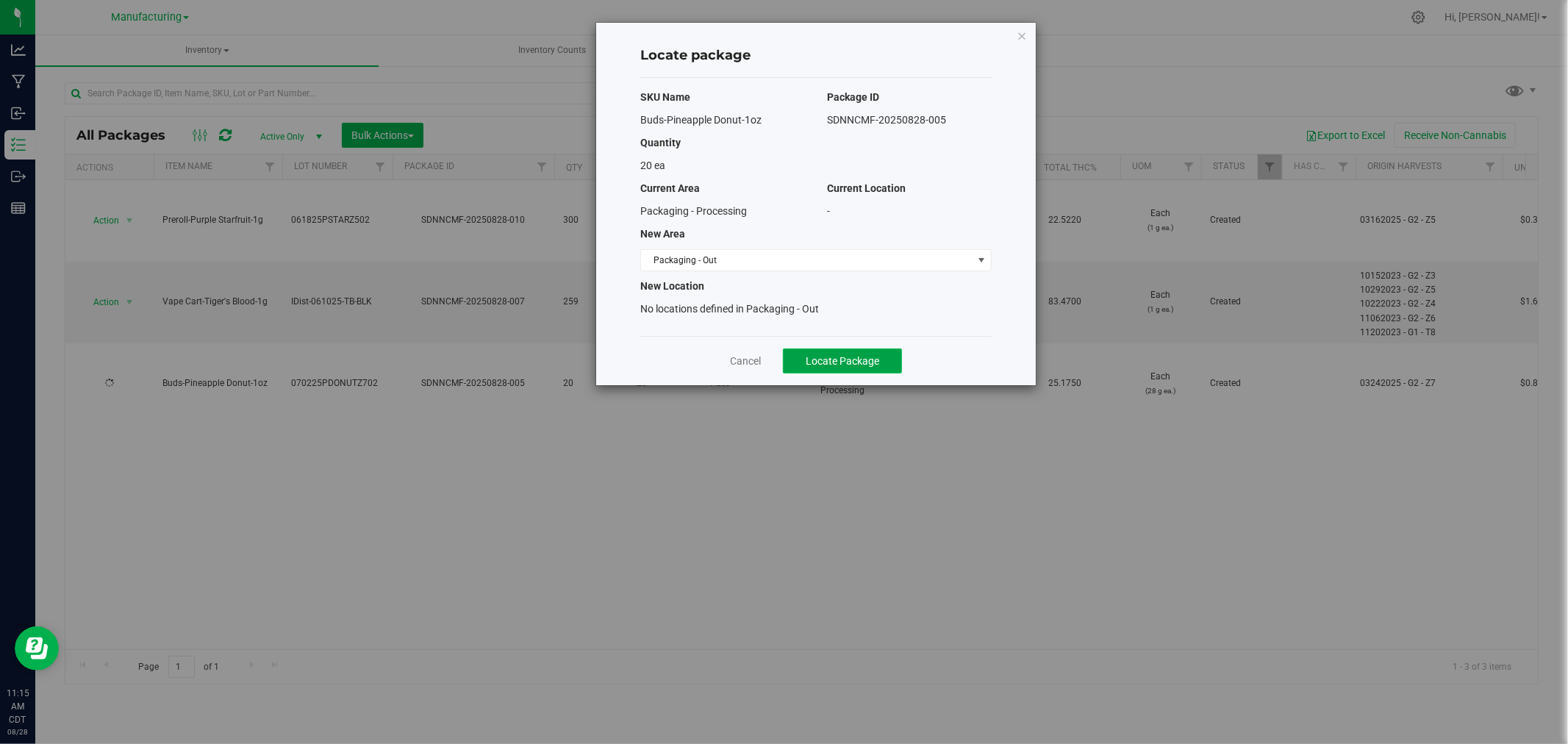
click at [858, 367] on button "Locate Package" at bounding box center [843, 361] width 119 height 25
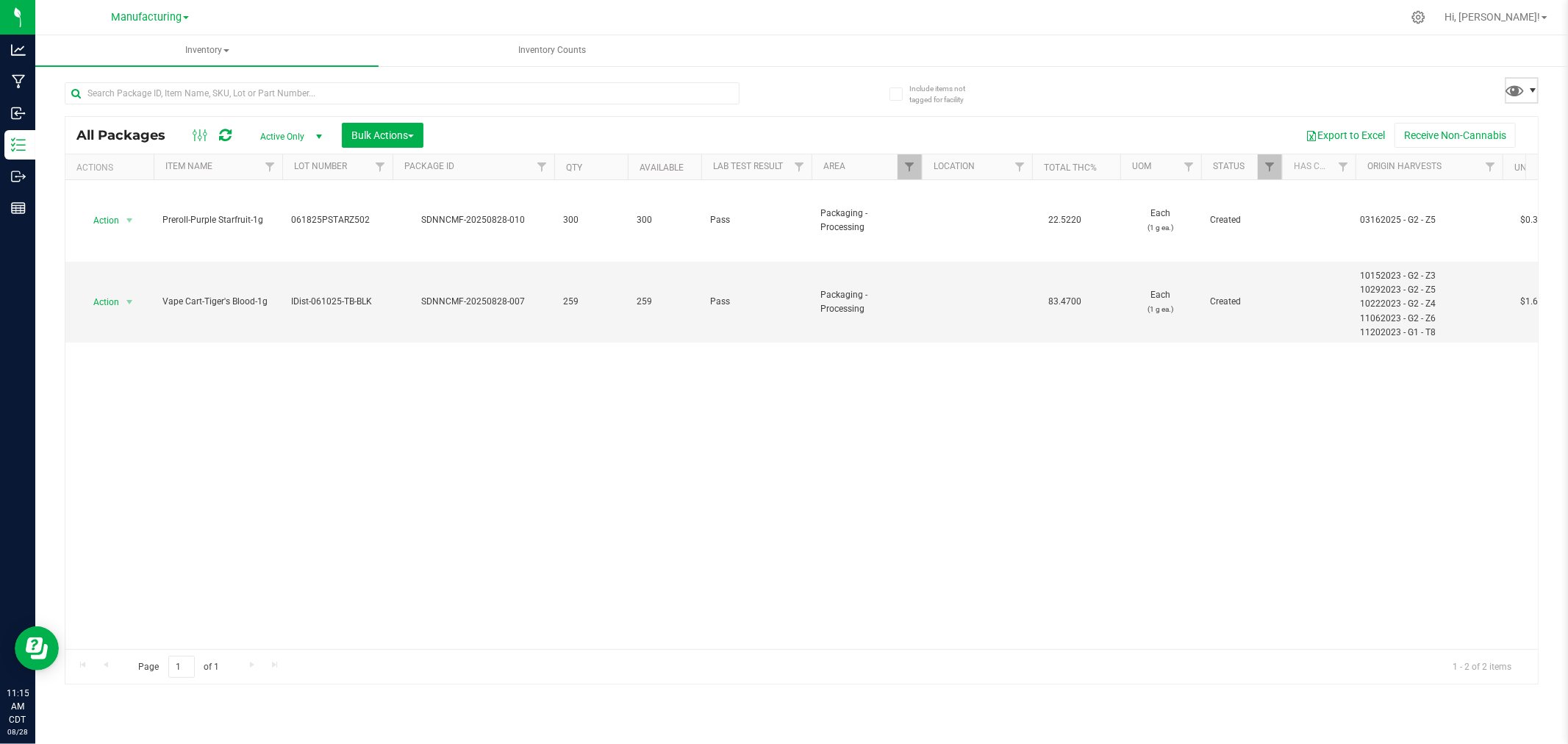
click at [1527, 92] on span at bounding box center [1533, 90] width 12 height 12
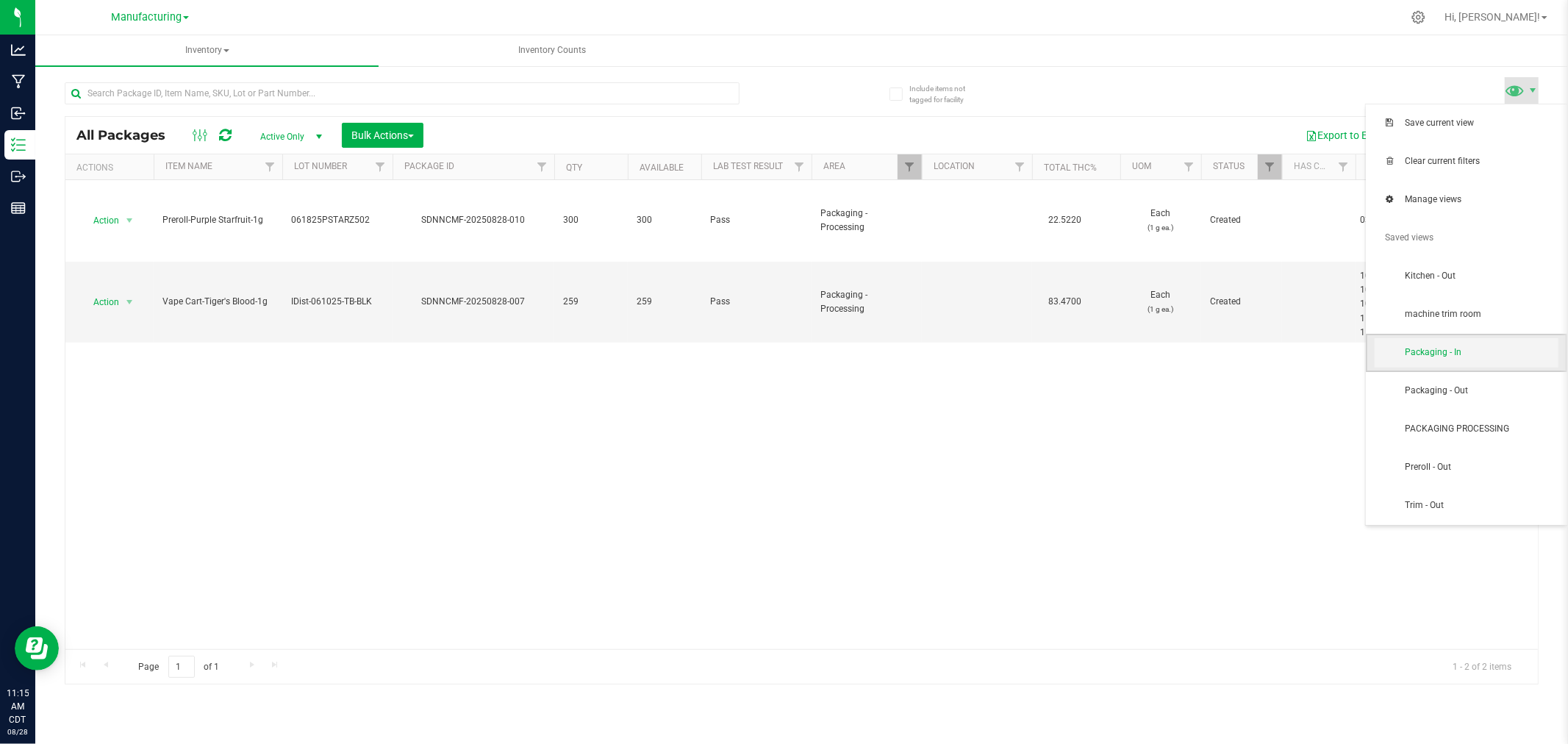
click at [1506, 356] on span "Packaging - In" at bounding box center [1480, 352] width 153 height 13
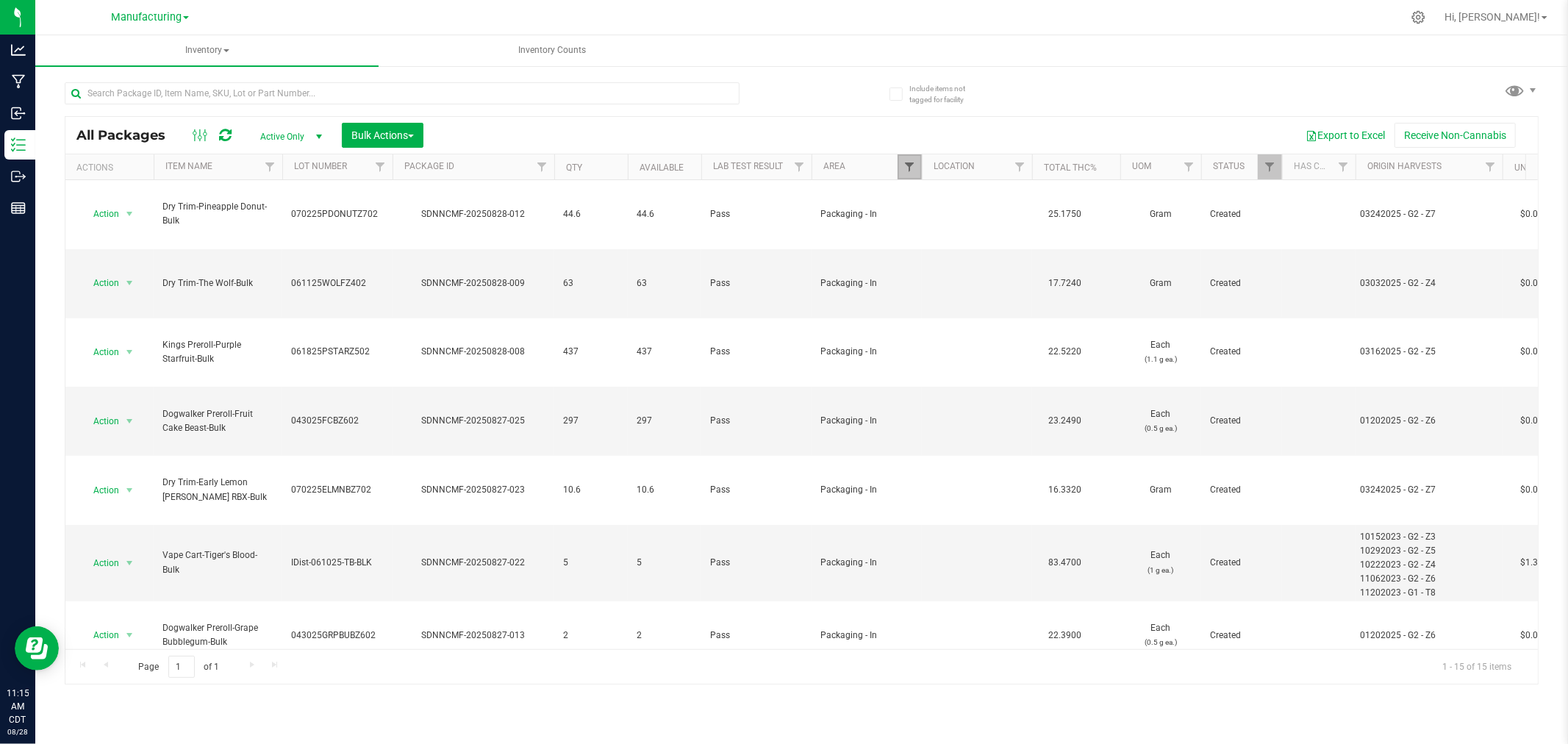
click at [905, 170] on span "Filter" at bounding box center [909, 166] width 12 height 12
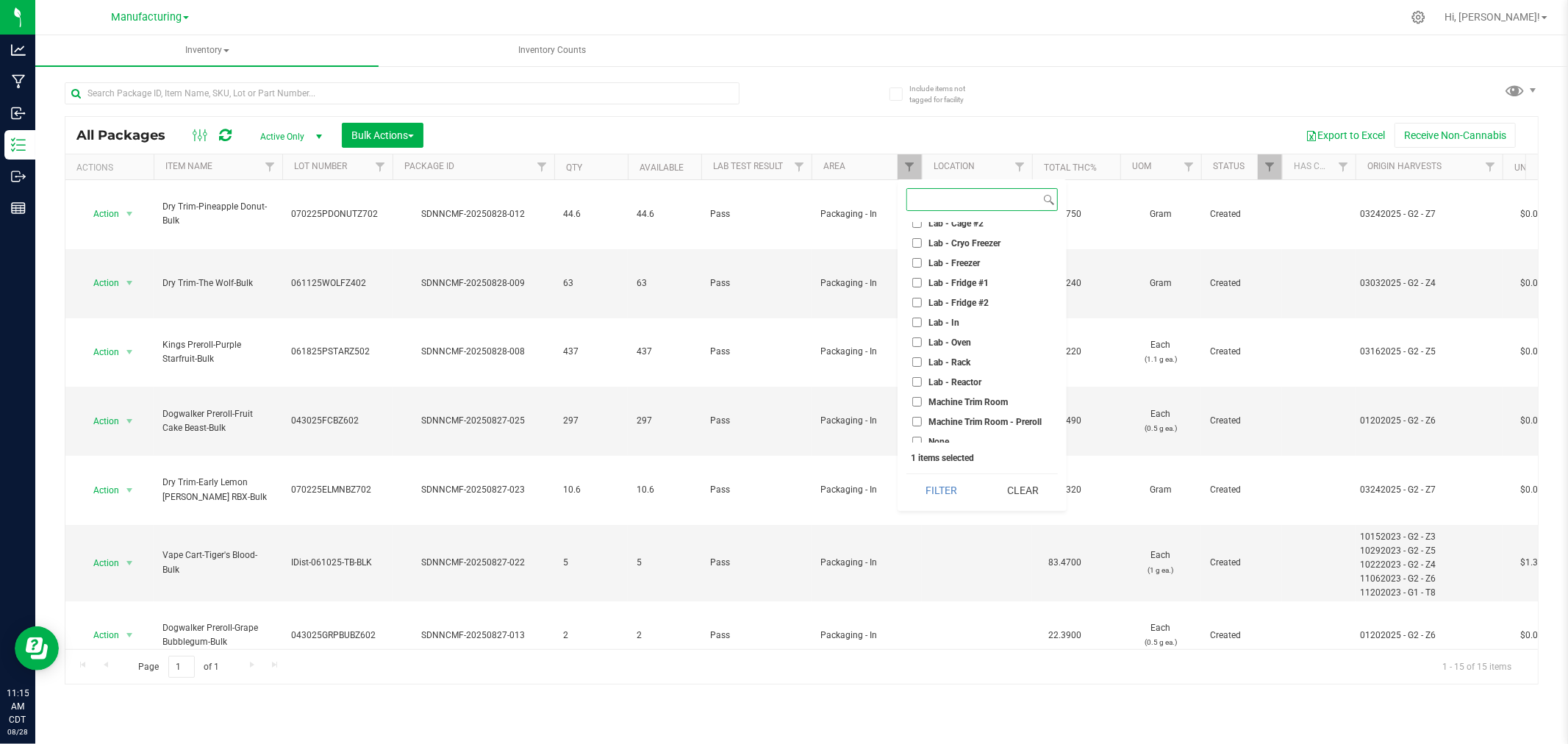
scroll to position [81, 0]
click at [1000, 488] on button "Clear" at bounding box center [1022, 490] width 70 height 33
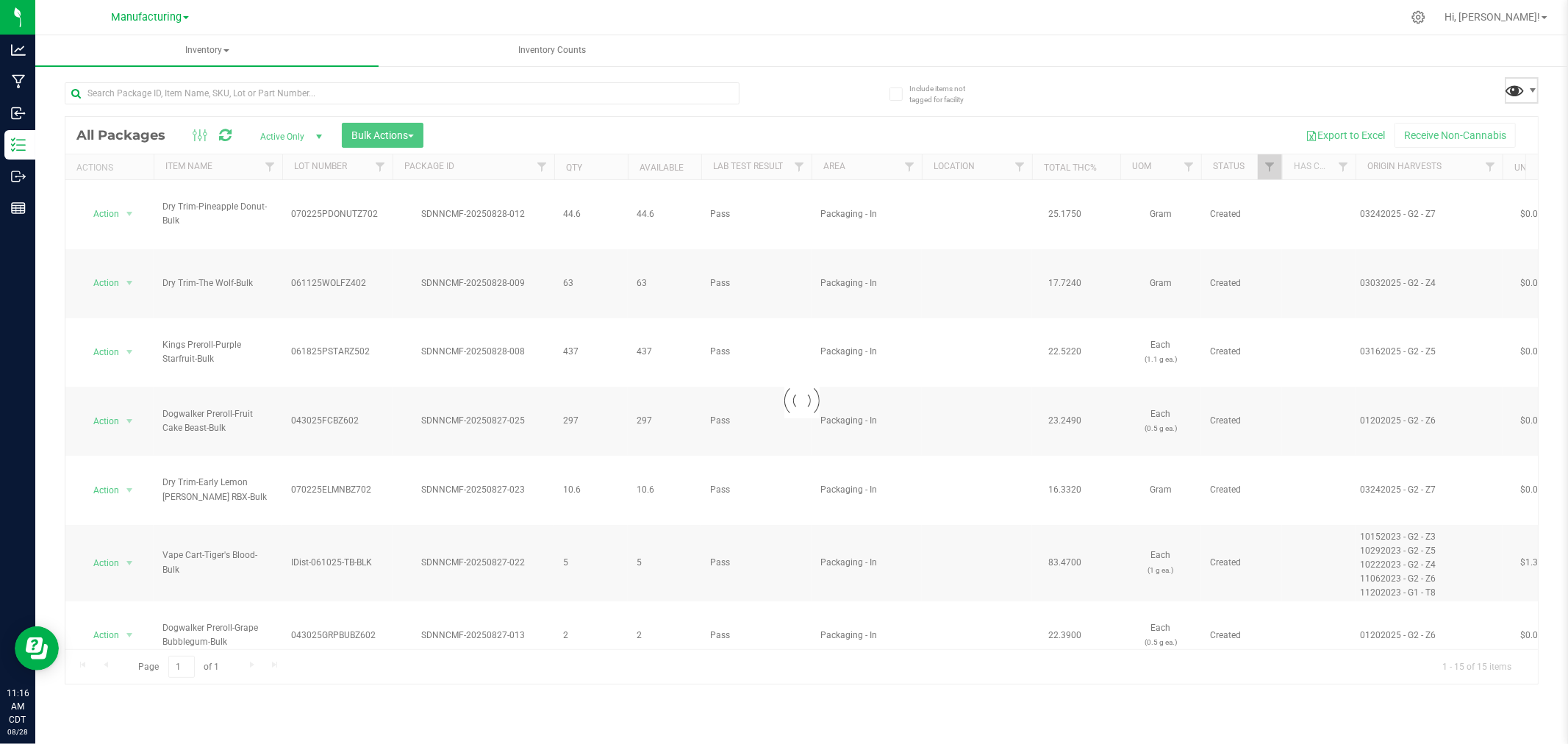
click at [1518, 88] on span at bounding box center [1516, 90] width 22 height 22
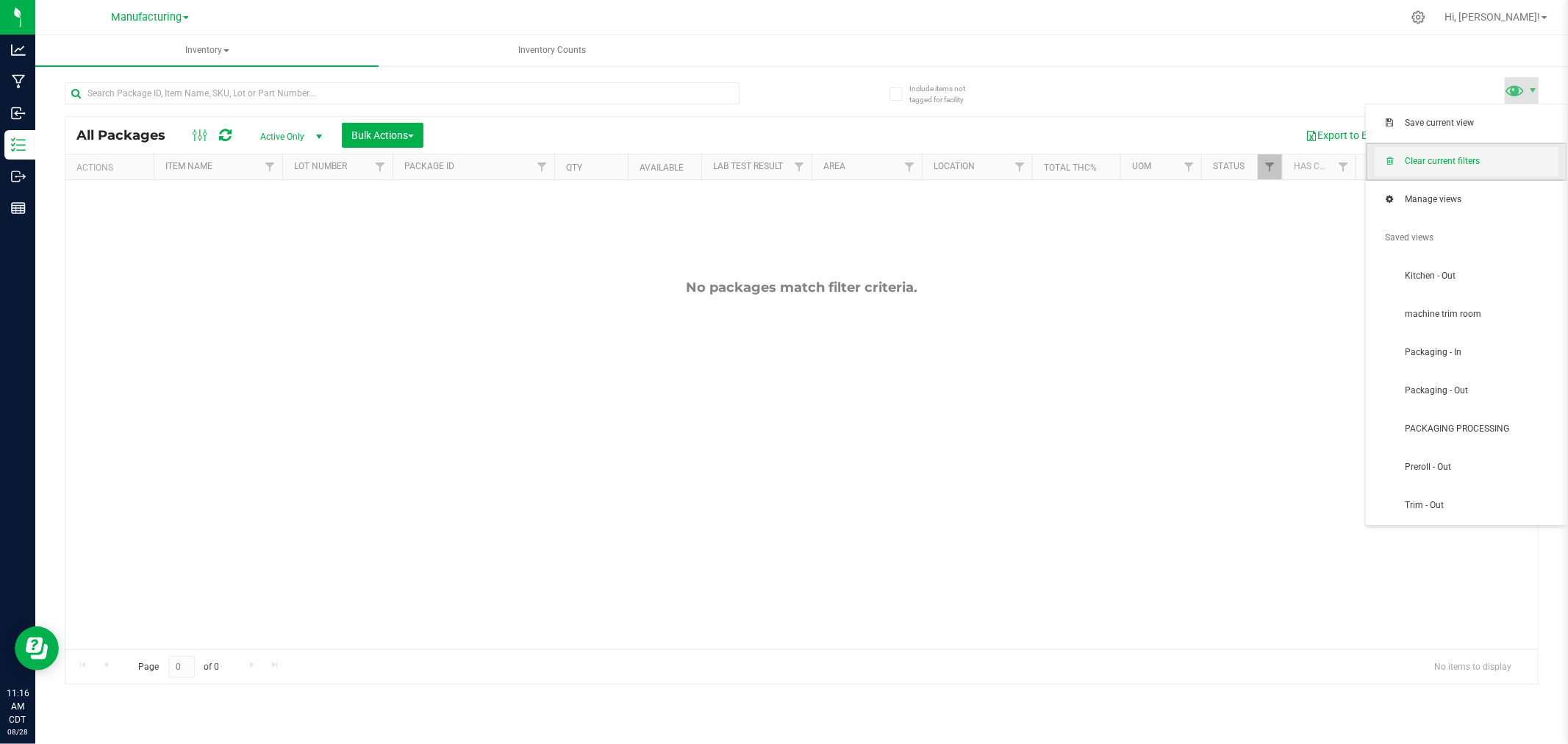
click at [1508, 173] on span "Clear current filters" at bounding box center [1466, 162] width 183 height 30
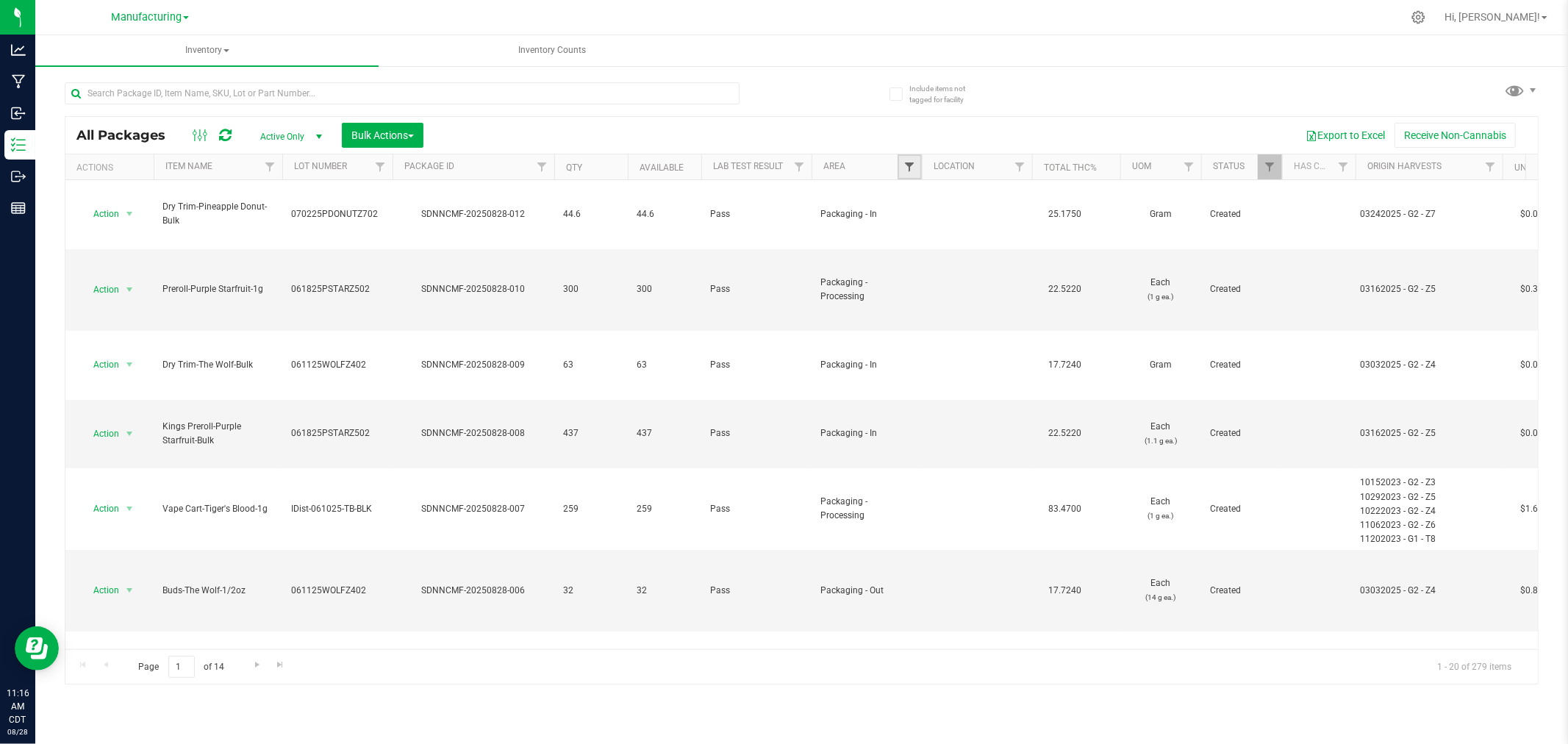
click at [906, 167] on span "Filter" at bounding box center [909, 166] width 12 height 12
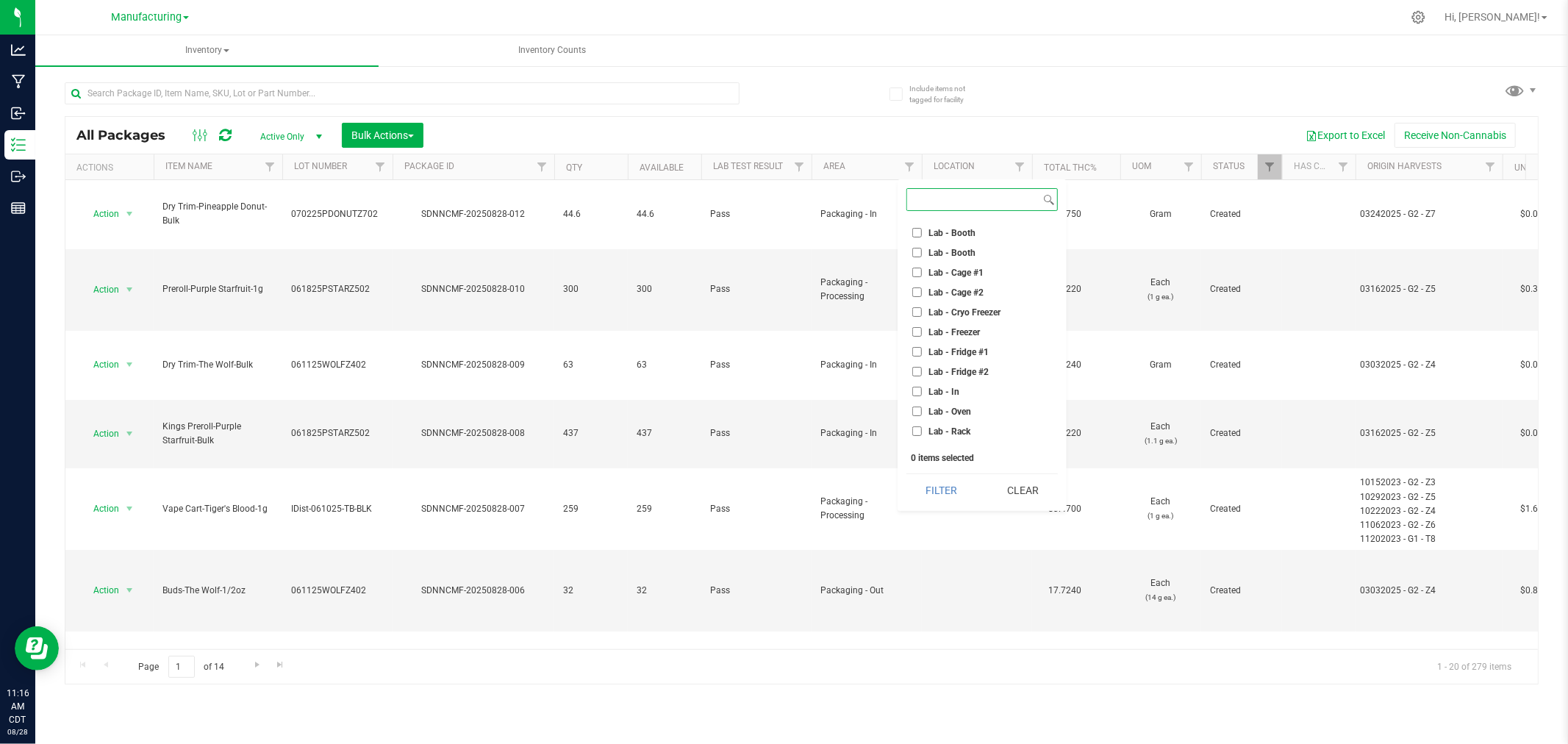
scroll to position [163, 0]
click at [950, 227] on span "Lab - Cage #1" at bounding box center [956, 226] width 55 height 9
click at [922, 227] on input "Lab - Cage #1" at bounding box center [917, 225] width 10 height 10
checkbox input "true"
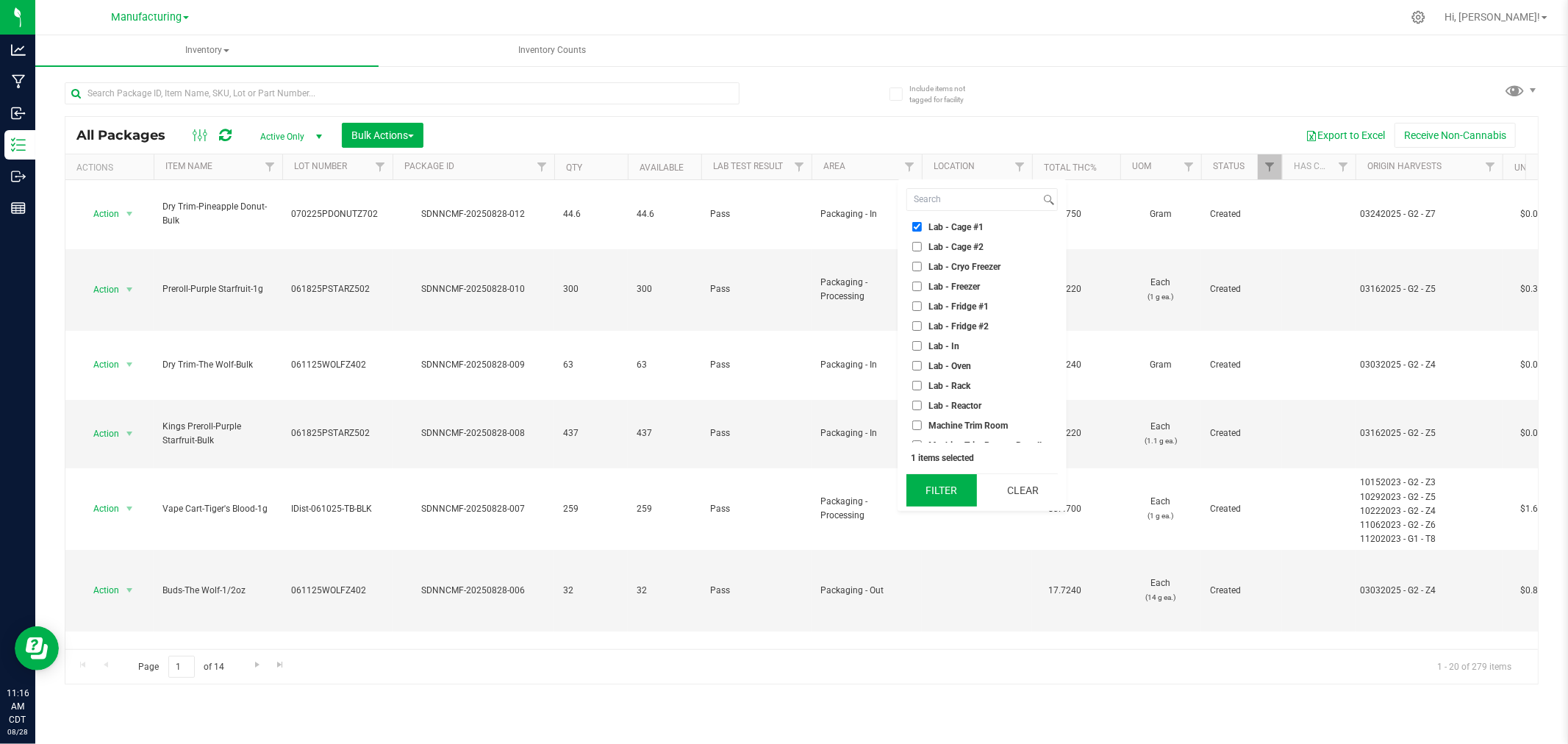
click at [957, 498] on button "Filter" at bounding box center [942, 490] width 70 height 33
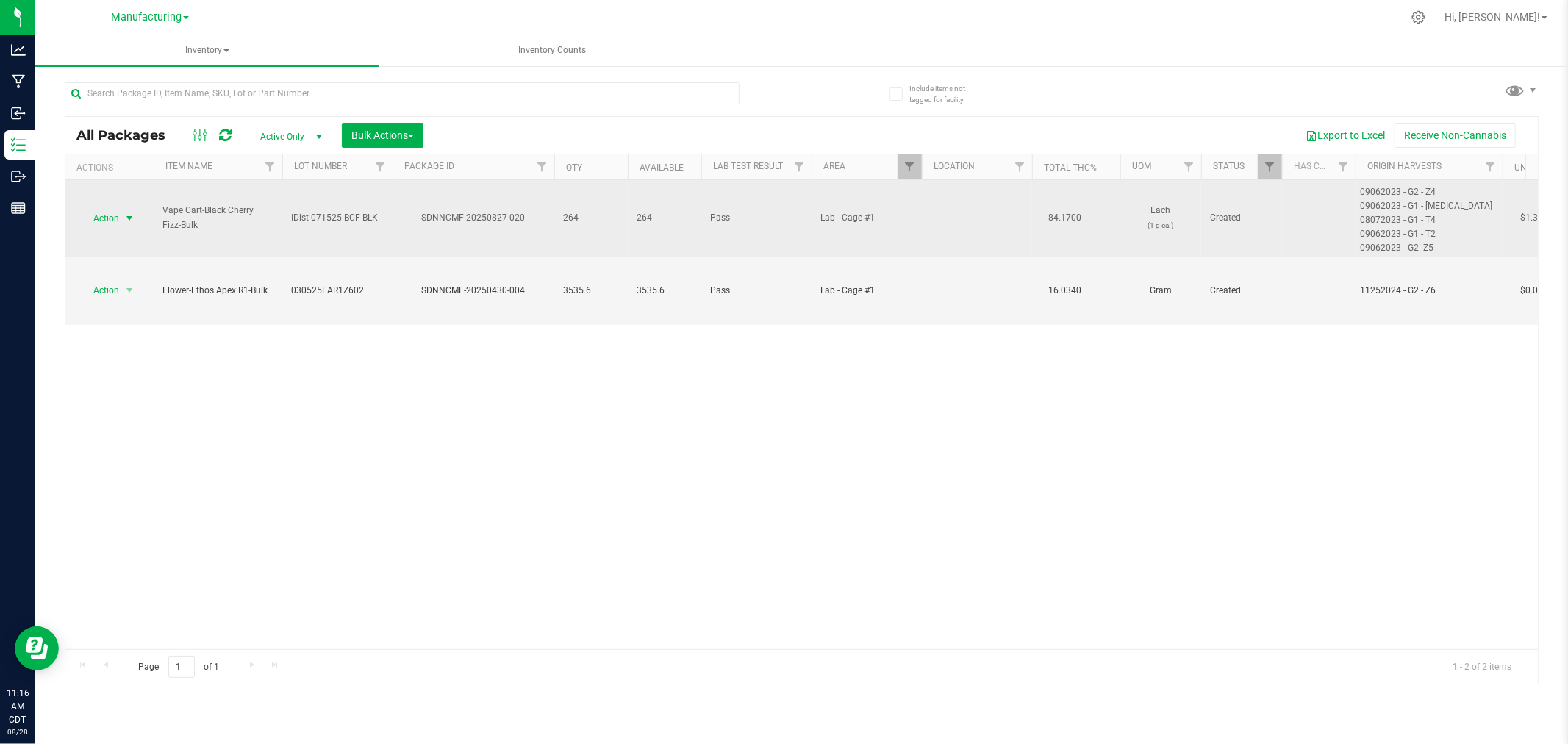
click at [128, 212] on span "select" at bounding box center [129, 218] width 12 height 12
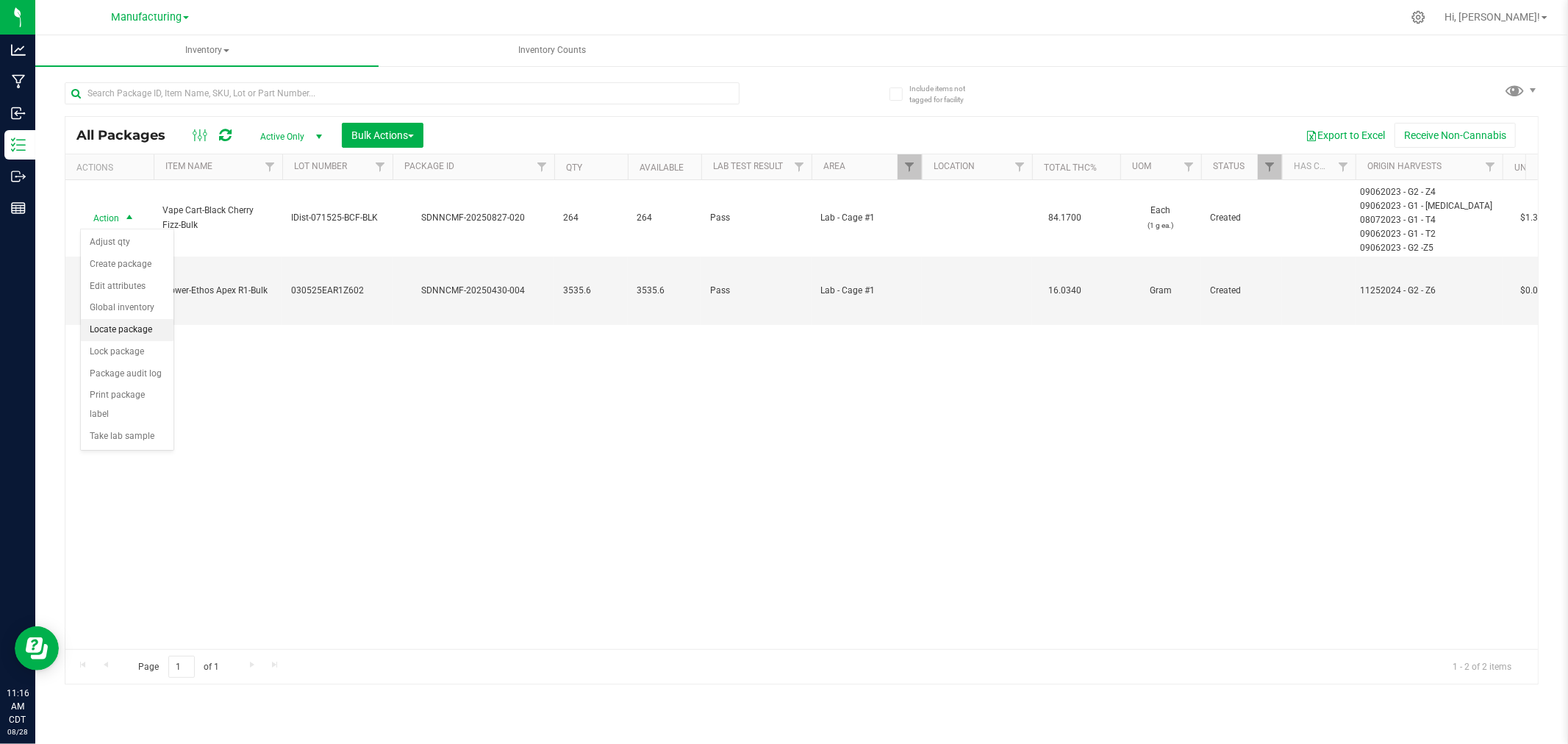
click at [130, 328] on li "Locate package" at bounding box center [127, 330] width 93 height 22
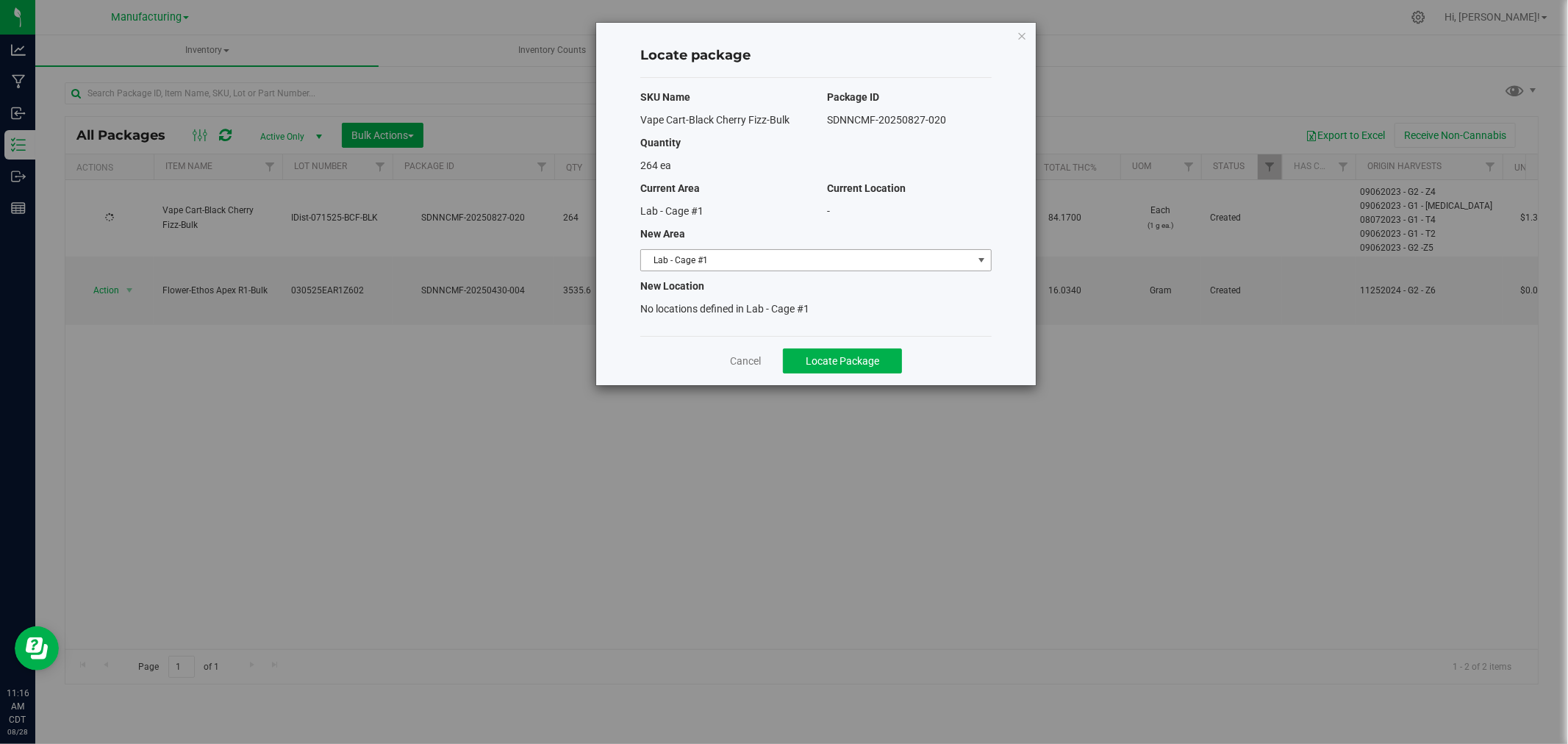
click at [697, 260] on span "Lab - Cage #1" at bounding box center [807, 260] width 331 height 21
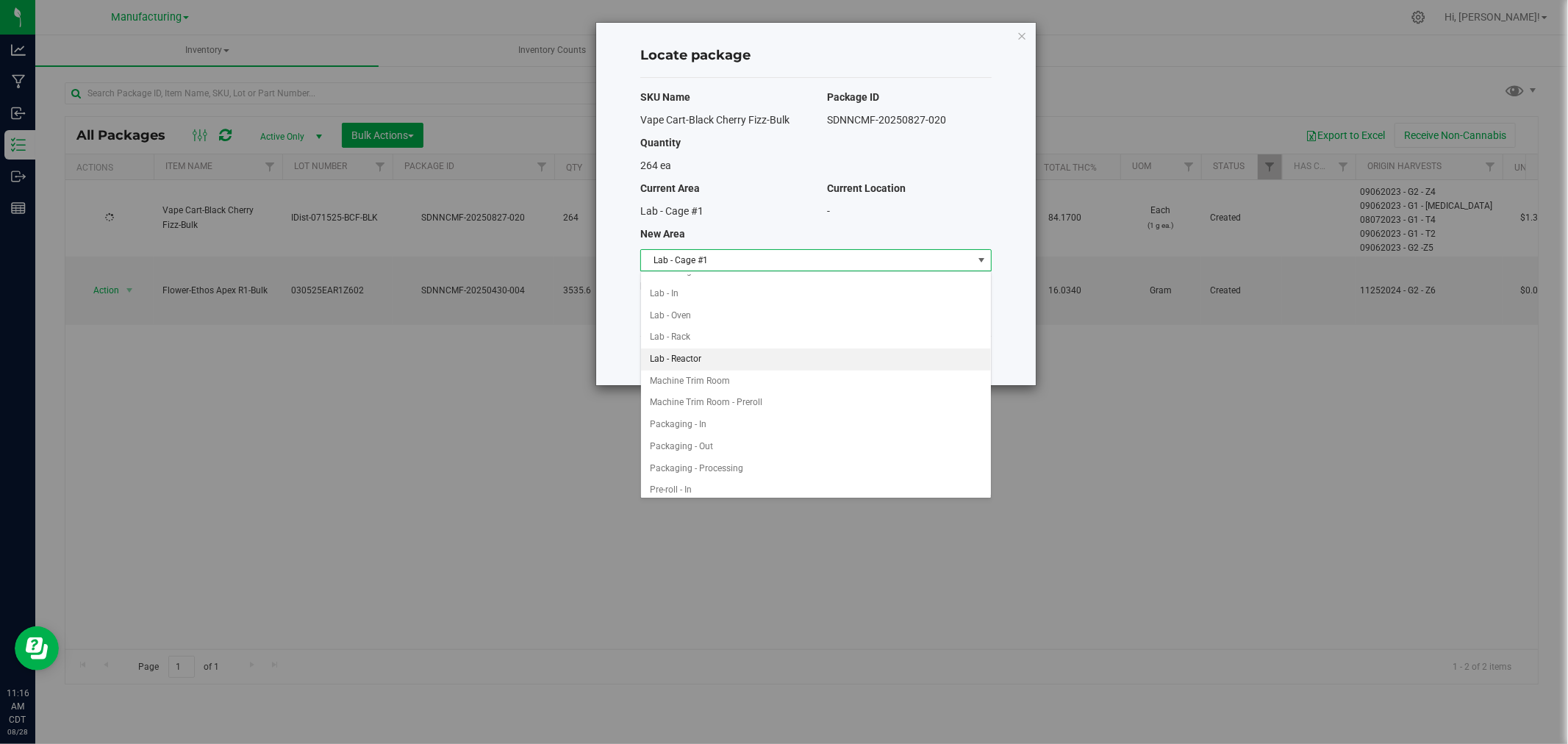
scroll to position [326, 0]
click at [695, 358] on li "Packaging - In" at bounding box center [816, 352] width 350 height 22
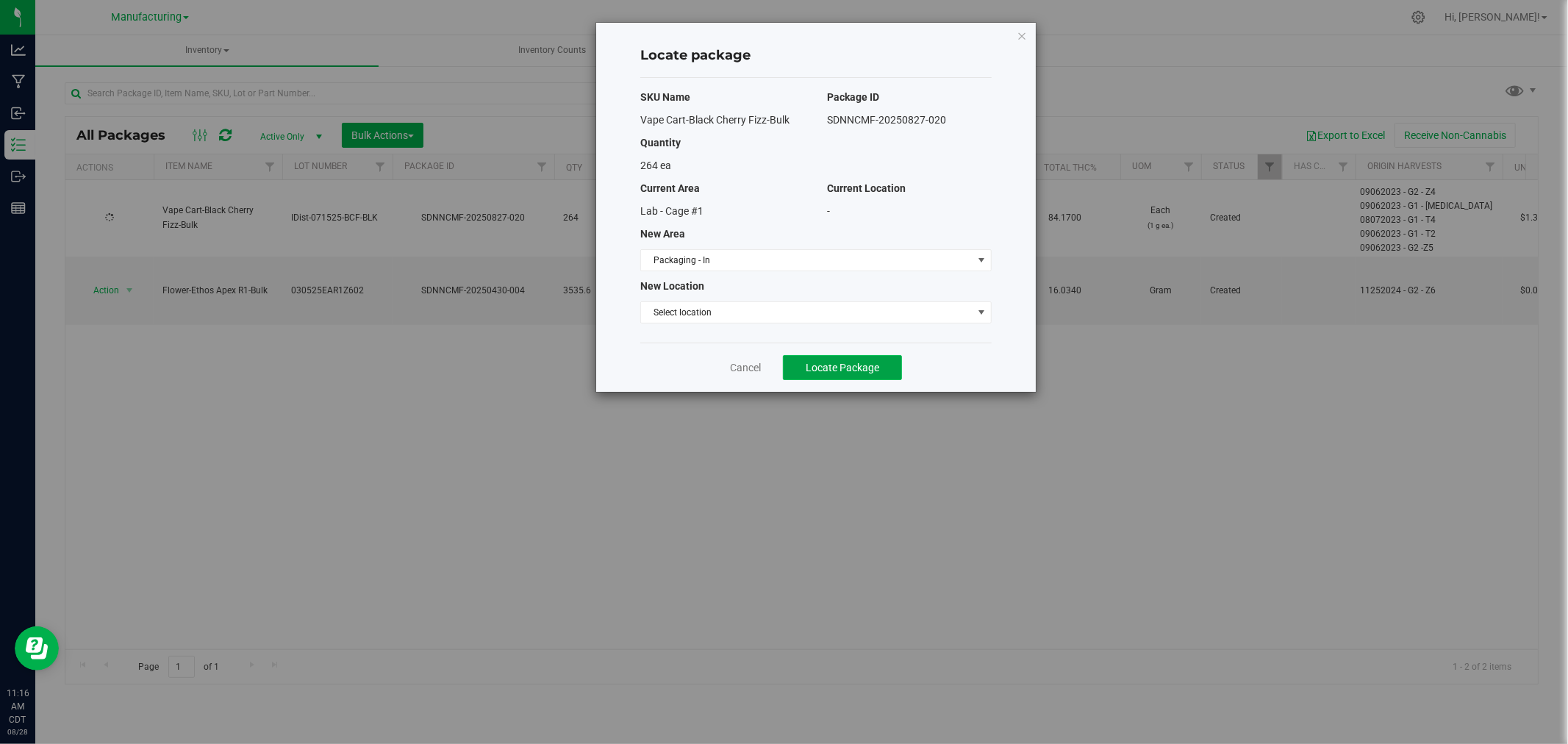
click at [809, 360] on button "Locate Package" at bounding box center [843, 367] width 119 height 25
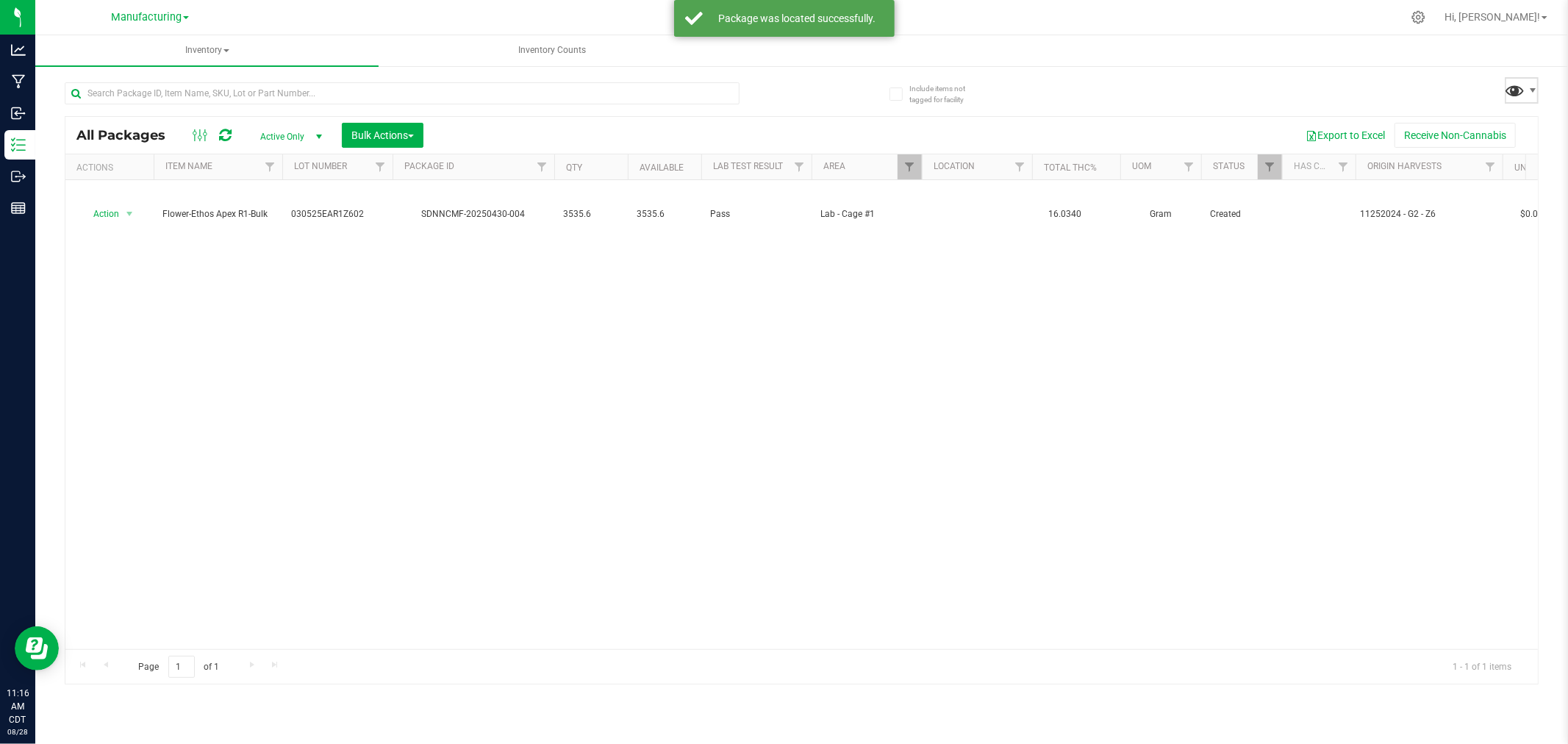
click at [1526, 97] on span at bounding box center [1516, 90] width 22 height 22
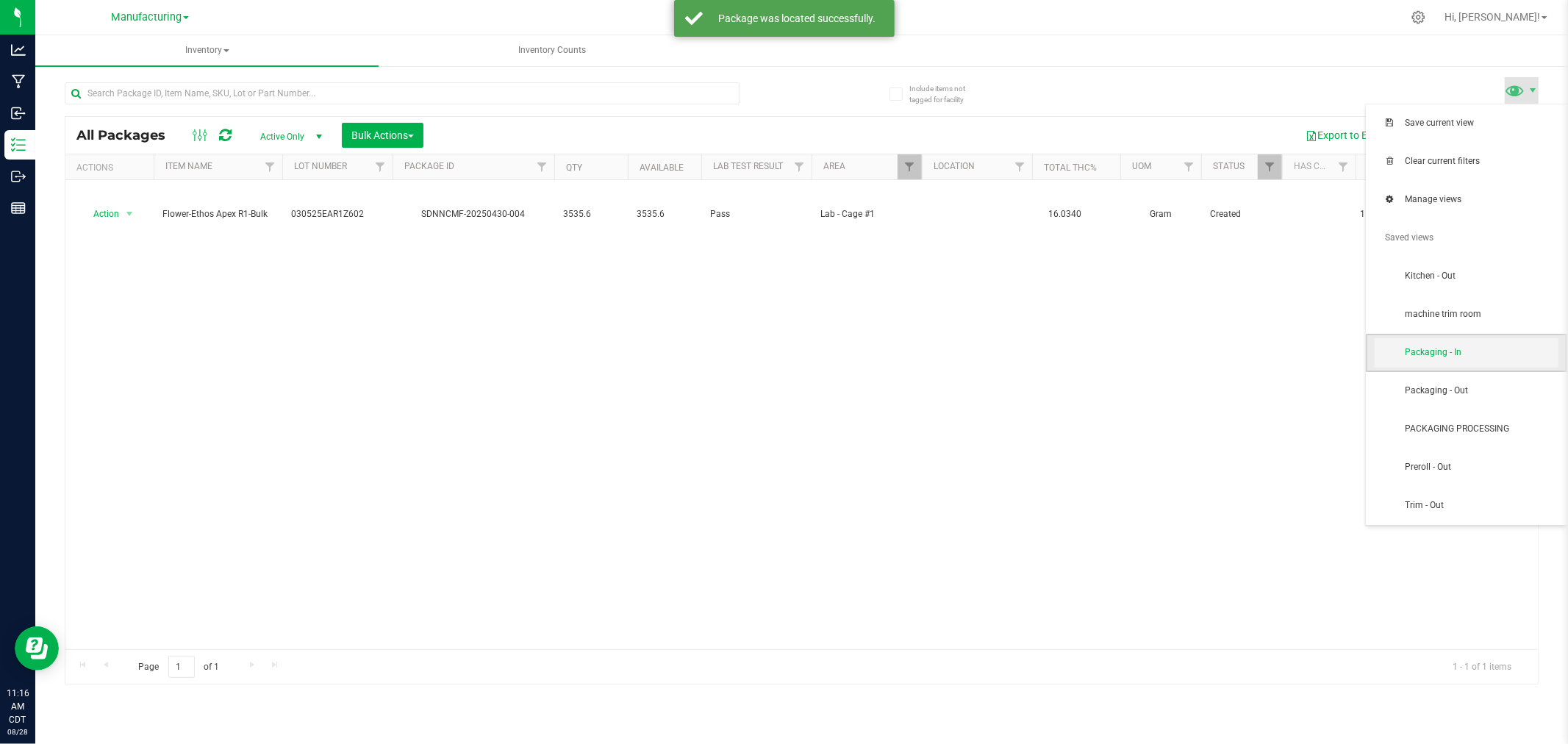
click at [1501, 354] on span "Packaging - In" at bounding box center [1480, 352] width 153 height 13
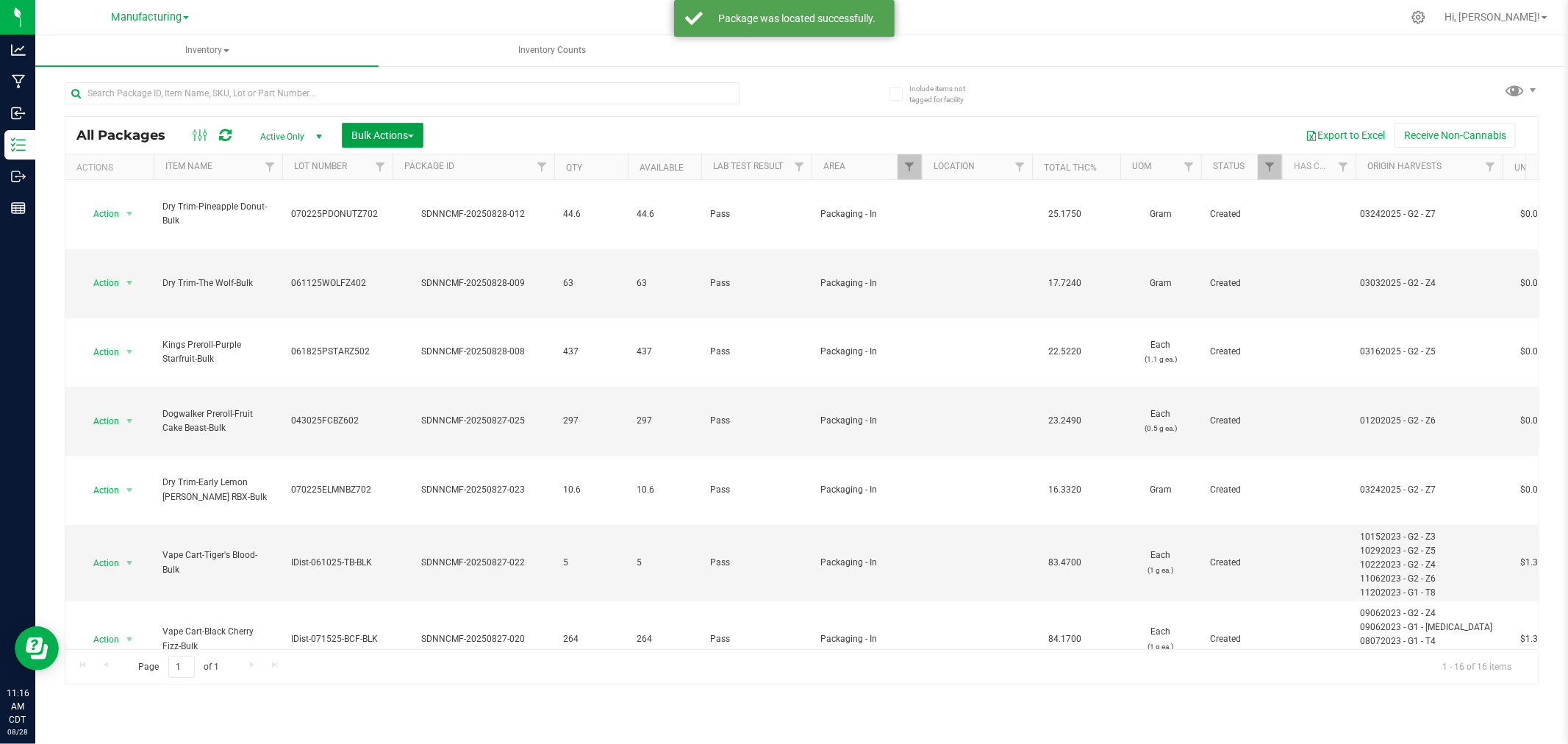
click at [393, 130] on span "Bulk Actions" at bounding box center [382, 135] width 62 height 12
click at [415, 163] on span "Add to manufacturing run" at bounding box center [406, 168] width 111 height 12
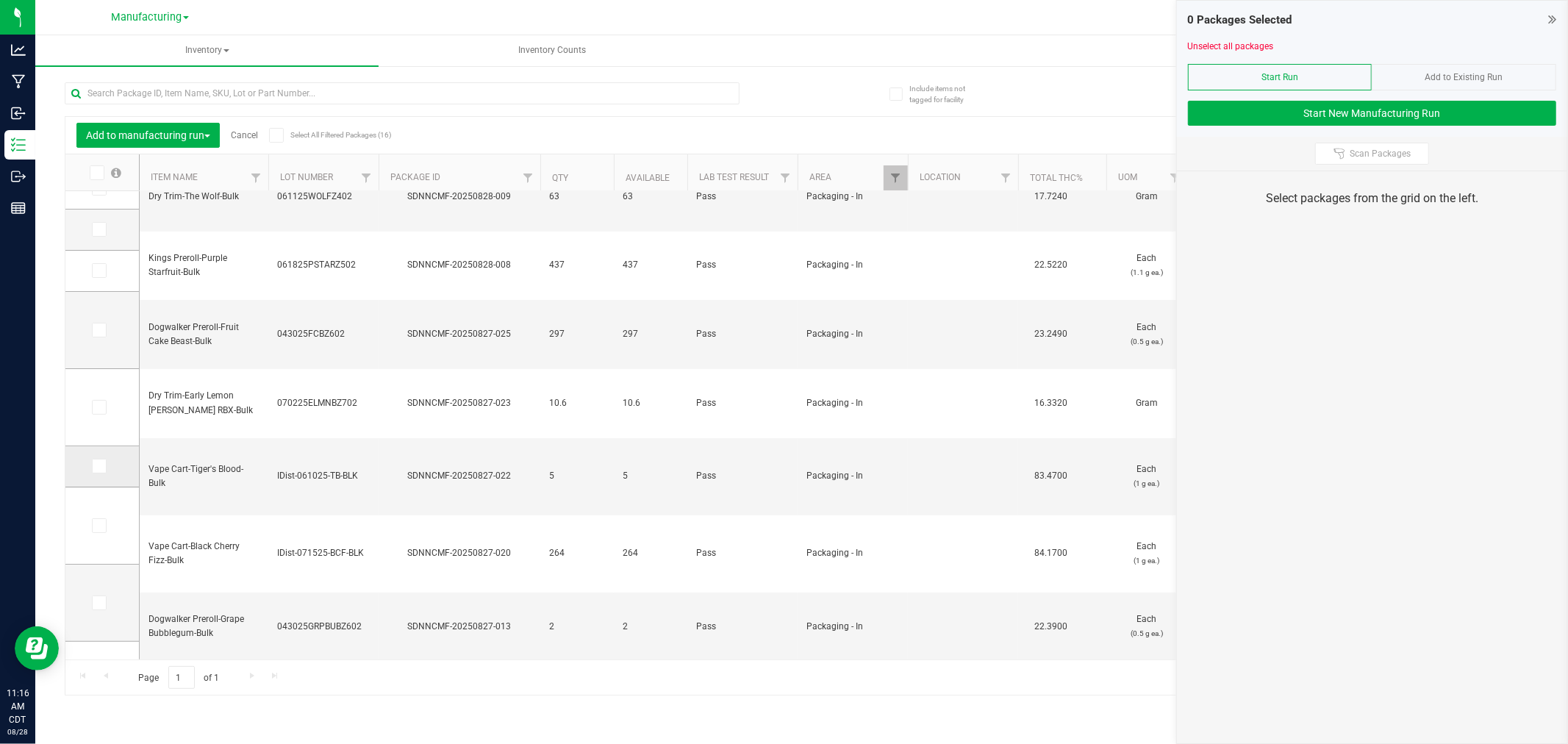
scroll to position [196, 0]
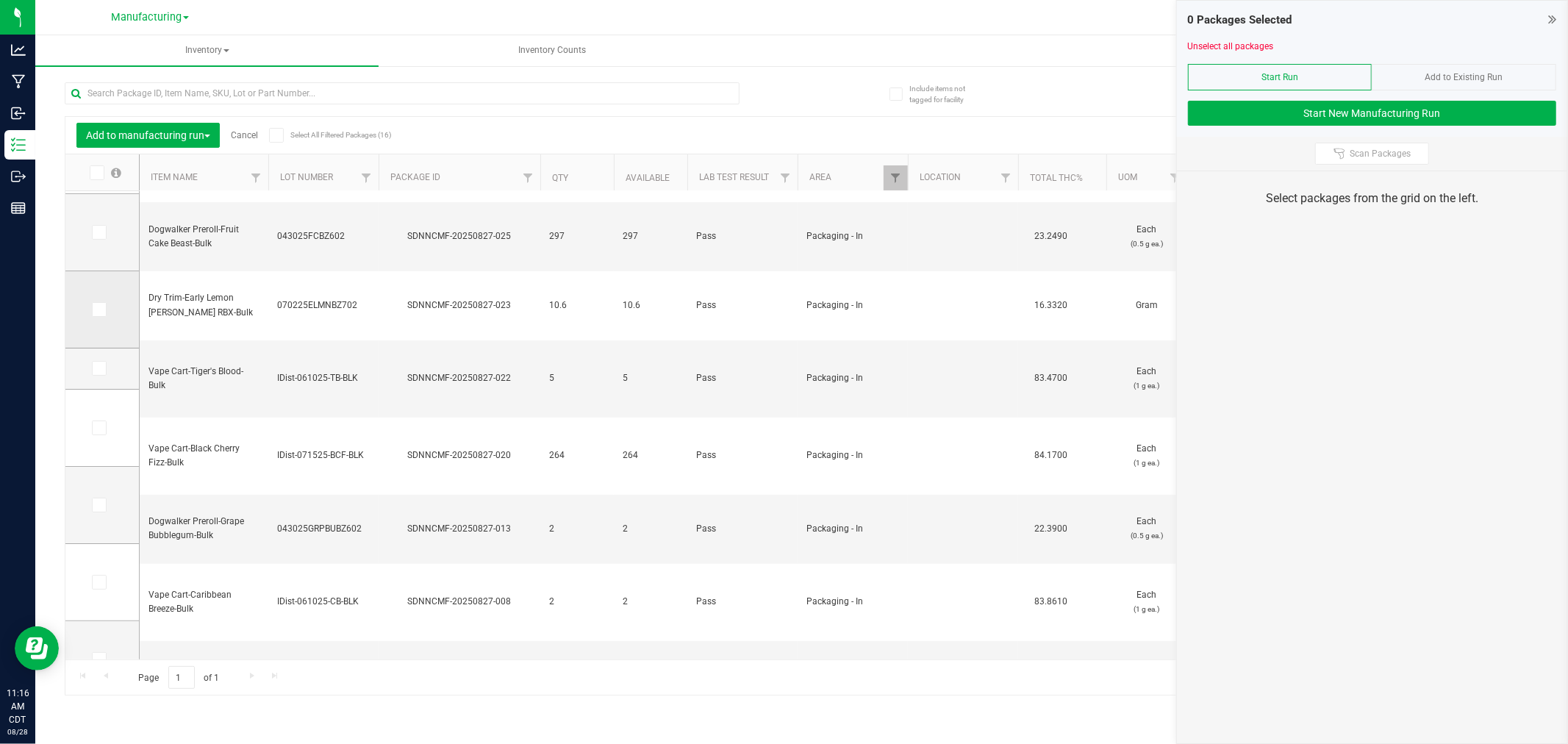
click at [106, 316] on label at bounding box center [103, 310] width 22 height 14
click at [0, 0] on input "checkbox" at bounding box center [0, 0] width 0 height 0
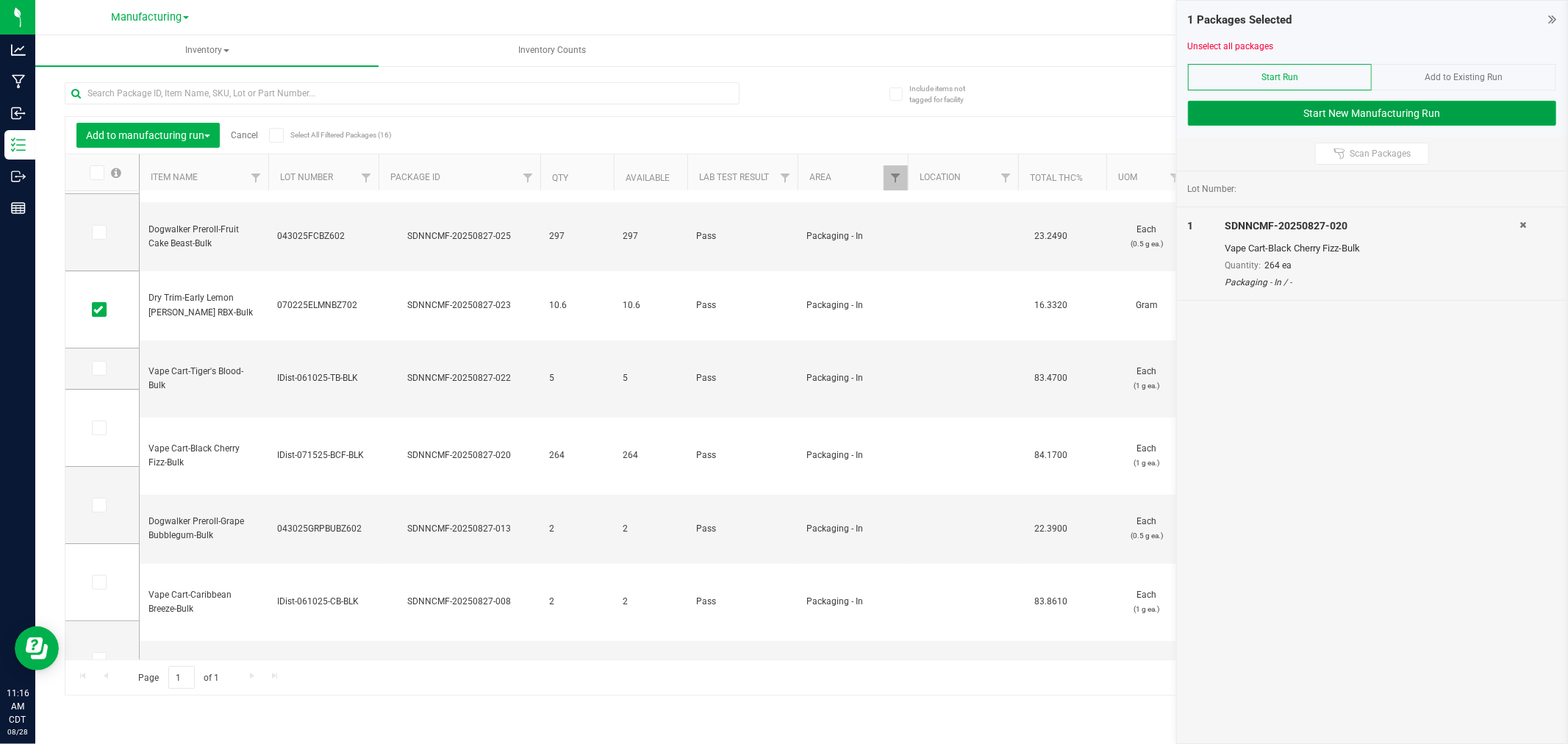
click at [1211, 113] on button "Start New Manufacturing Run" at bounding box center [1372, 114] width 369 height 25
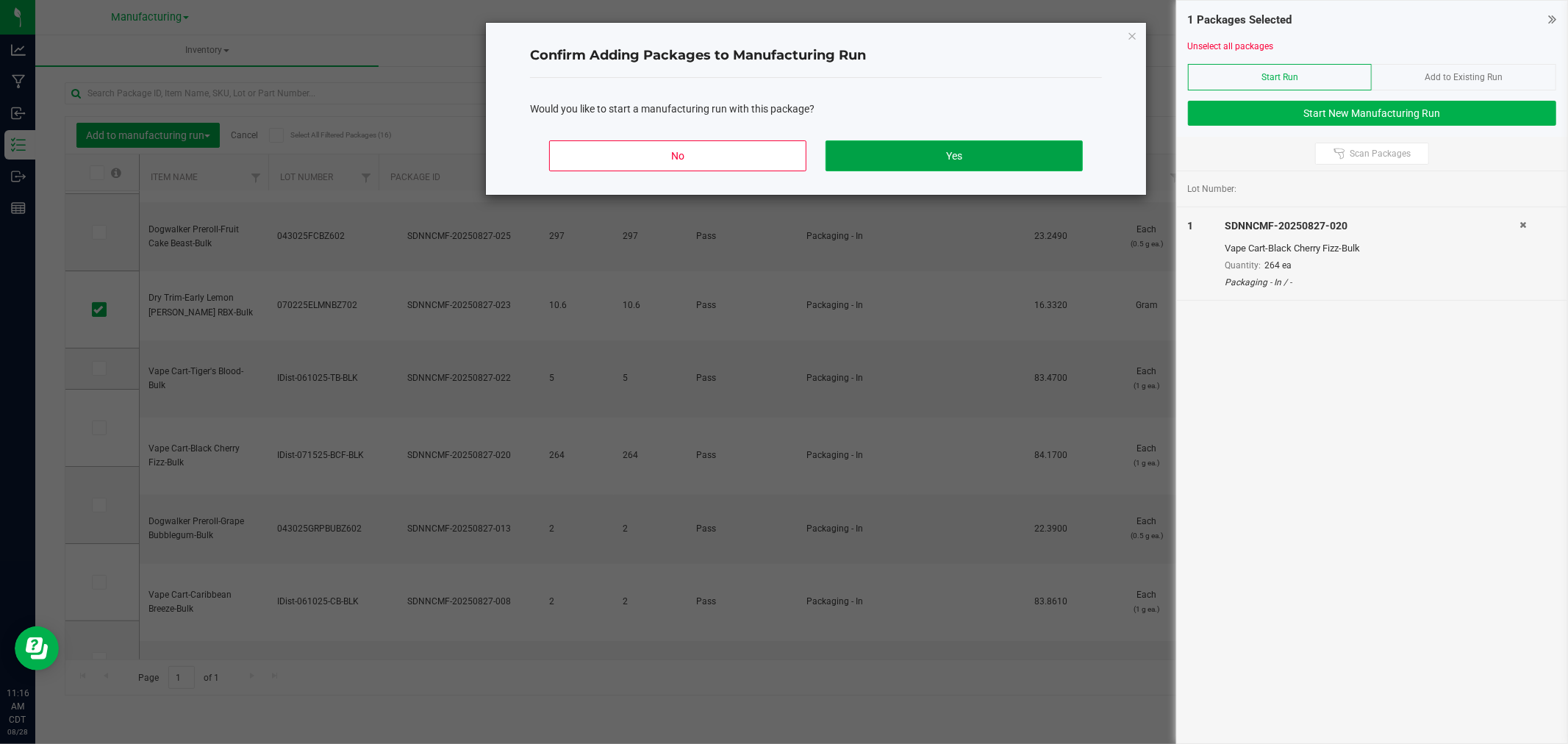
click at [893, 150] on button "Yes" at bounding box center [954, 155] width 257 height 31
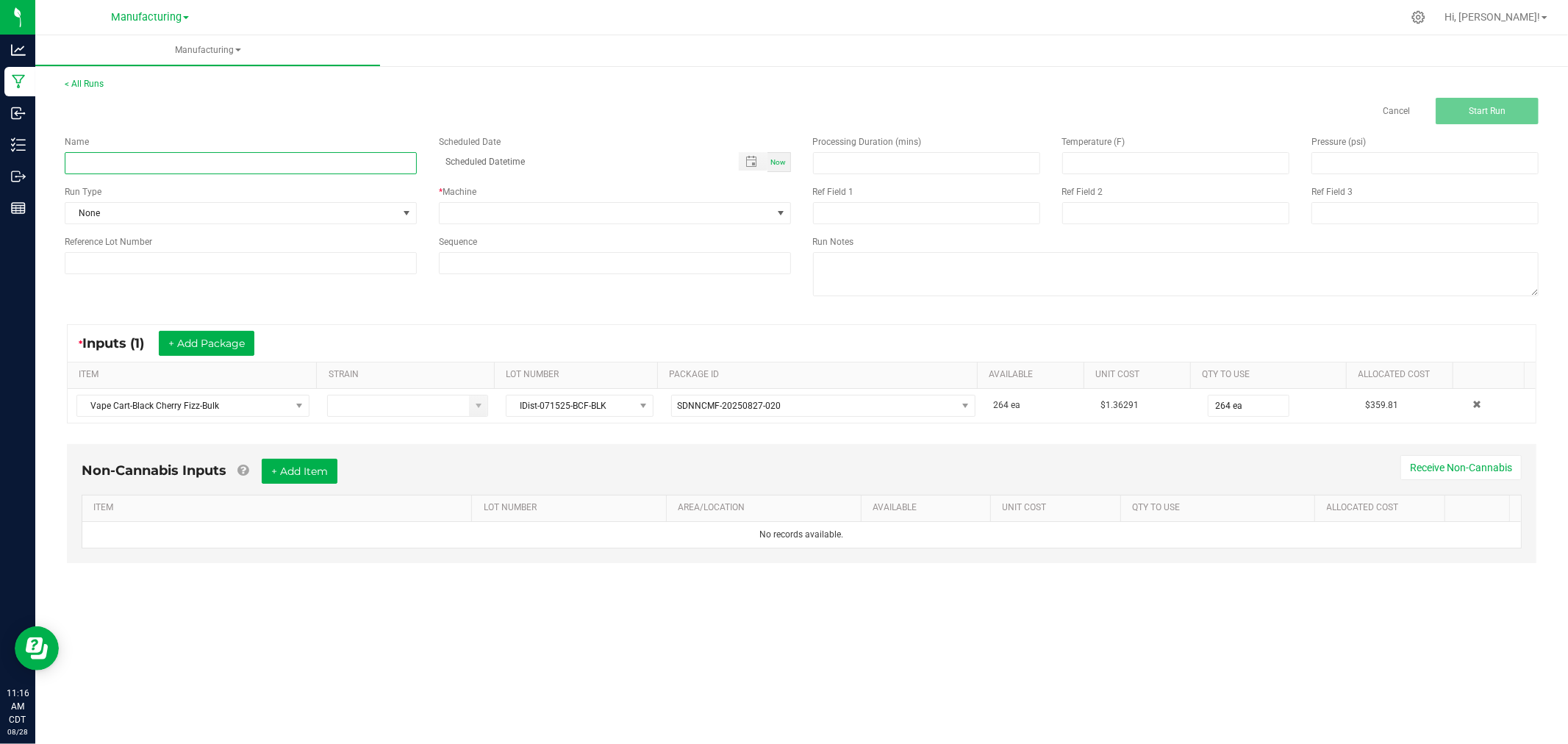
click at [201, 164] on input at bounding box center [241, 163] width 352 height 22
type input "[DATE]-black cherry fizz vape carts 1G"
click at [171, 203] on span "None" at bounding box center [231, 213] width 332 height 21
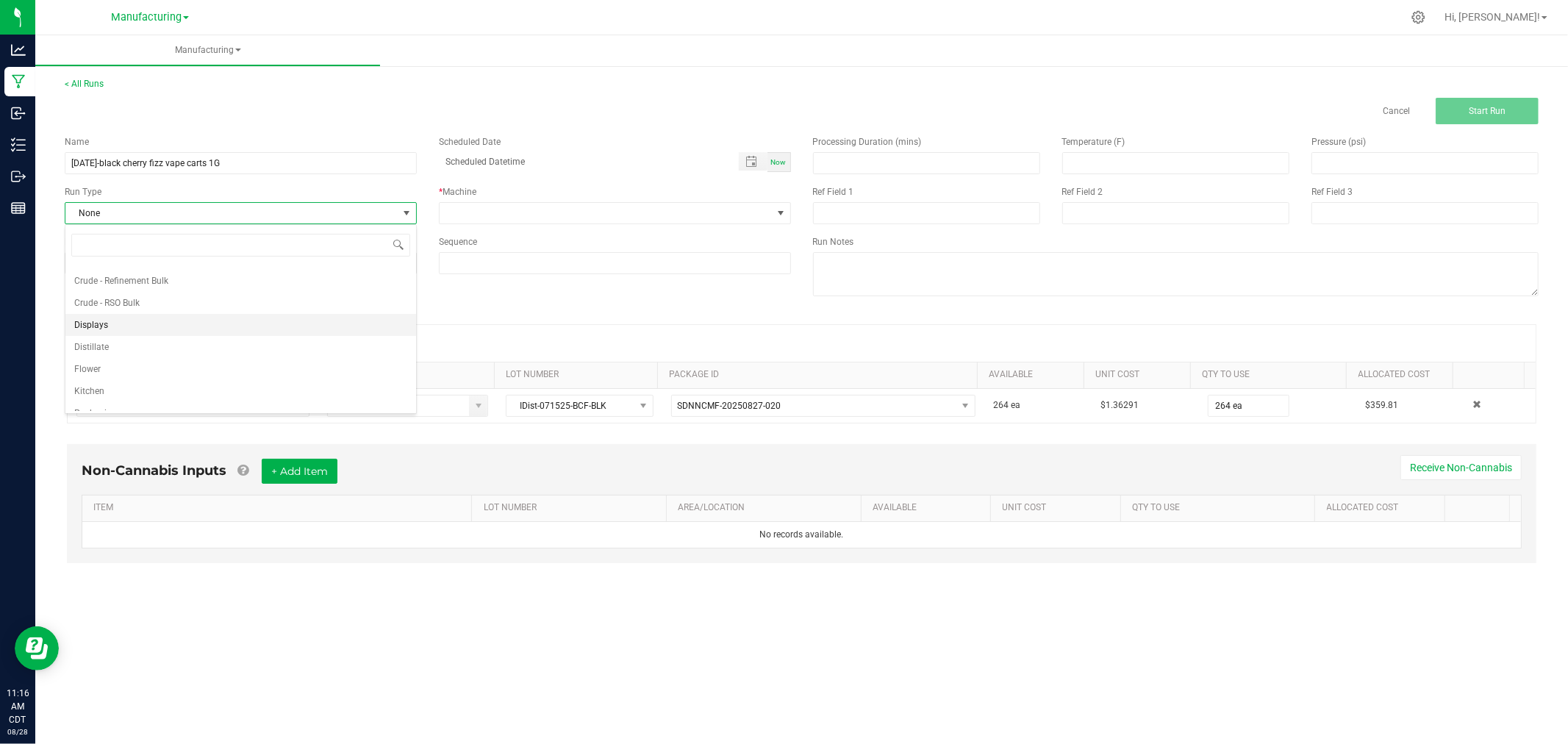
scroll to position [73, 0]
click at [155, 369] on li "Packaging" at bounding box center [240, 377] width 350 height 22
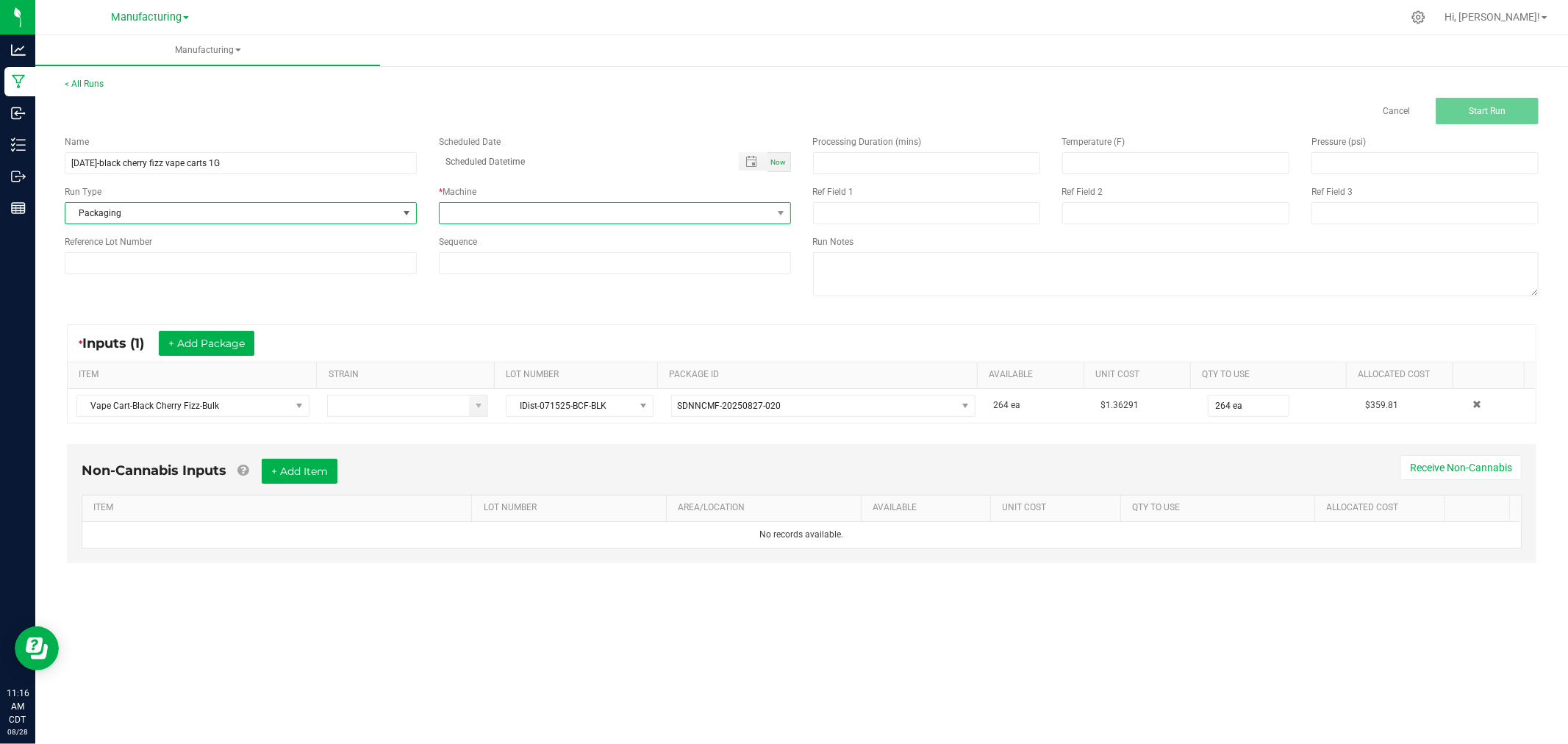
click at [541, 206] on span at bounding box center [606, 213] width 332 height 21
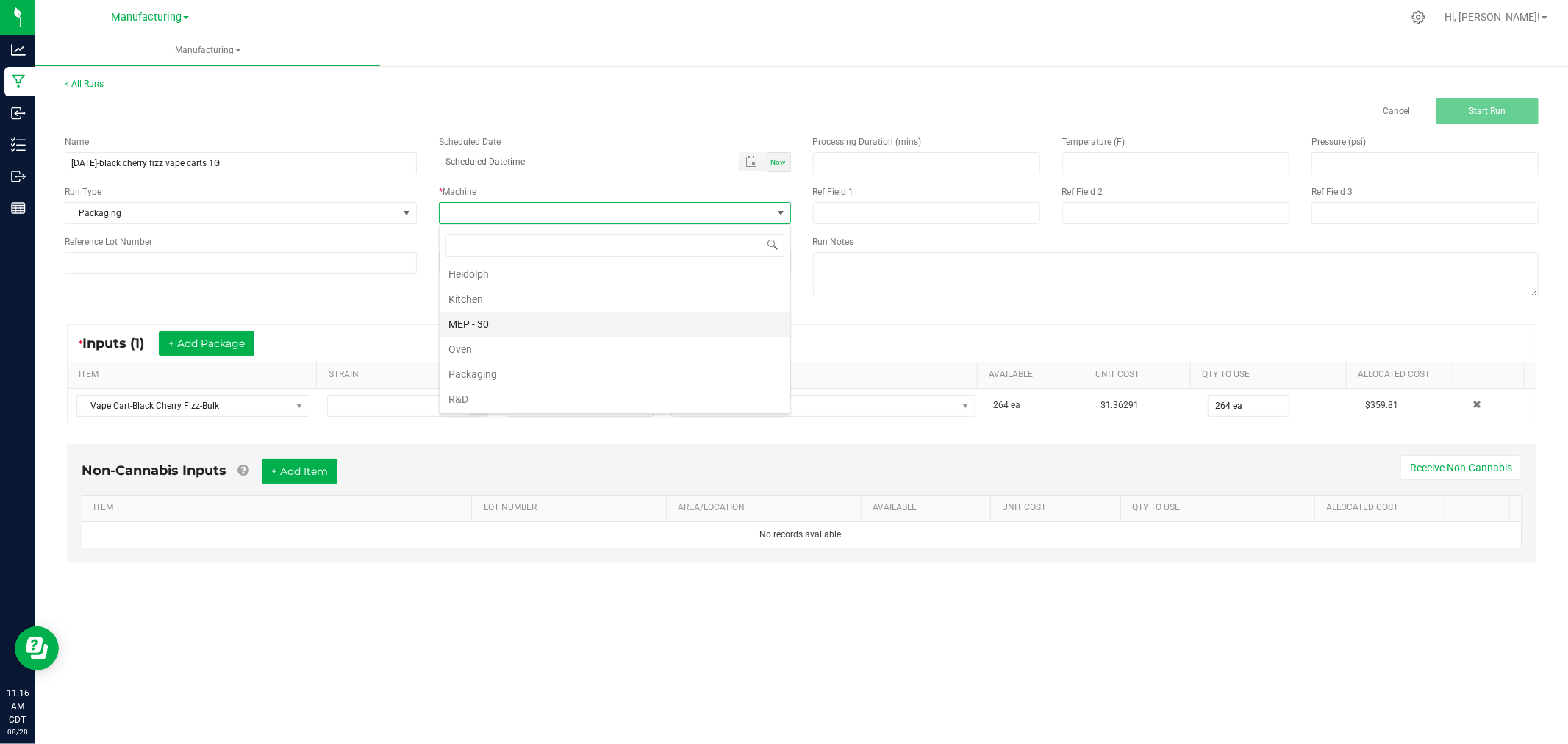
scroll to position [81, 0]
click at [529, 346] on li "Packaging" at bounding box center [615, 345] width 350 height 25
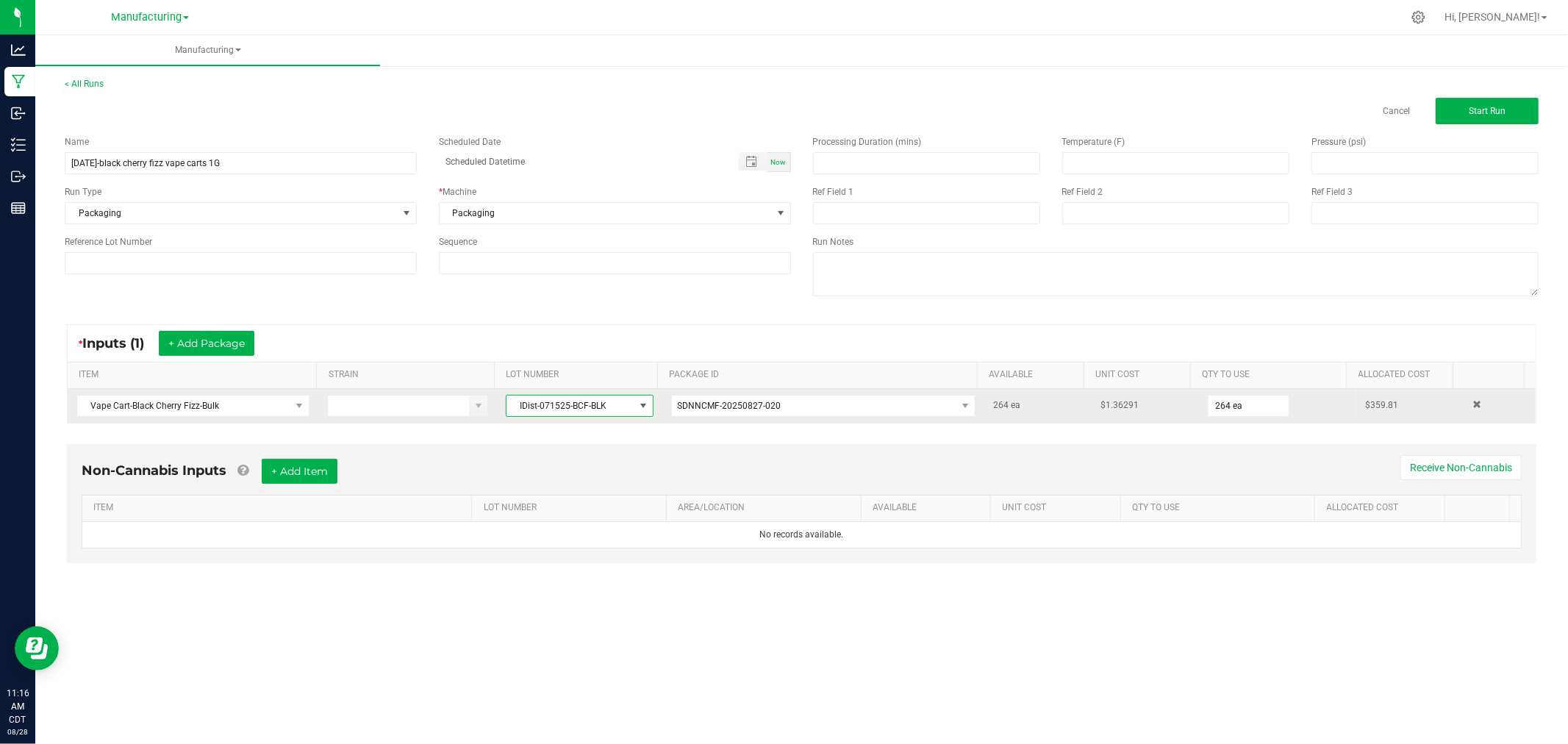
click at [554, 403] on span "IDist-071525-BCF-BLK" at bounding box center [570, 405] width 127 height 21
drag, startPoint x: 512, startPoint y: 401, endPoint x: 609, endPoint y: 408, distance: 97.3
click at [609, 408] on span "IDist-071525-BCF-BLK" at bounding box center [570, 405] width 127 height 21
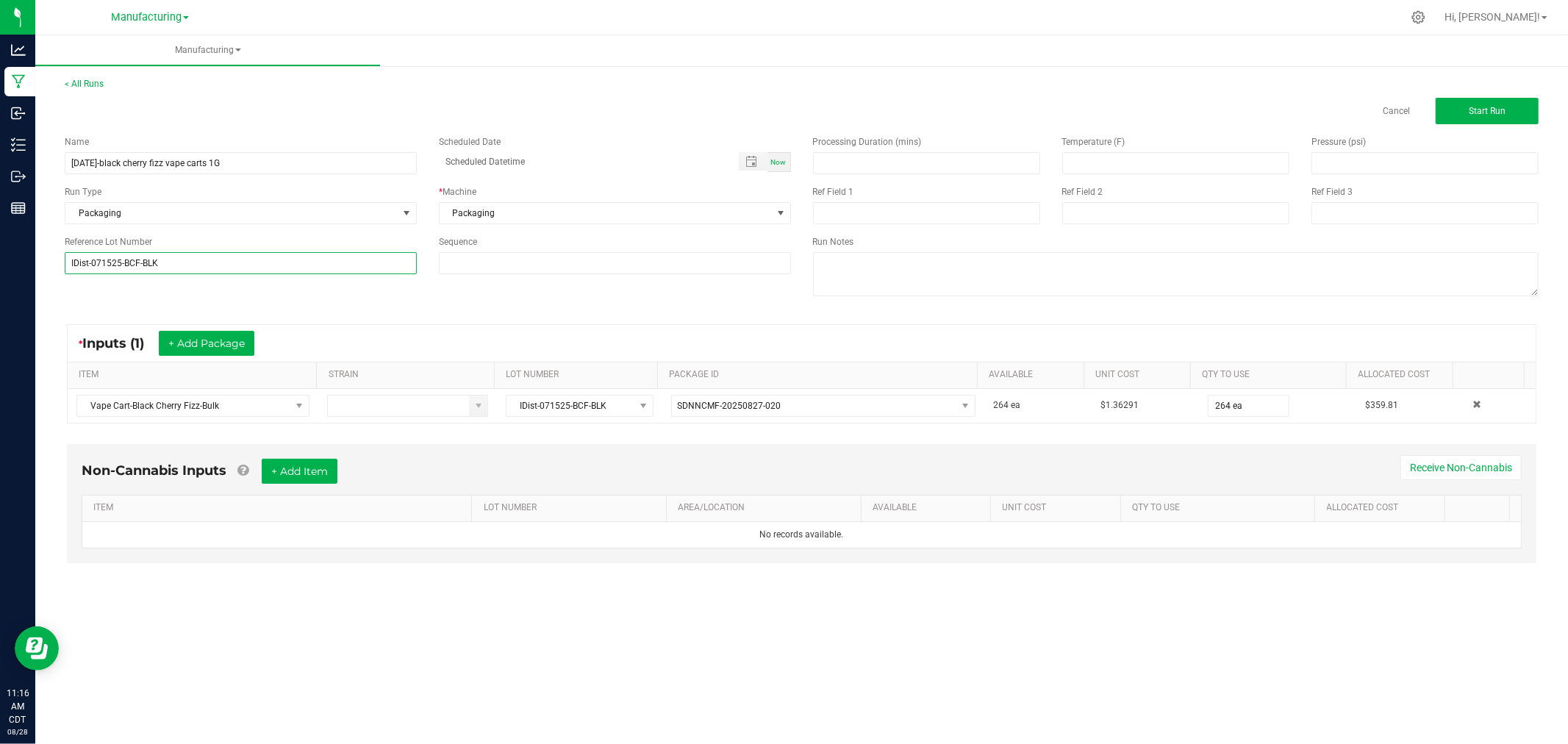
type input "IDist-071525-BCF-BLK"
click at [317, 317] on div "* Inputs (1) + Add Package ITEM STRAIN LOT NUMBER PACKAGE ID AVAILABLE Unit Cos…" at bounding box center [801, 373] width 1496 height 126
click at [1506, 108] on button "Start Run" at bounding box center [1488, 110] width 103 height 26
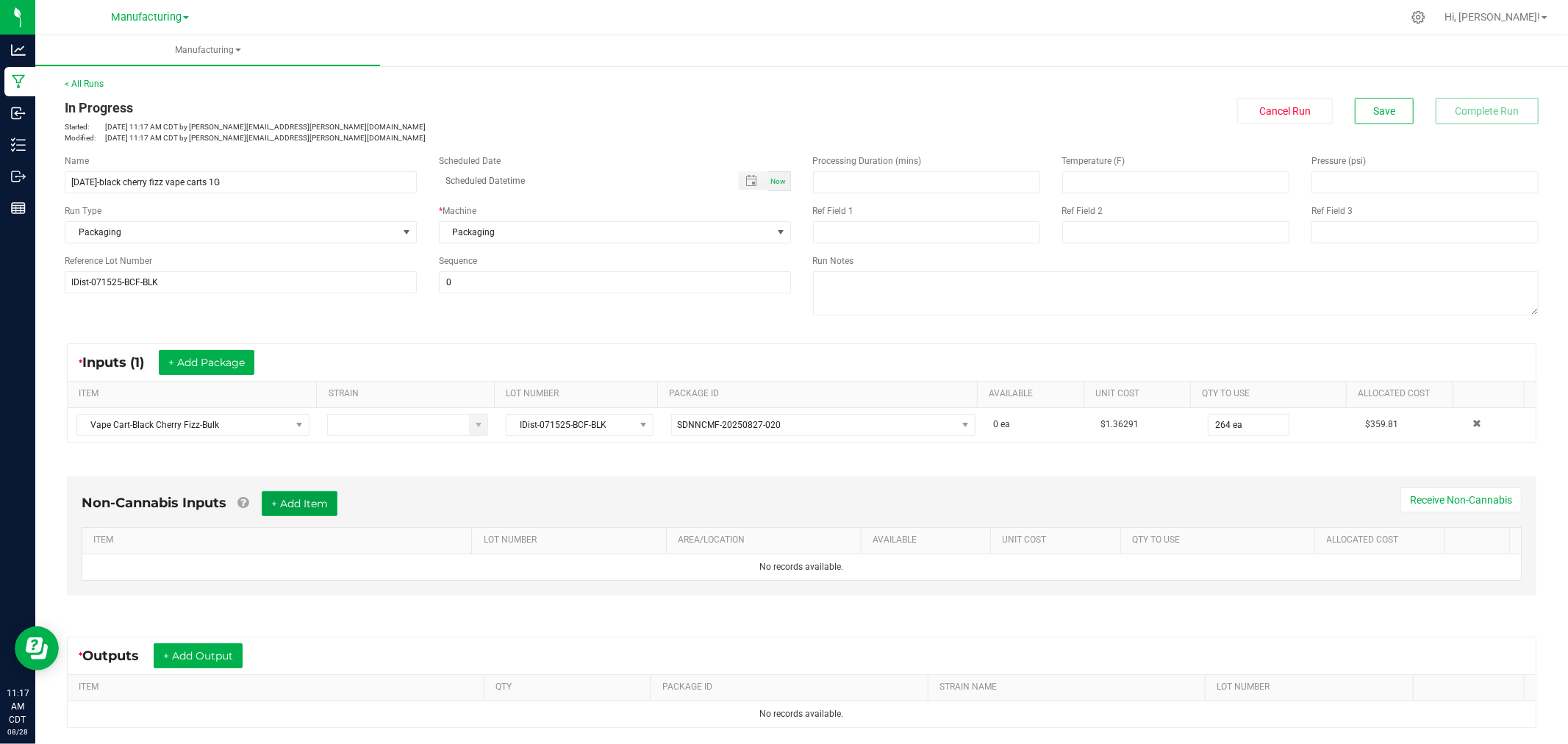
click at [338, 504] on button "+ Add Item" at bounding box center [300, 504] width 76 height 25
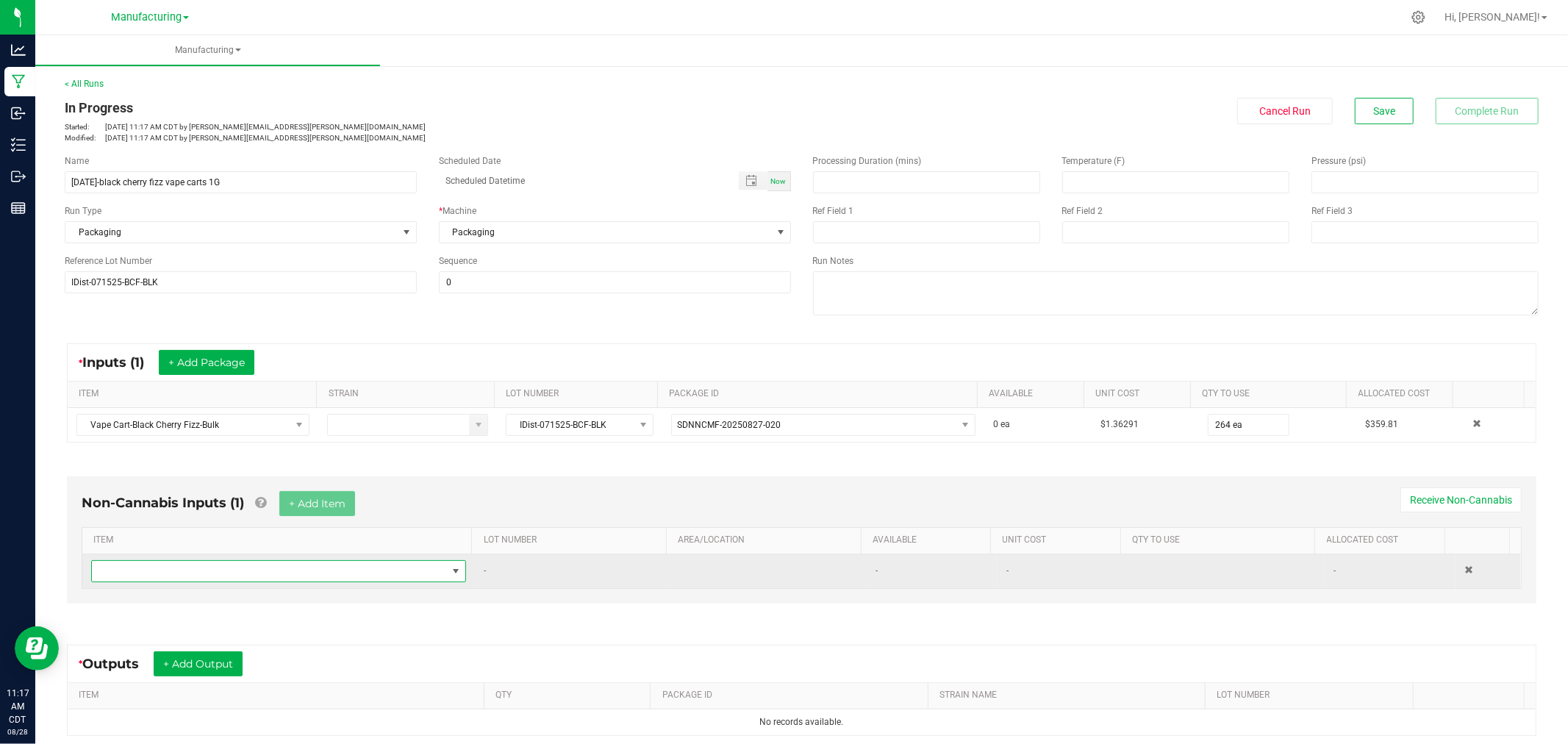
click at [377, 570] on span "NO DATA FOUND" at bounding box center [269, 571] width 355 height 21
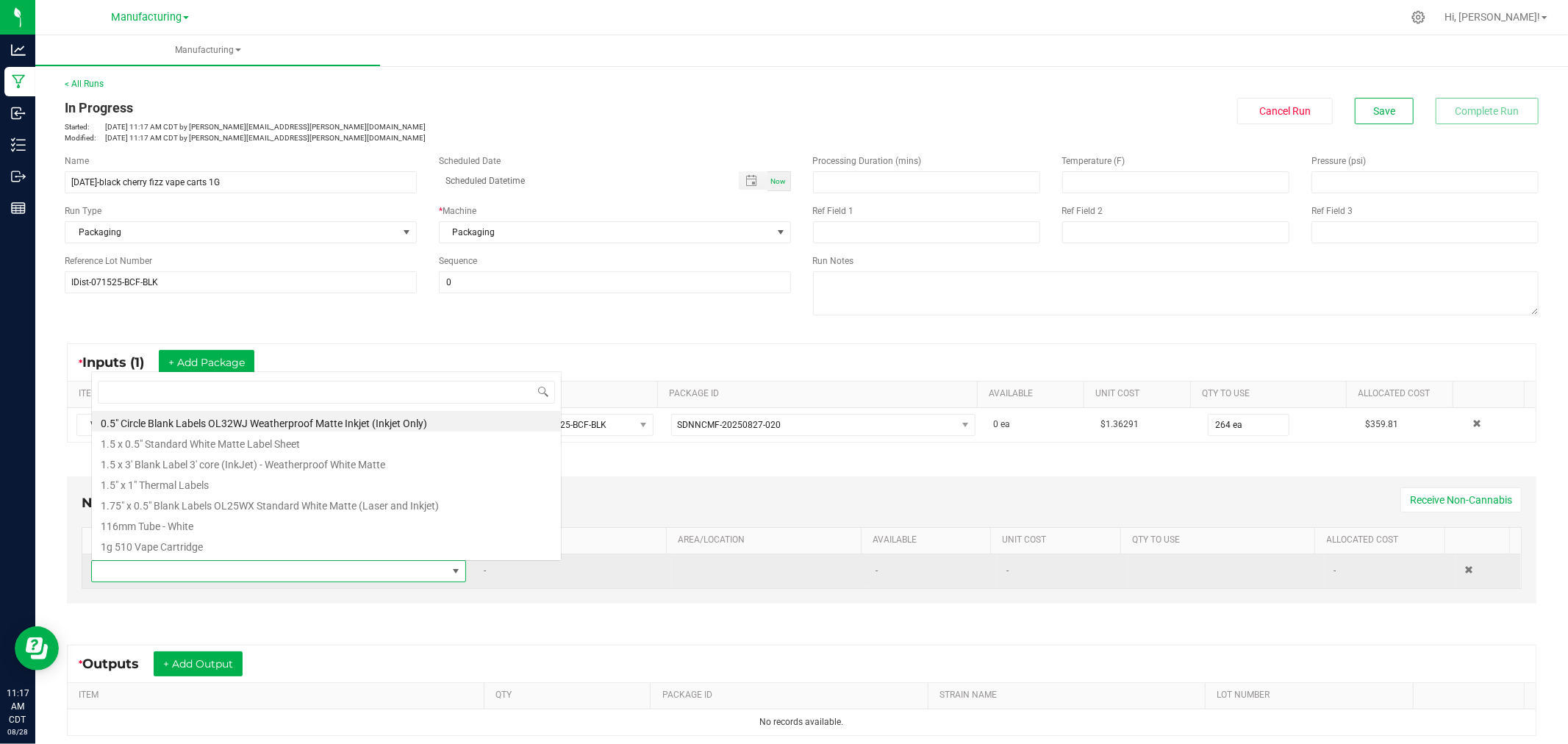
scroll to position [22, 364]
type input "1.5"
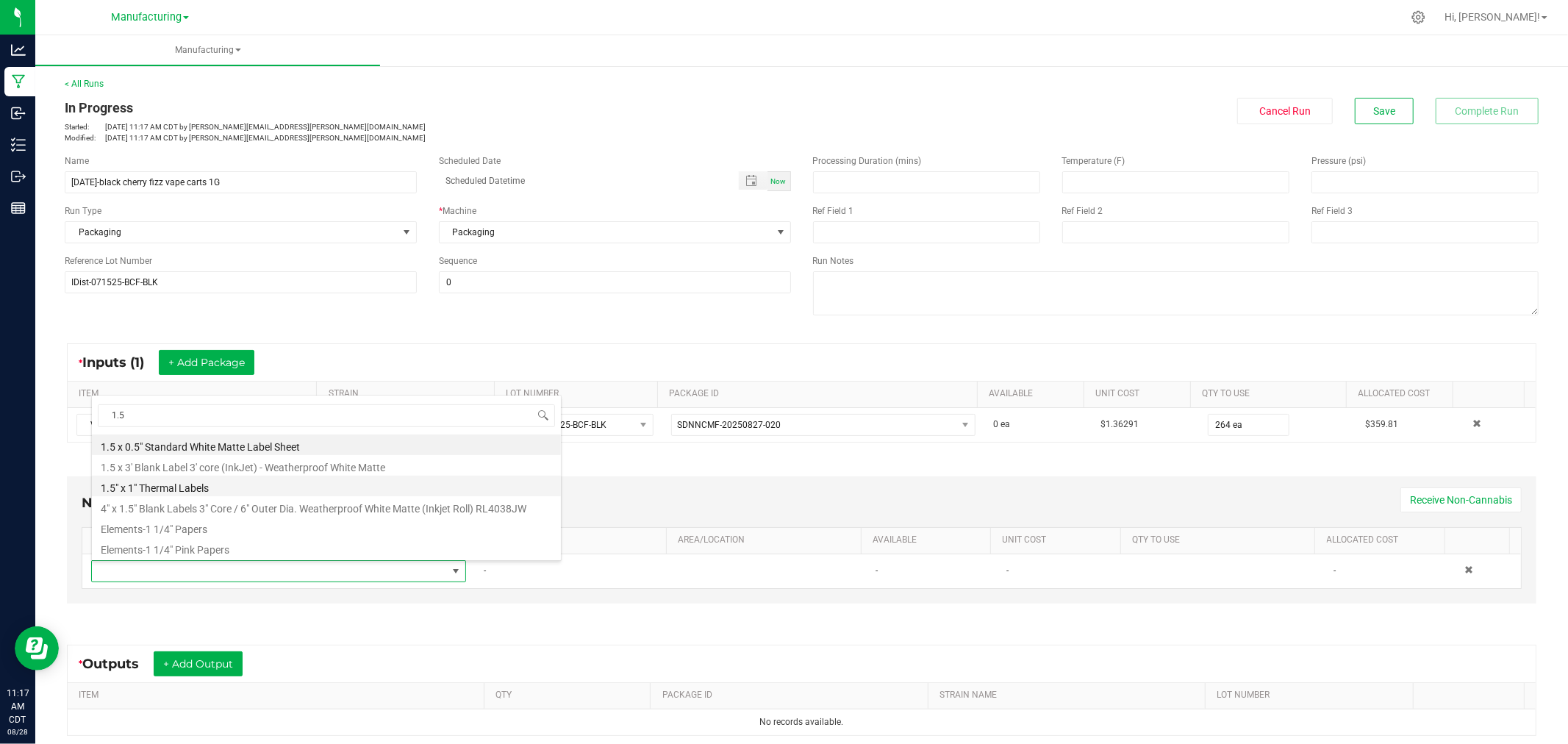
drag, startPoint x: 219, startPoint y: 488, endPoint x: 241, endPoint y: 487, distance: 22.0
click at [219, 488] on li "1.5" x 1" Thermal Labels" at bounding box center [326, 486] width 469 height 21
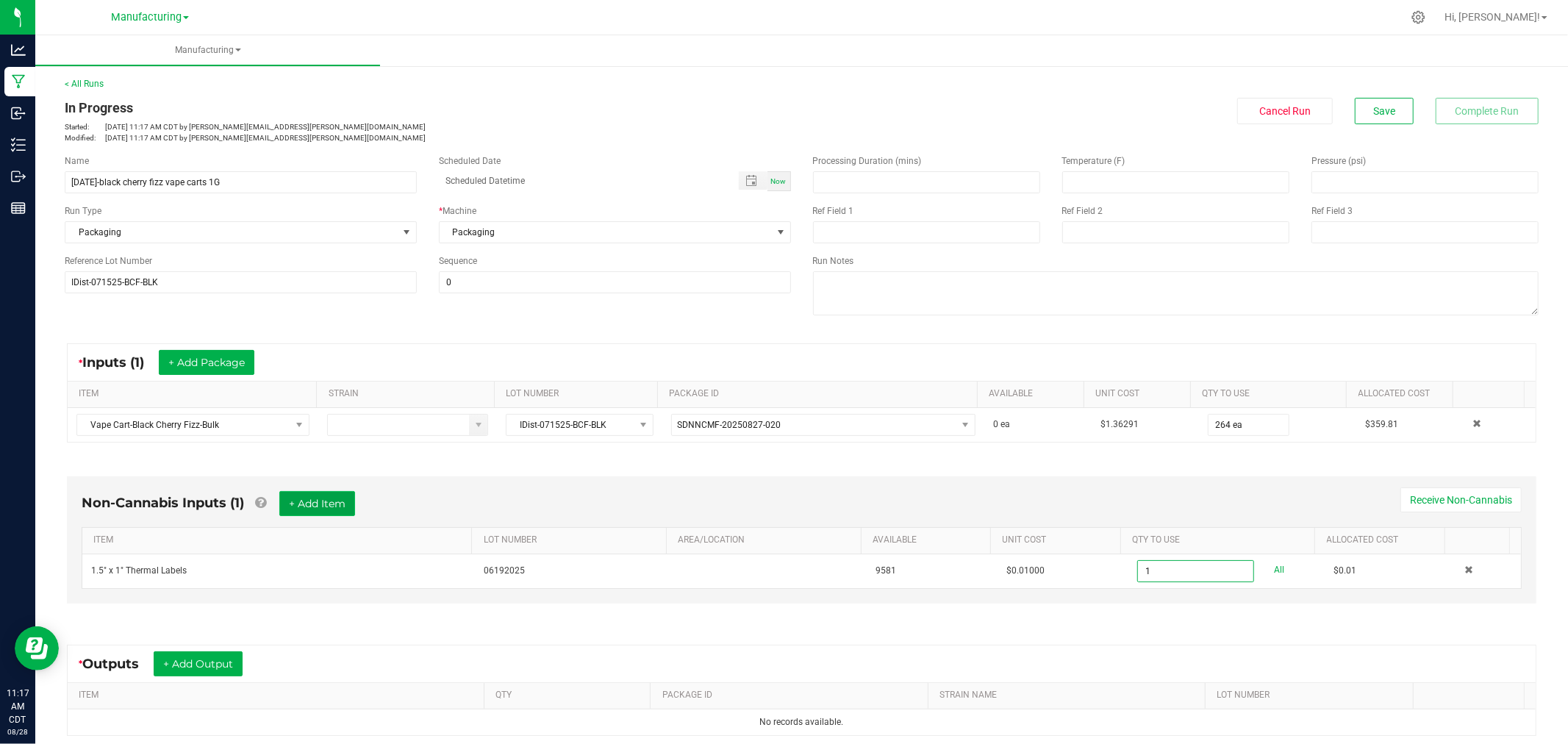
type input "1 ea"
click at [337, 505] on button "+ Add Item" at bounding box center [317, 504] width 76 height 25
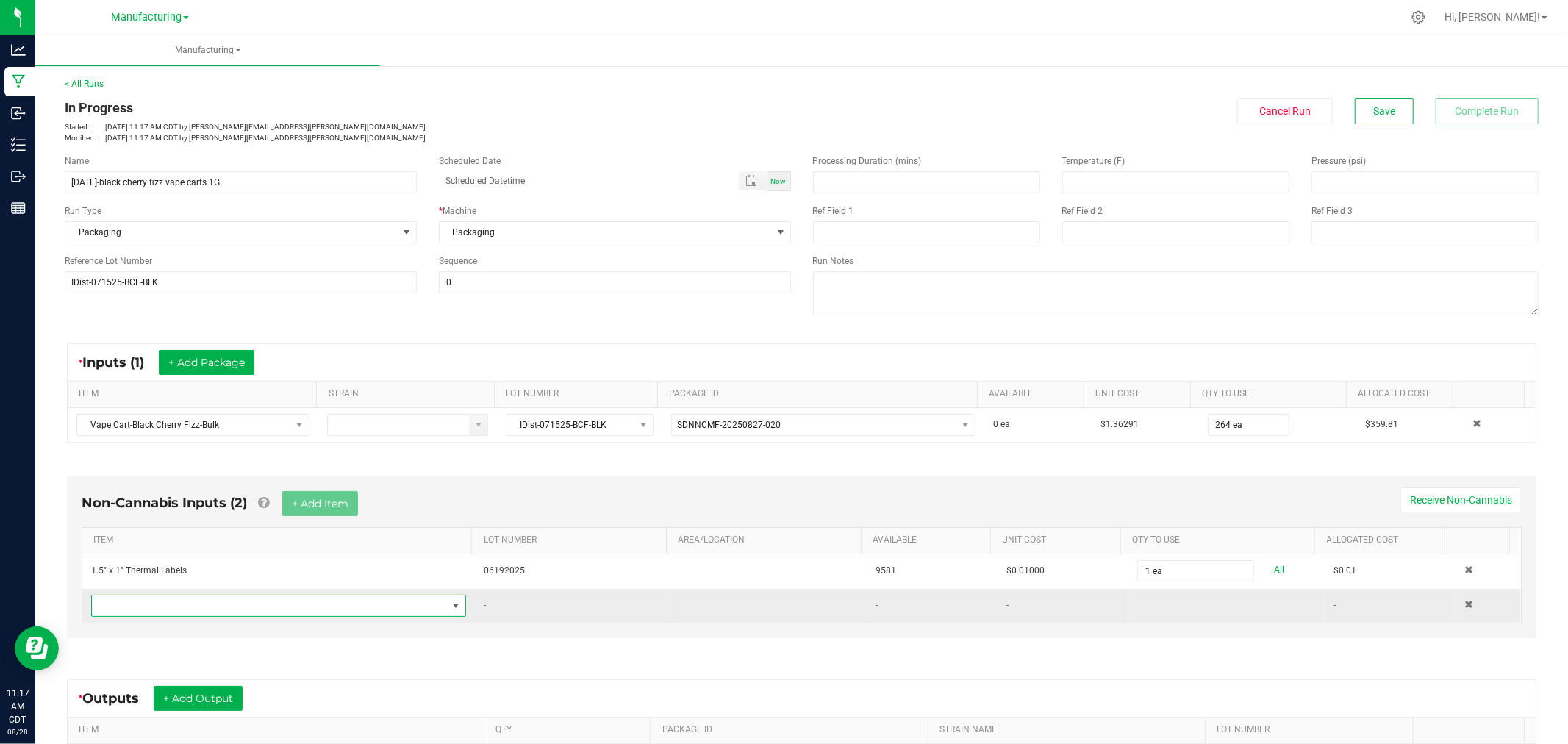
click at [319, 614] on span "NO DATA FOUND" at bounding box center [269, 605] width 355 height 21
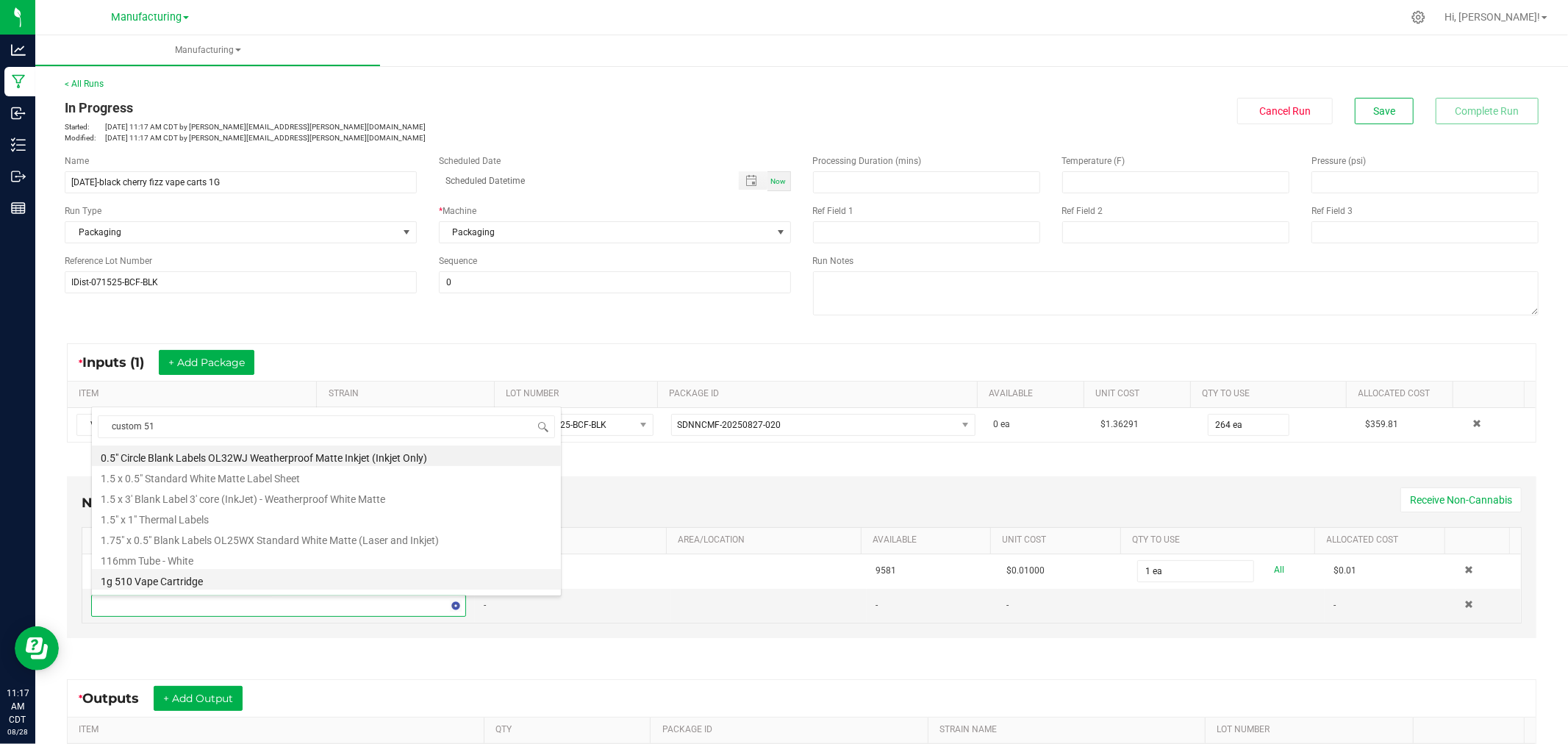
type input "custom 510"
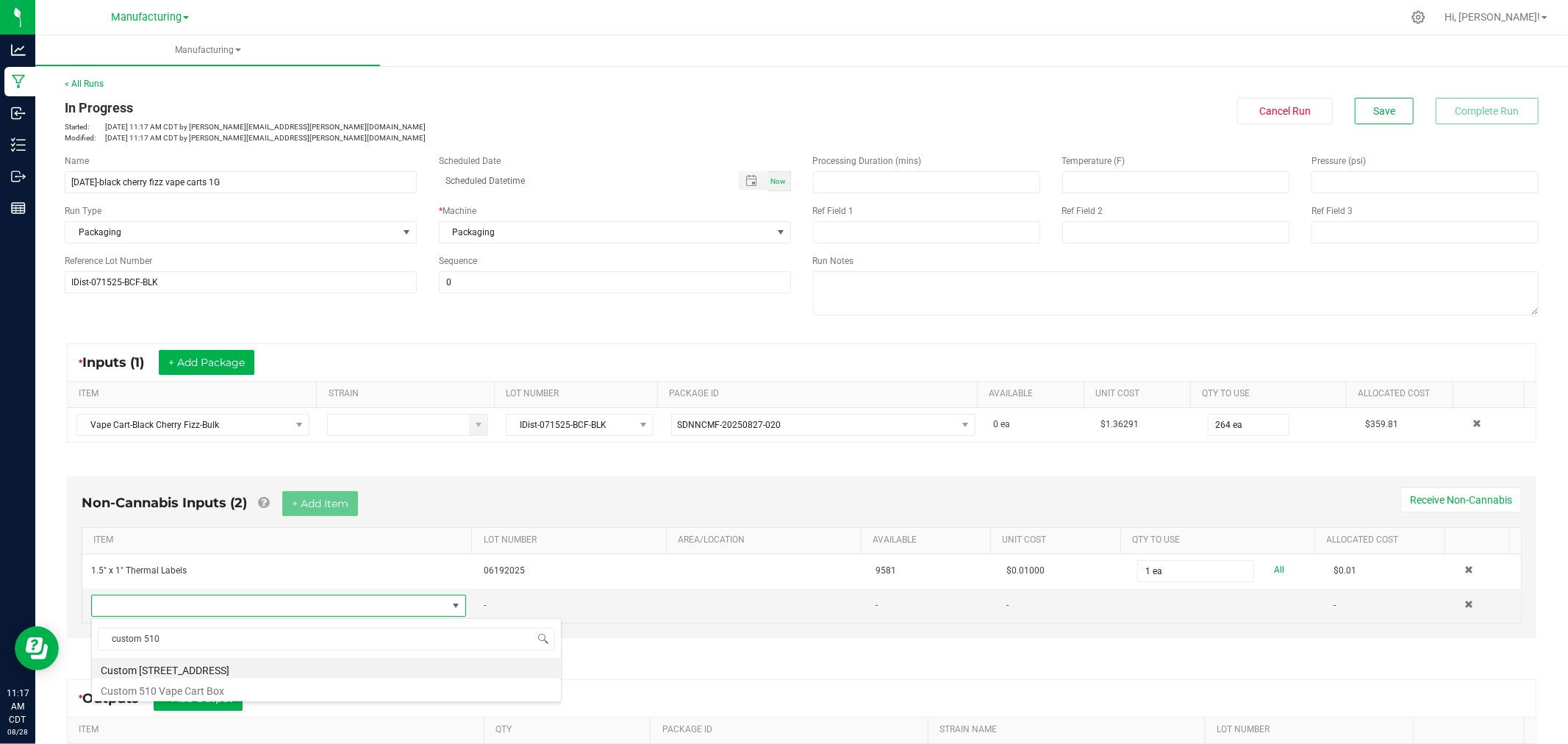
drag, startPoint x: 225, startPoint y: 670, endPoint x: 238, endPoint y: 660, distance: 16.4
click at [227, 670] on li "Custom [STREET_ADDRESS]" at bounding box center [326, 667] width 469 height 21
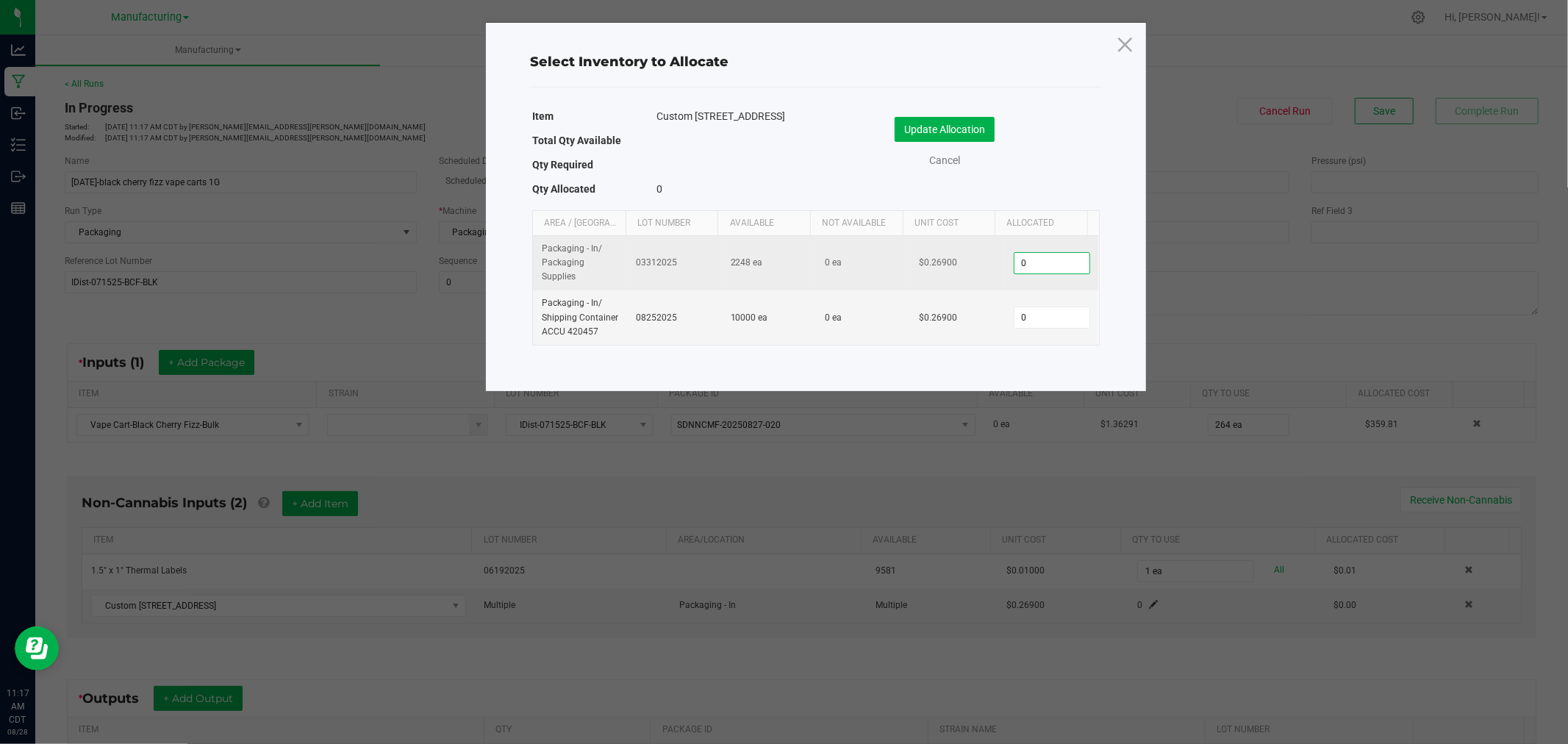
click at [1059, 266] on input "0" at bounding box center [1051, 263] width 75 height 21
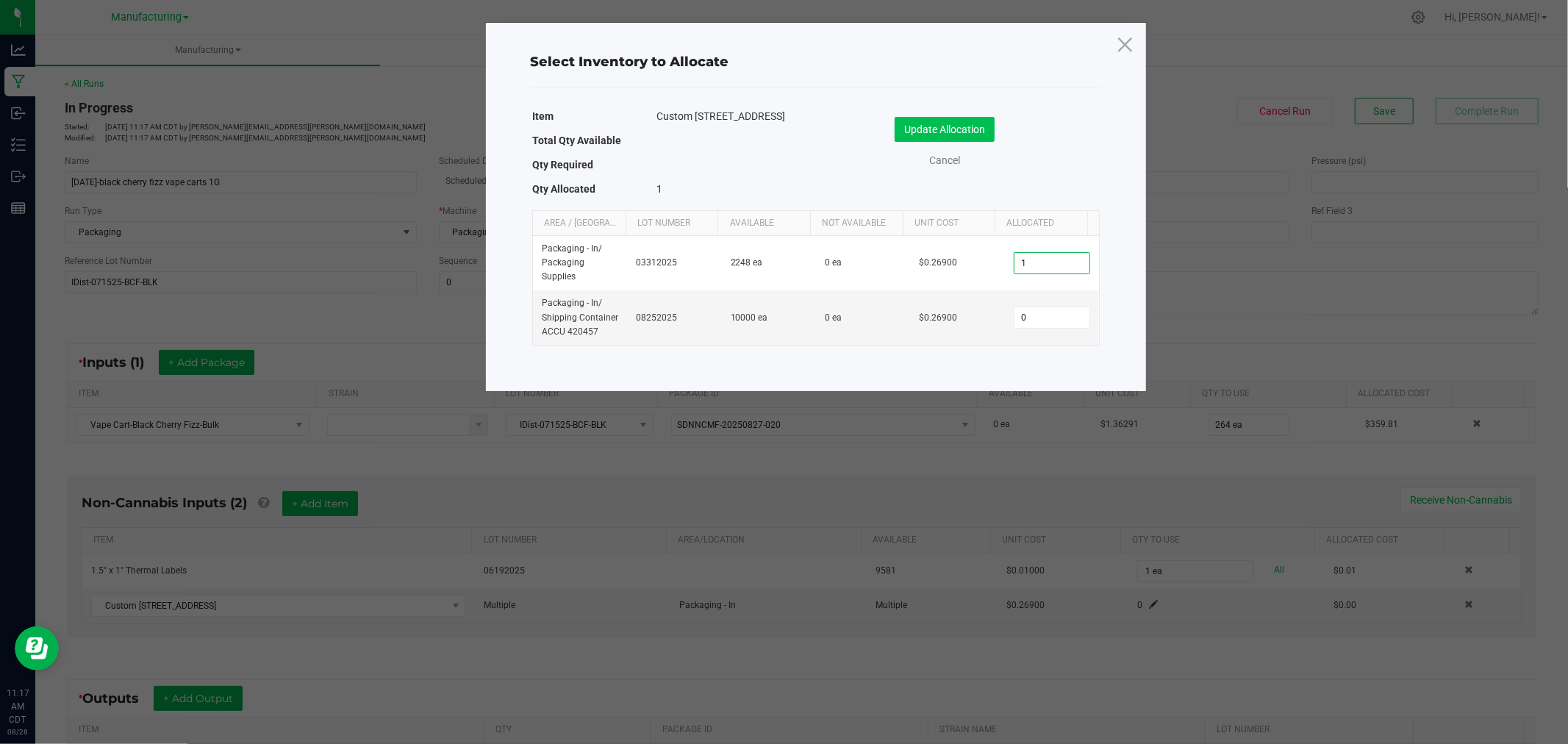
type input "1"
click at [974, 131] on button "Update Allocation" at bounding box center [945, 129] width 100 height 25
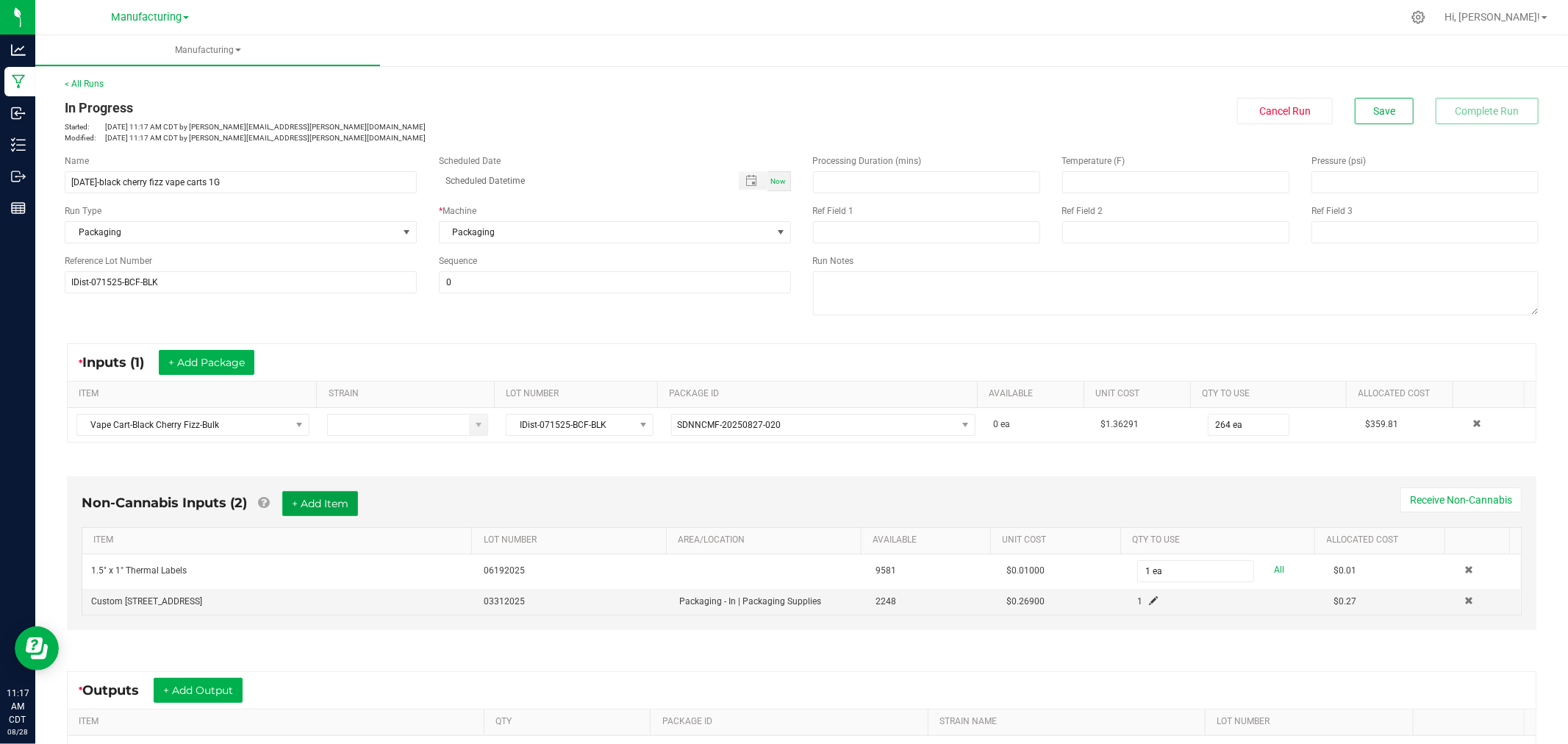
click at [297, 511] on button "+ Add Item" at bounding box center [321, 504] width 76 height 25
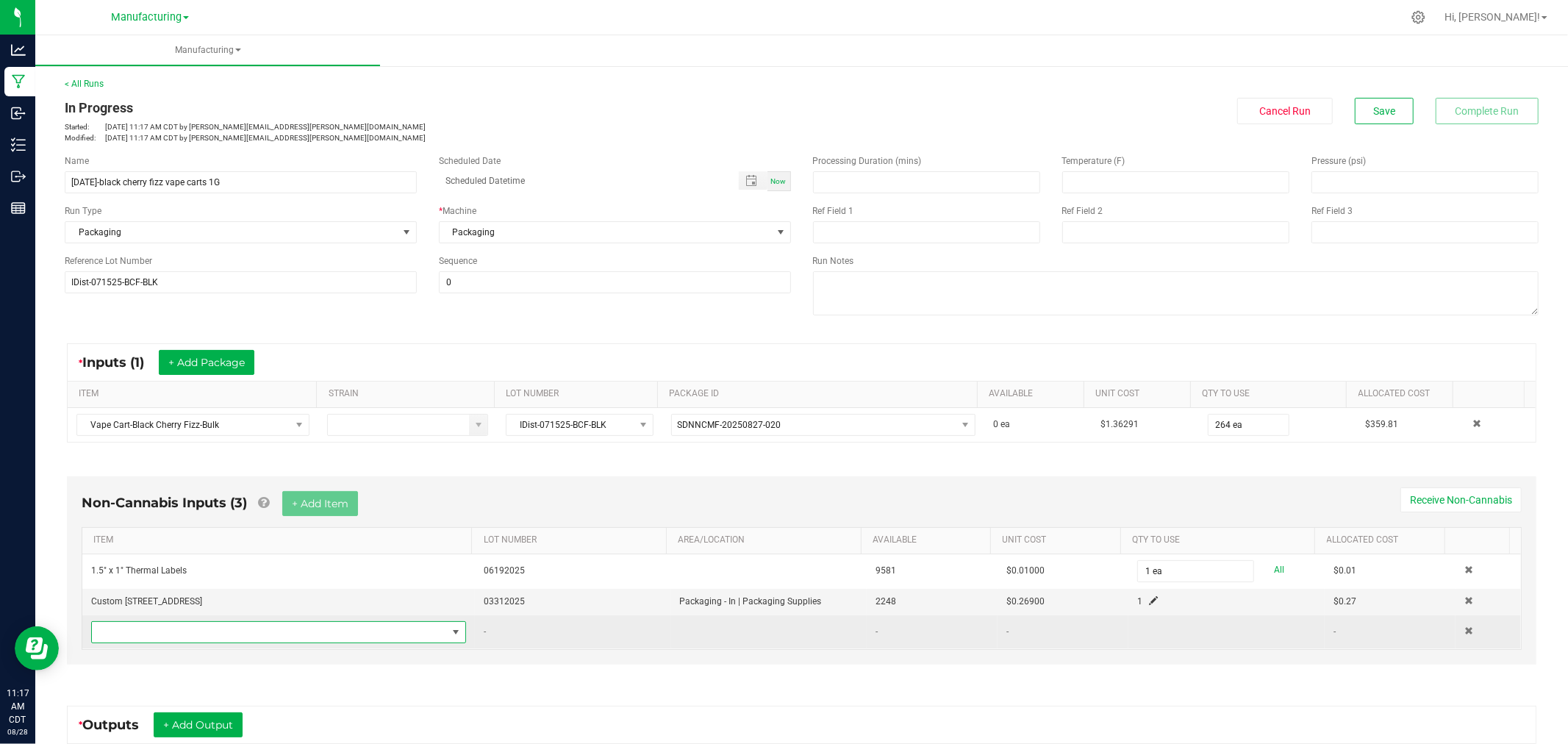
click at [343, 626] on span "NO DATA FOUND" at bounding box center [269, 632] width 355 height 21
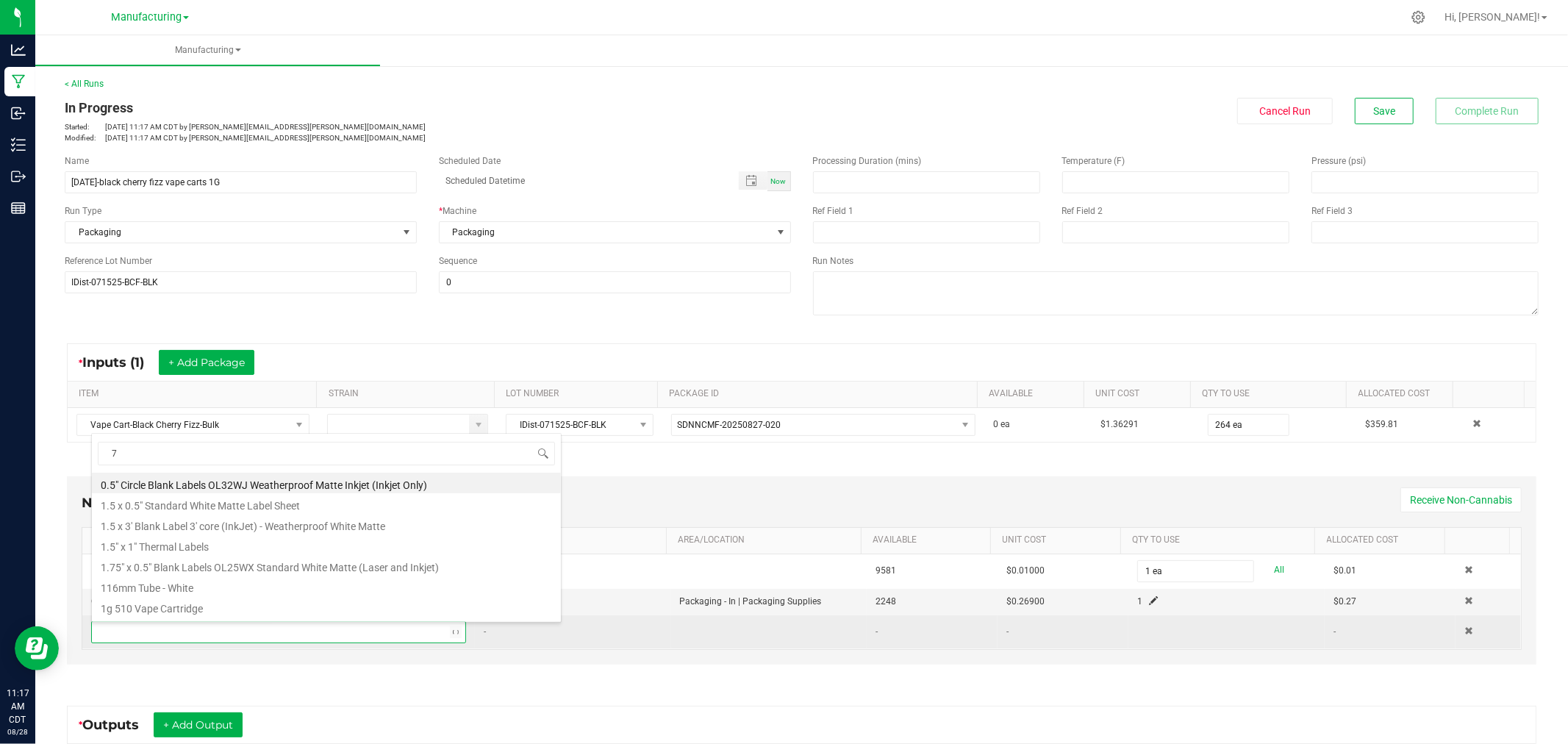
type input "70"
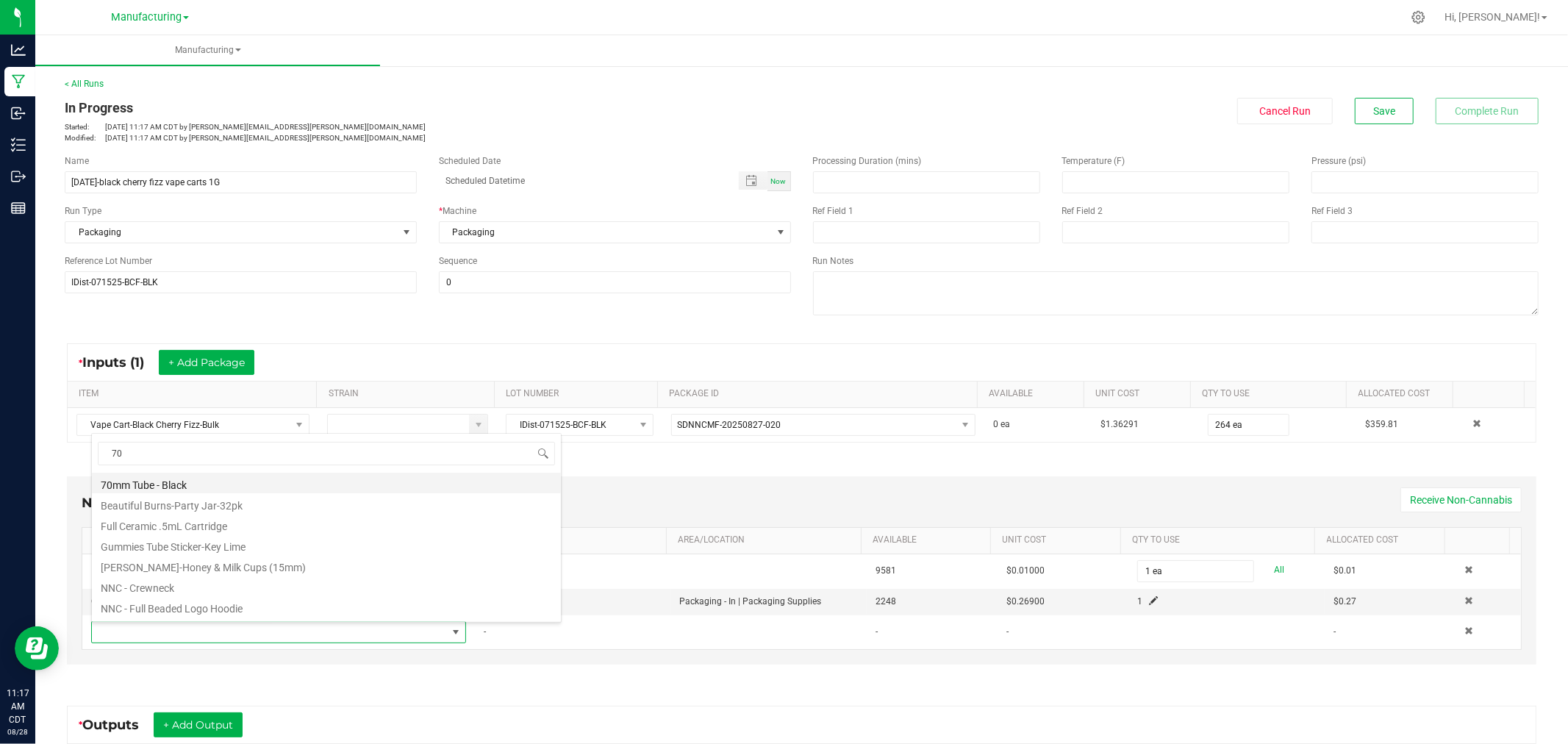
click at [269, 488] on li "70mm Tube - Black" at bounding box center [326, 482] width 469 height 21
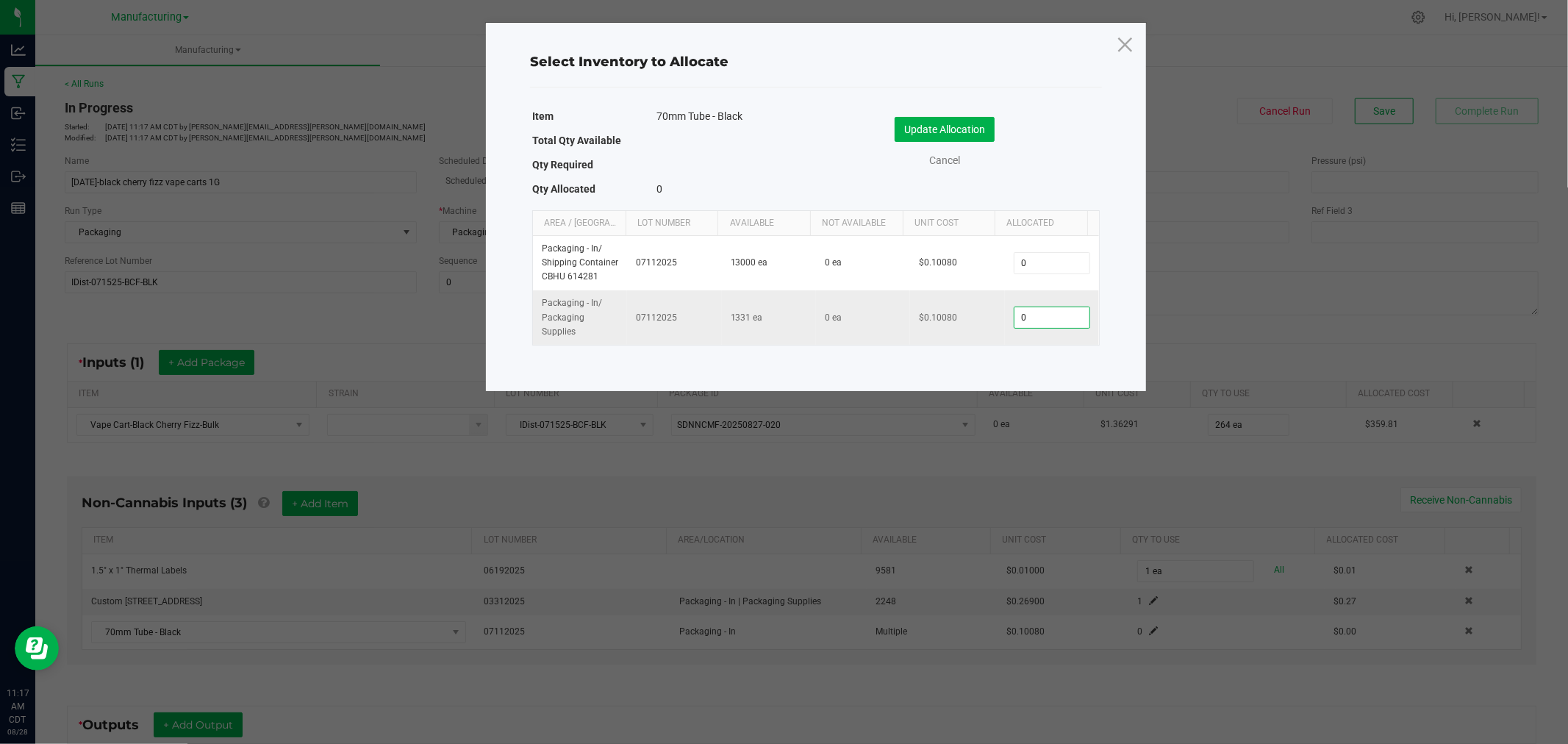
click at [1038, 326] on input "0" at bounding box center [1051, 317] width 75 height 21
type input "1"
click at [974, 129] on button "Update Allocation" at bounding box center [945, 129] width 100 height 25
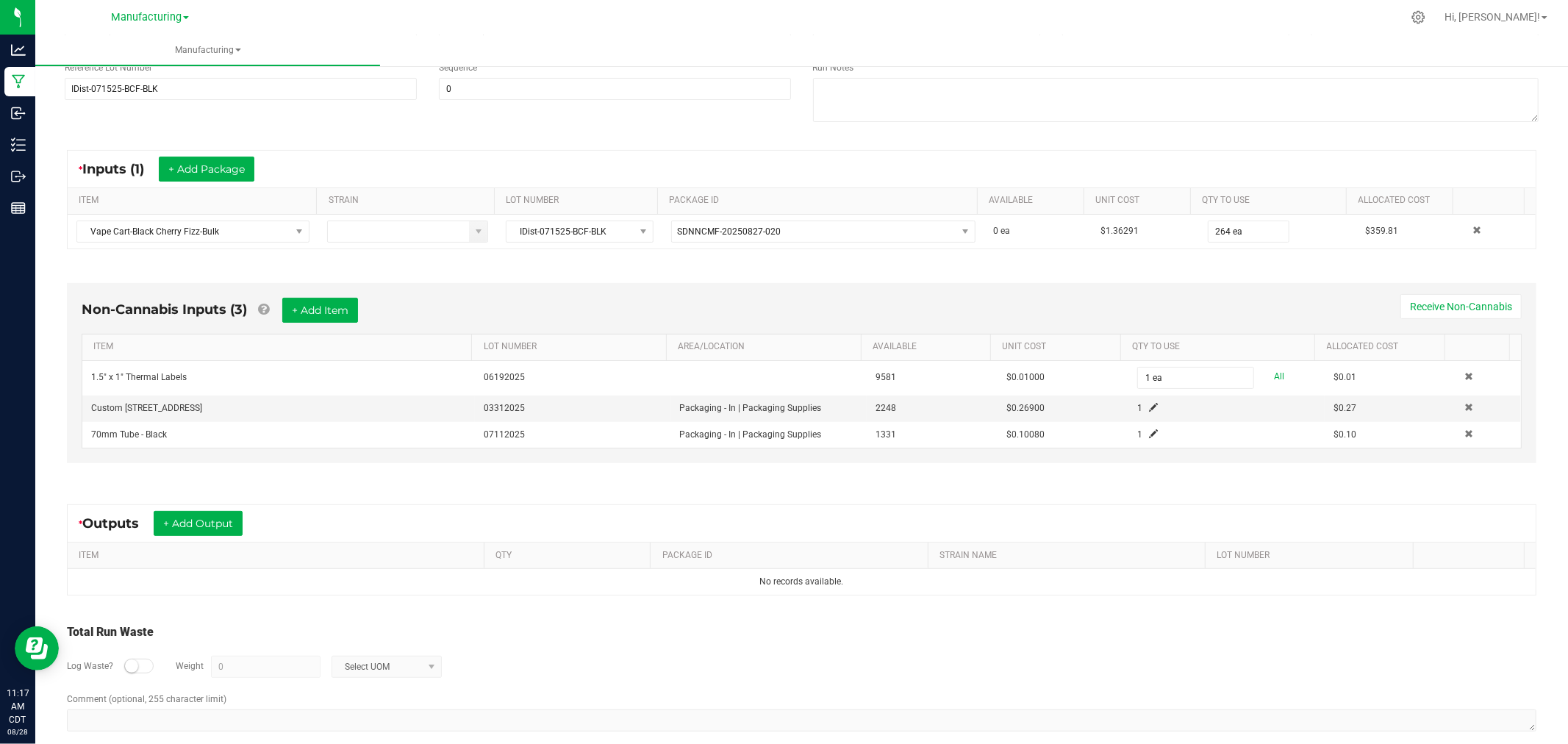
scroll to position [215, 0]
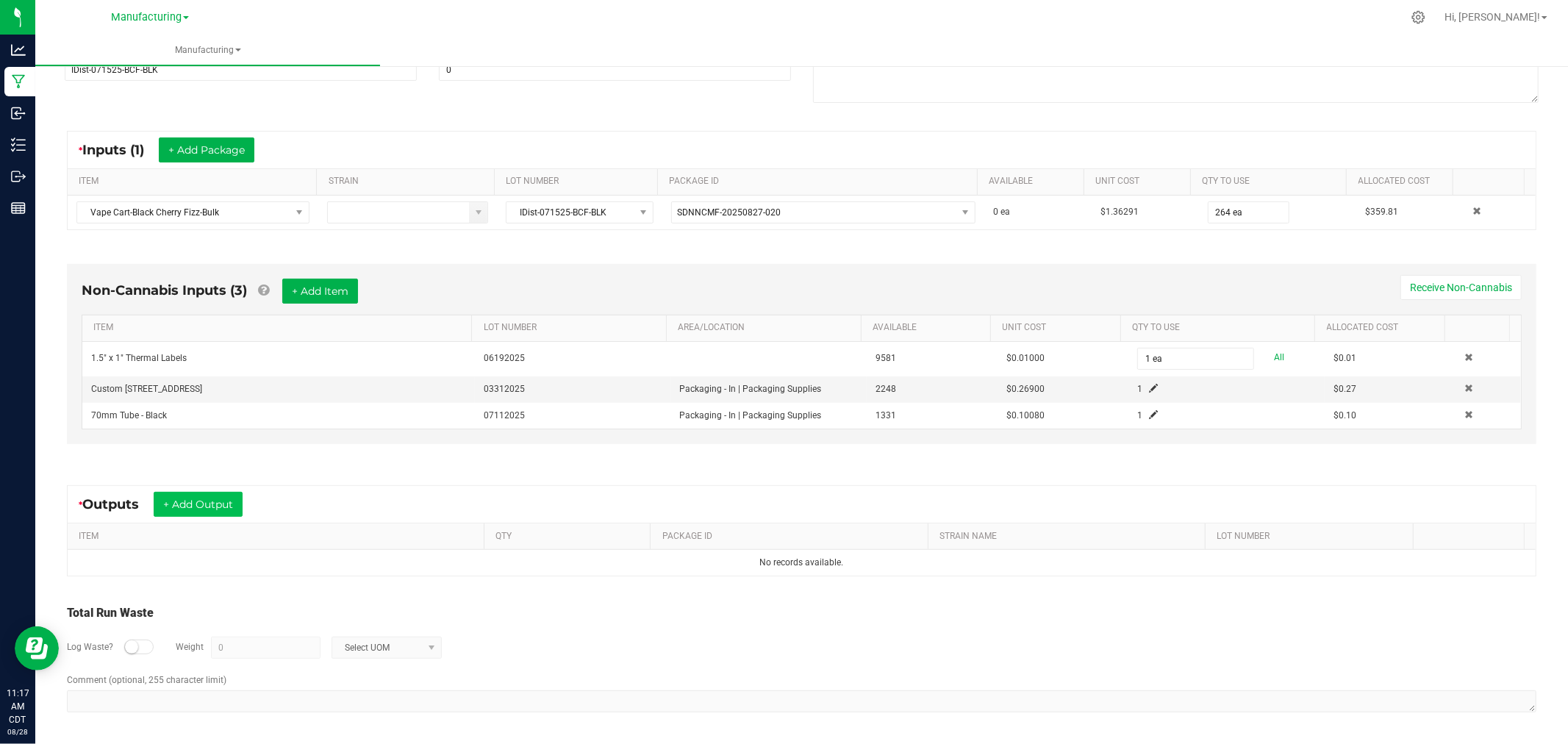
click at [214, 515] on div "* Outputs + Add Output" at bounding box center [801, 504] width 1468 height 37
click at [225, 508] on button "+ Add Output" at bounding box center [198, 505] width 89 height 25
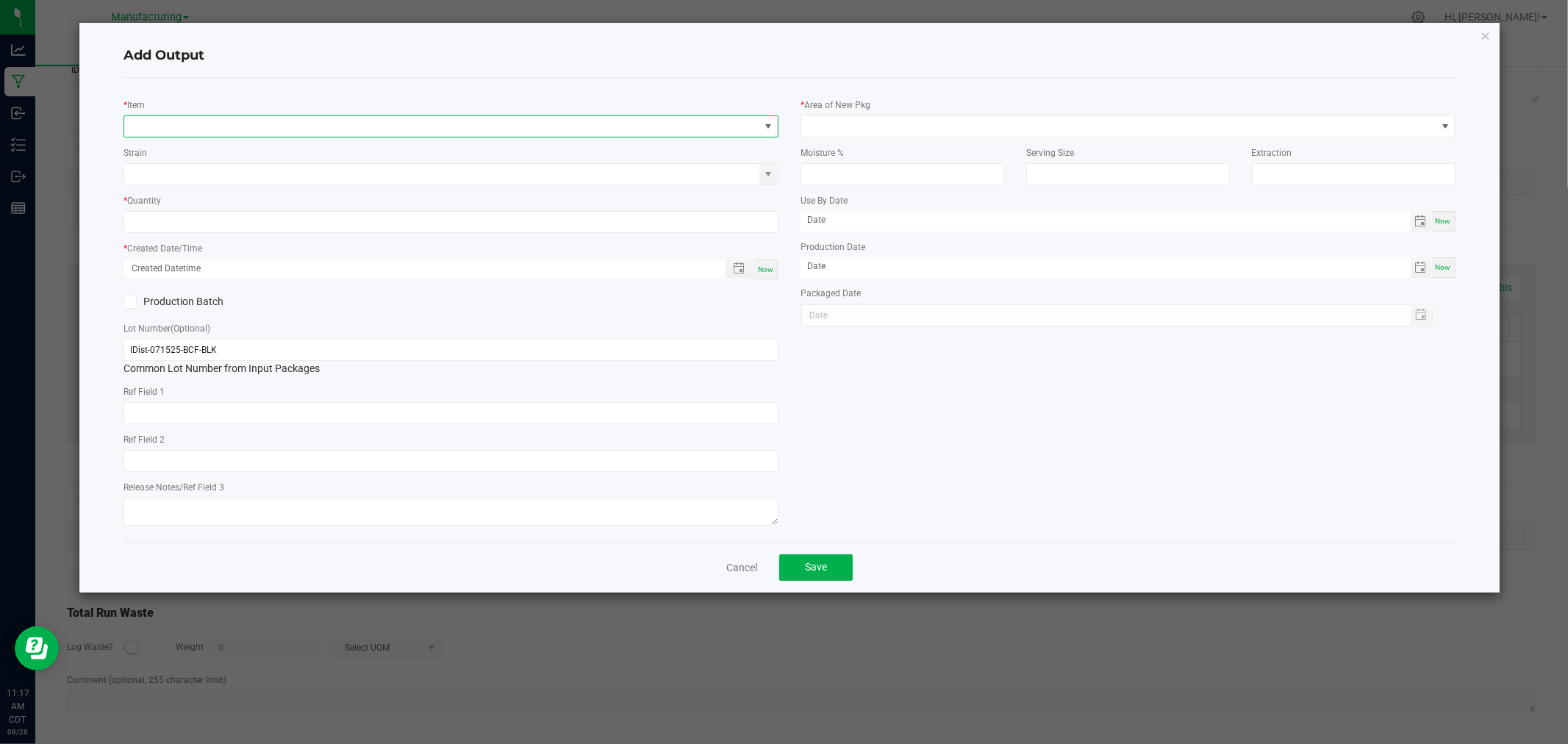
click at [343, 124] on span "NO DATA FOUND" at bounding box center [442, 126] width 635 height 21
type input "vape cart-black cherry"
click at [327, 186] on li "Vape Cart-Black Cherry Fizz-1g" at bounding box center [452, 187] width 654 height 21
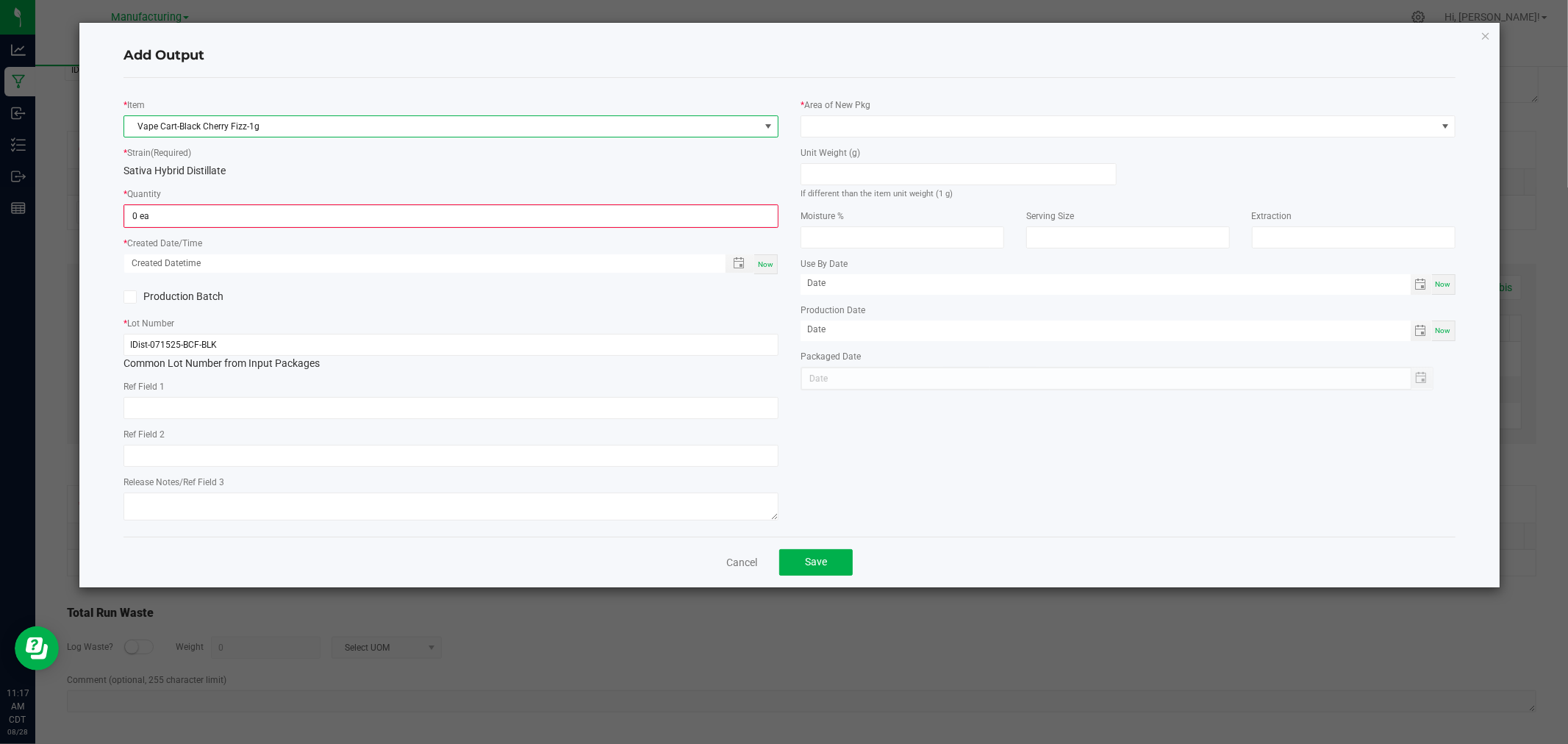
click at [341, 204] on kendo-numerictextbox "0 ea" at bounding box center [451, 216] width 655 height 23
click at [353, 213] on input "0" at bounding box center [451, 216] width 652 height 21
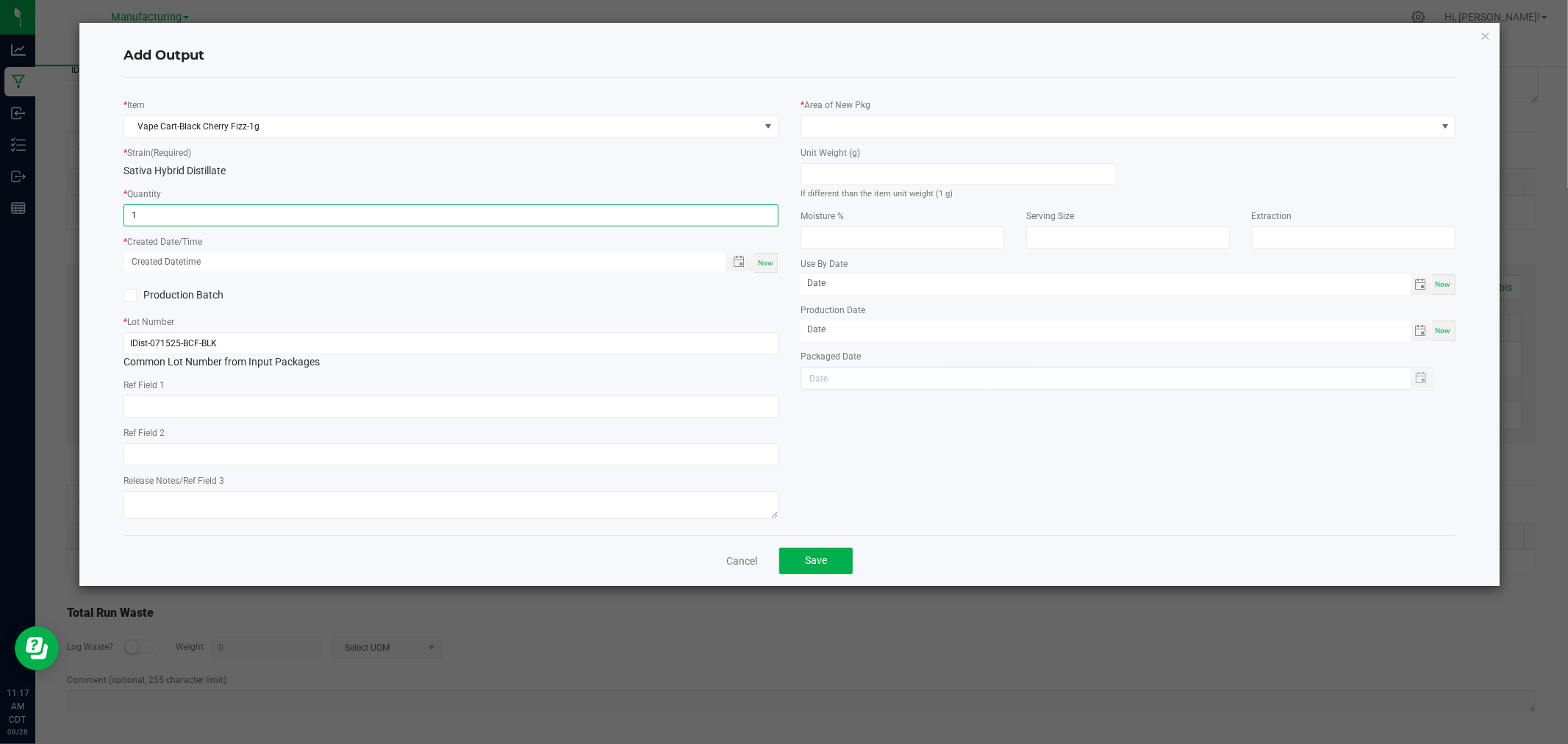
type input "1 ea"
click at [765, 263] on span "Now" at bounding box center [765, 263] width 15 height 8
type input "[DATE] 11:17 AM"
type input "[DATE]"
click at [853, 166] on input at bounding box center [958, 174] width 314 height 21
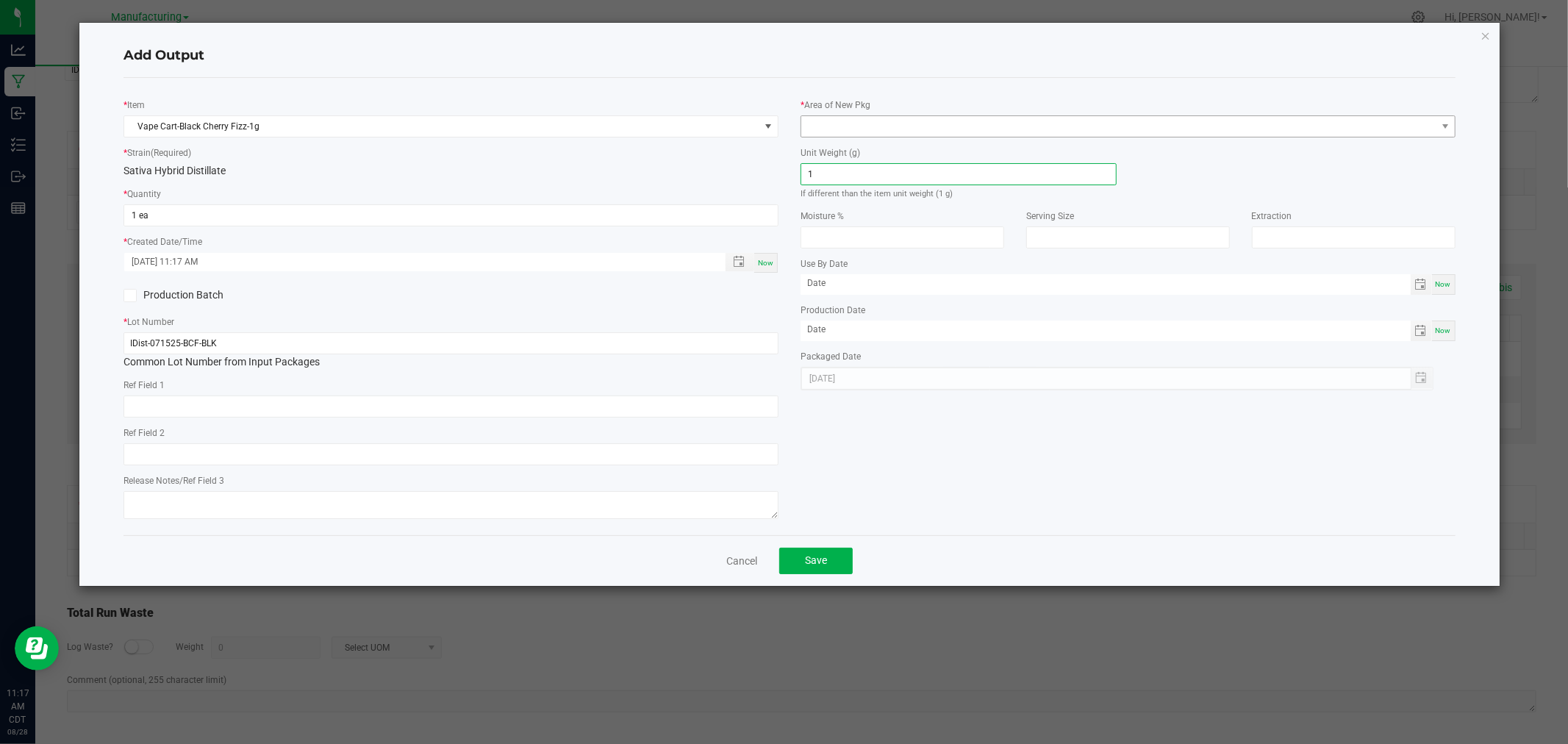
type input "1"
click at [859, 128] on span at bounding box center [1118, 126] width 635 height 21
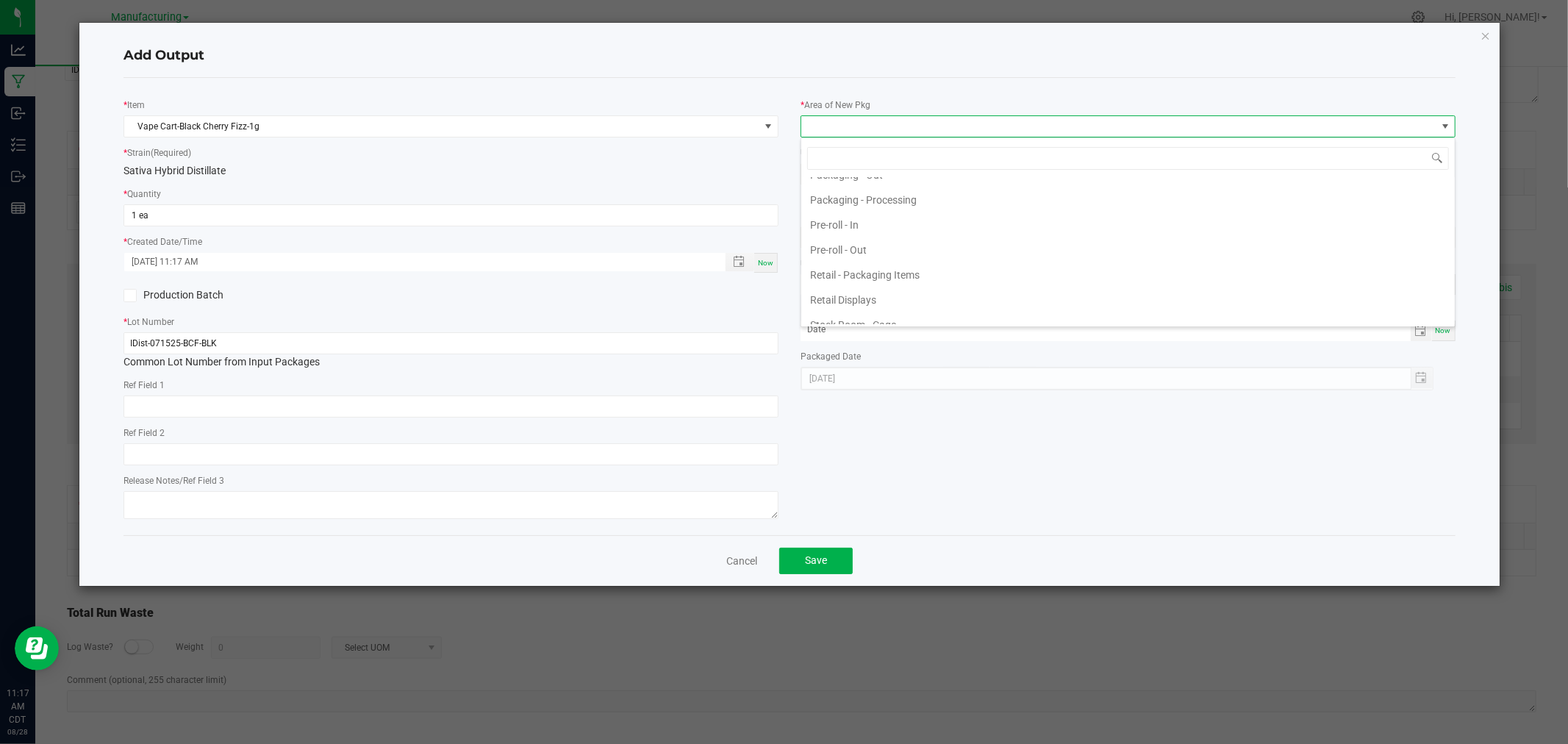
scroll to position [408, 0]
click at [902, 283] on li "Packaging - Processing" at bounding box center [1128, 282] width 654 height 25
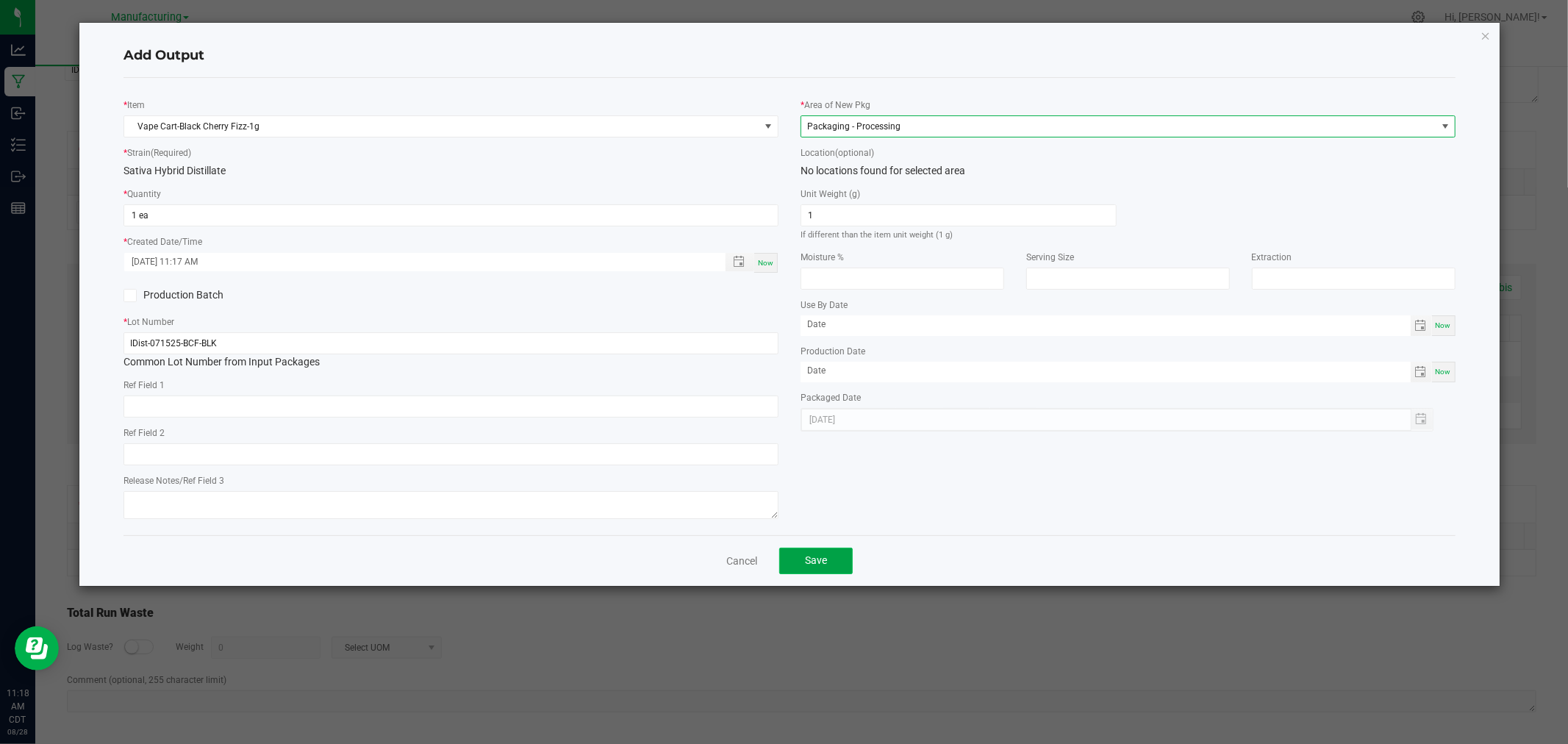
click at [831, 562] on button "Save" at bounding box center [816, 560] width 73 height 26
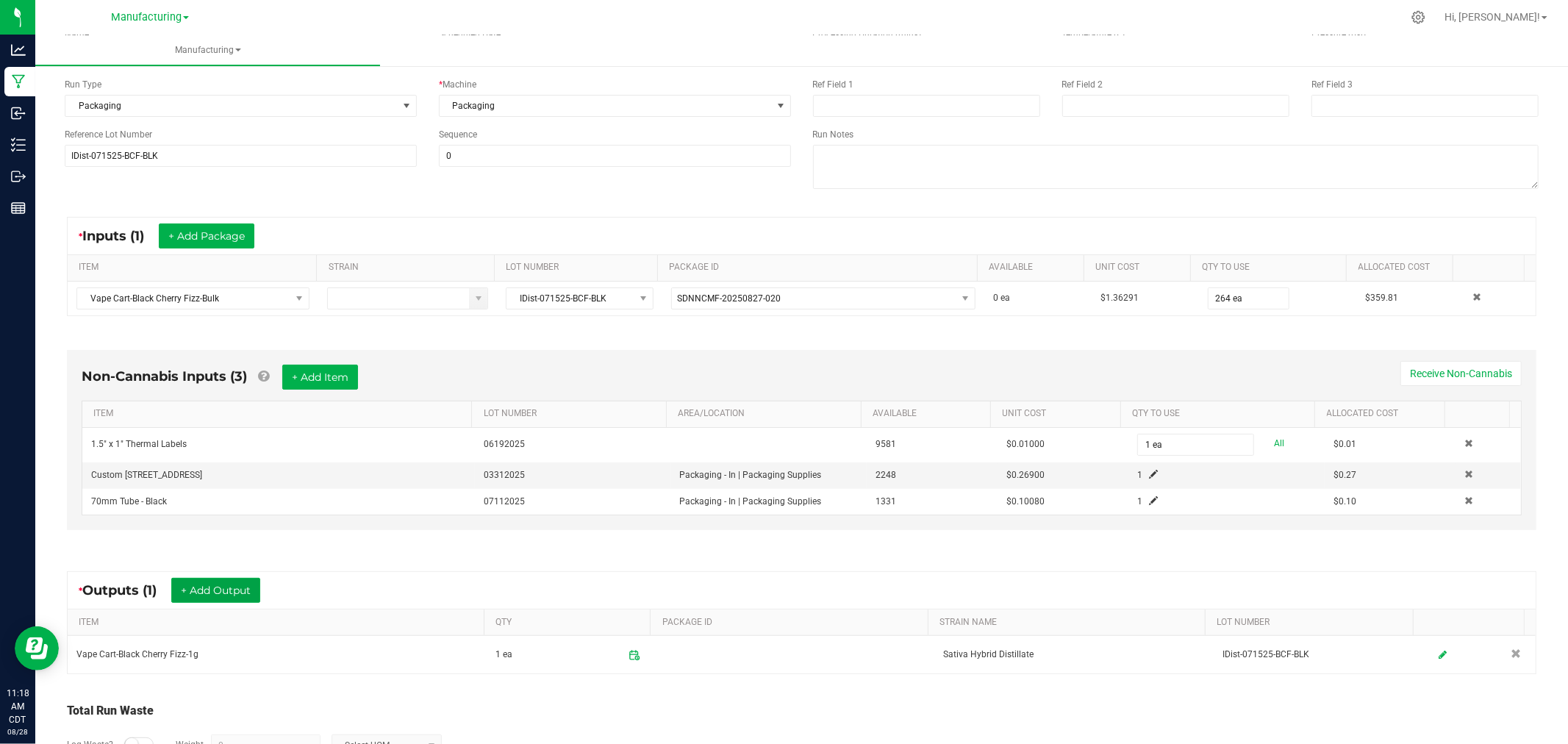
scroll to position [0, 0]
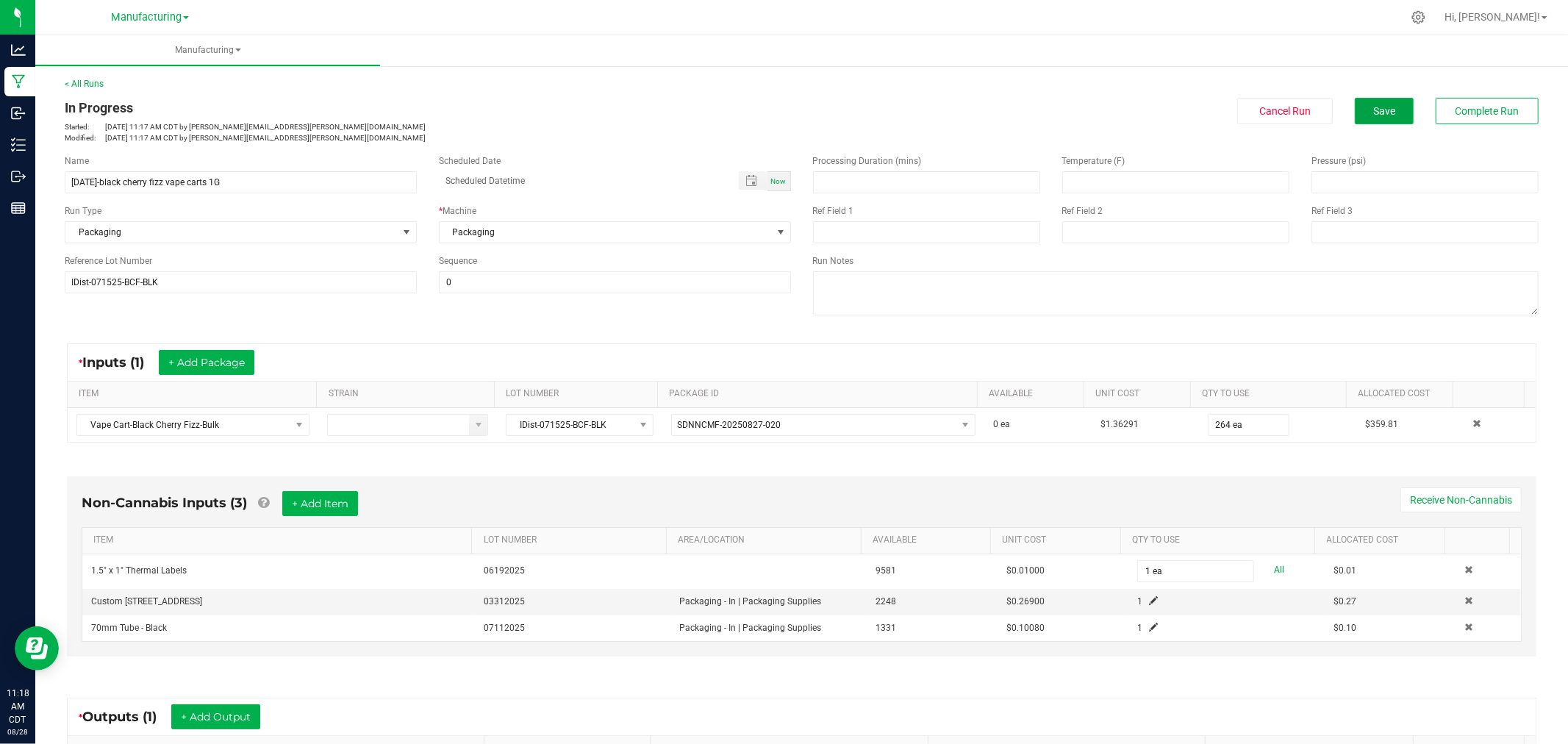
click at [1386, 103] on button "Save" at bounding box center [1384, 110] width 59 height 26
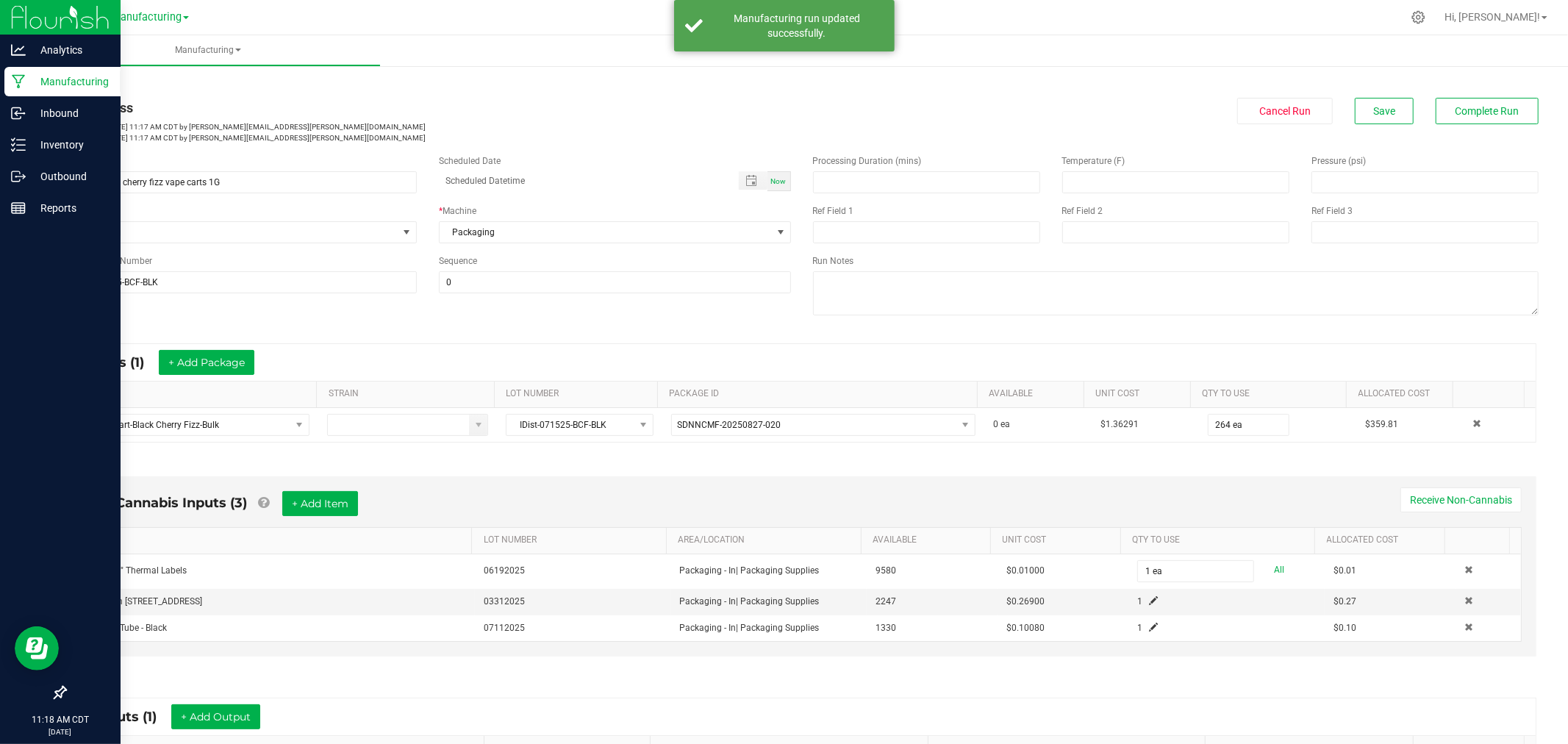
click at [28, 84] on p "Manufacturing" at bounding box center [70, 82] width 89 height 18
